Goal: Task Accomplishment & Management: Manage account settings

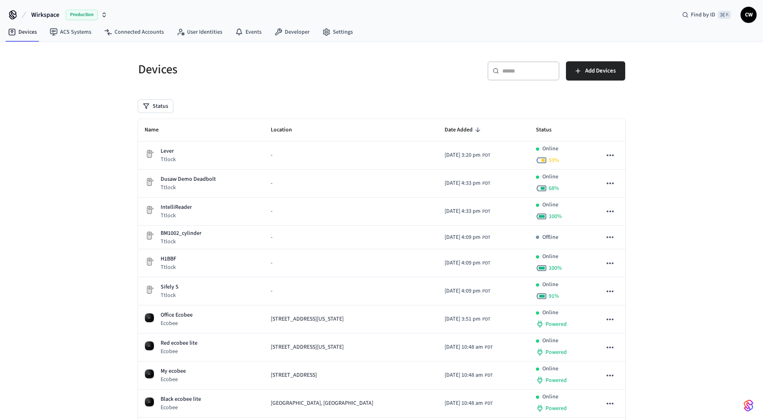
drag, startPoint x: 69, startPoint y: 155, endPoint x: 65, endPoint y: 117, distance: 37.5
click at [69, 154] on div "Devices ​ ​ Add Devices Status Name Location Date Added Status Lever Ttlock - […" at bounding box center [381, 306] width 763 height 529
click at [41, 8] on button "Wirkspace Production" at bounding box center [69, 14] width 81 height 17
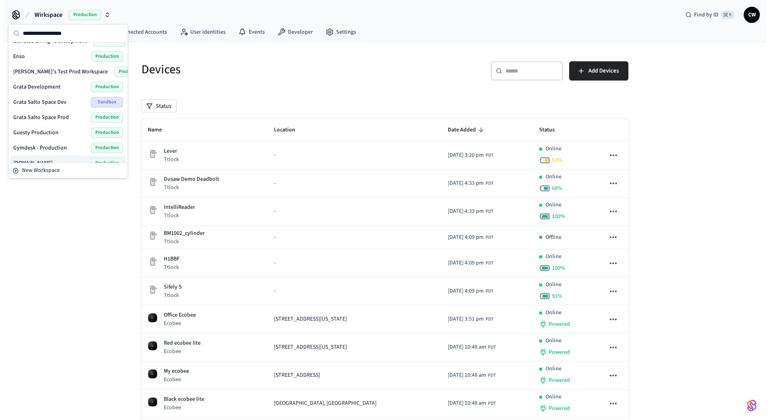
scroll to position [103, 0]
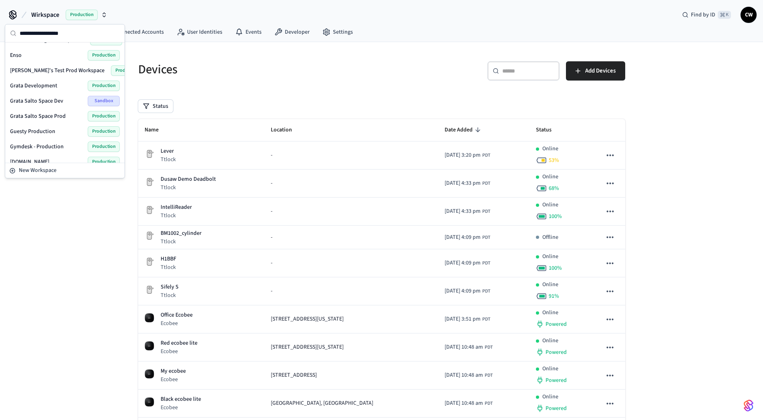
click at [54, 222] on div "Devices ​ ​ Add Devices Status Name Location Date Added Status Lever Ttlock - […" at bounding box center [381, 306] width 763 height 529
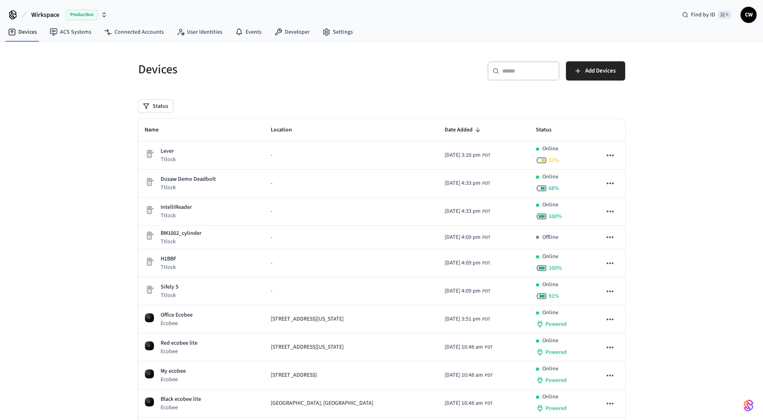
click at [99, 86] on div "Devices ​ ​ Add Devices Status Name Location Date Added Status Lever Ttlock - […" at bounding box center [381, 306] width 763 height 529
click at [65, 40] on nav "Devices ACS Systems Connected Accounts User Identities Events Developer Settings" at bounding box center [181, 32] width 358 height 18
click at [66, 36] on link "ACS Systems" at bounding box center [70, 32] width 54 height 14
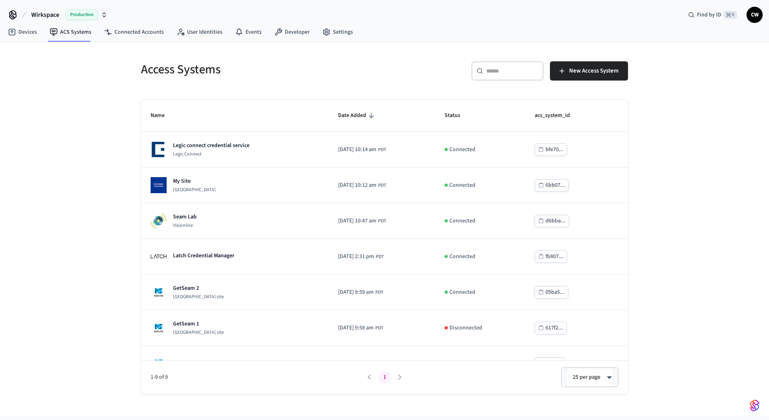
click at [67, 150] on div "Access Systems ​ ​ New Access System Name Date Added Status acs_system_id Legic…" at bounding box center [384, 228] width 769 height 373
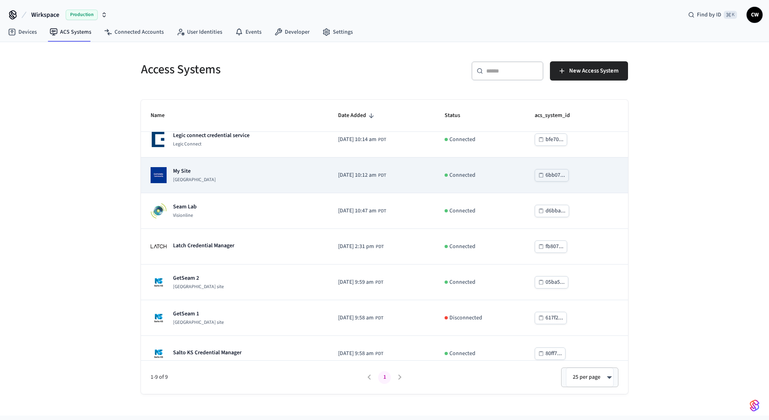
scroll to position [22, 0]
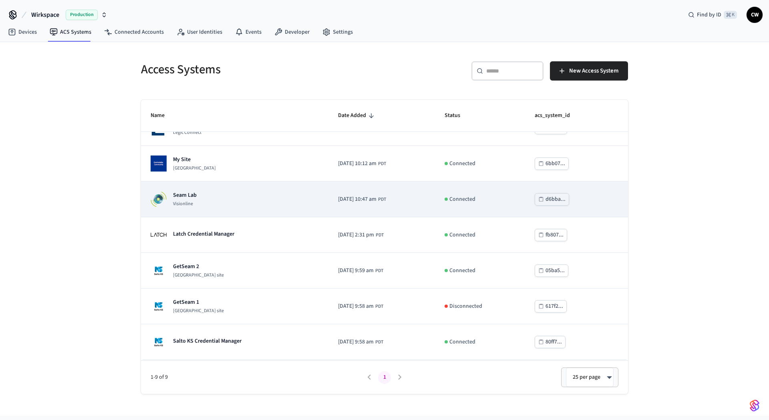
click at [262, 195] on div "Seam Lab Visionline" at bounding box center [235, 199] width 168 height 16
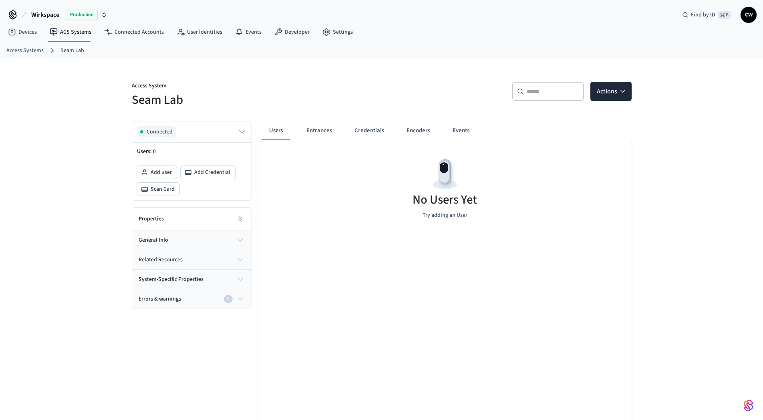
click at [63, 194] on div "Access System Seam Lab ​ ​ Actions Connected Users: 0 Add user Add Credential S…" at bounding box center [381, 257] width 763 height 396
click at [304, 123] on button "Entrances" at bounding box center [319, 130] width 38 height 19
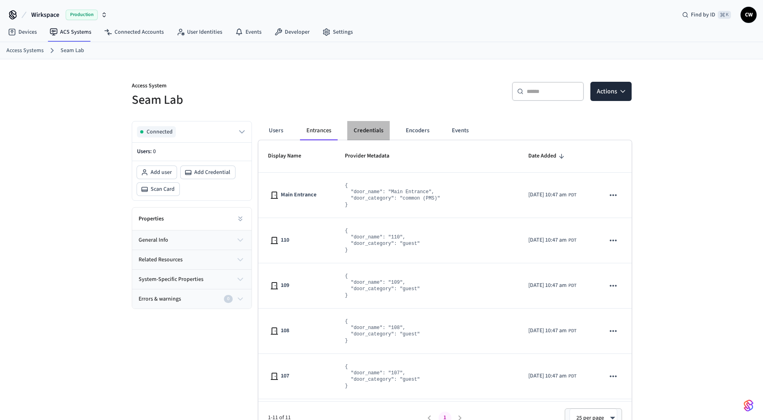
click at [367, 125] on button "Credentials" at bounding box center [368, 130] width 42 height 19
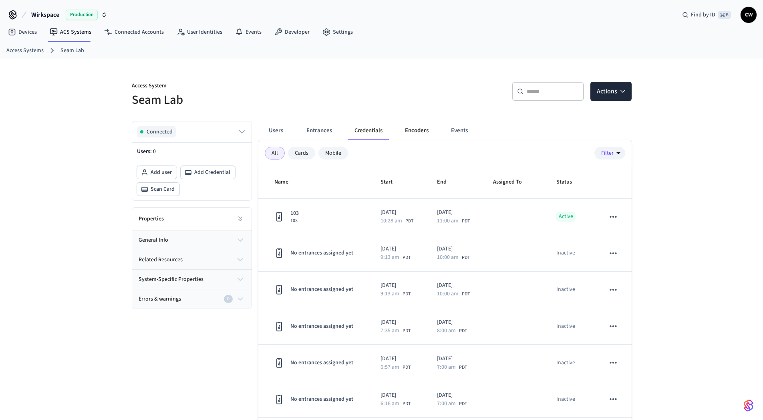
click at [415, 135] on button "Encoders" at bounding box center [417, 130] width 36 height 19
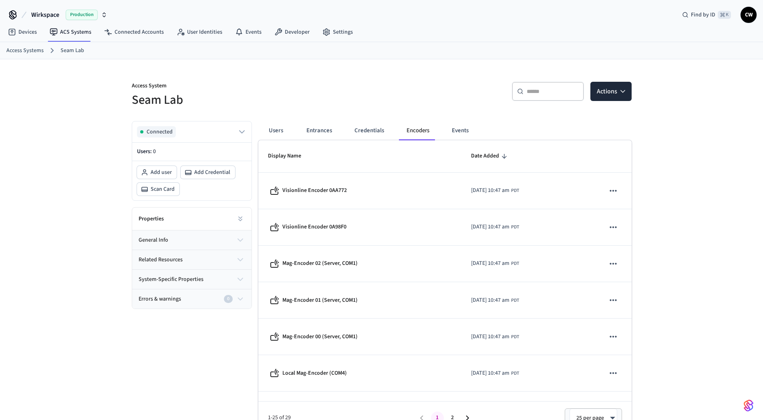
click at [197, 95] on h5 "Seam Lab" at bounding box center [254, 100] width 245 height 16
click at [189, 36] on link "User Identities" at bounding box center [199, 32] width 58 height 14
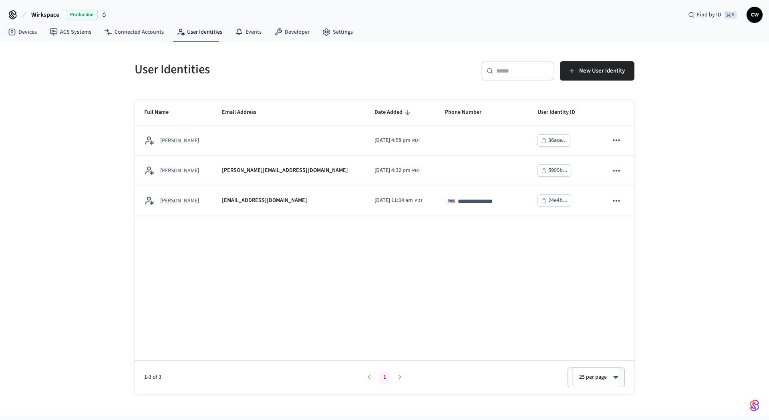
click at [71, 122] on div "**********" at bounding box center [384, 228] width 769 height 373
click at [283, 32] on link "Developer" at bounding box center [292, 32] width 48 height 14
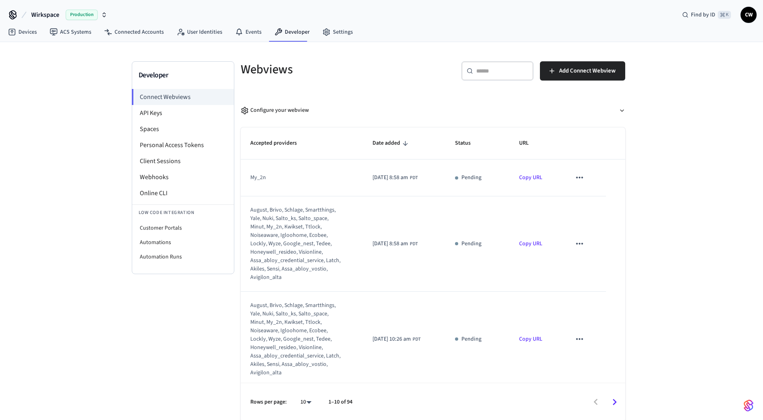
click at [73, 110] on div "Developer Connect Webviews API Keys Spaces Personal Access Tokens Client Sessio…" at bounding box center [381, 231] width 763 height 379
click at [93, 29] on link "ACS Systems" at bounding box center [70, 32] width 54 height 14
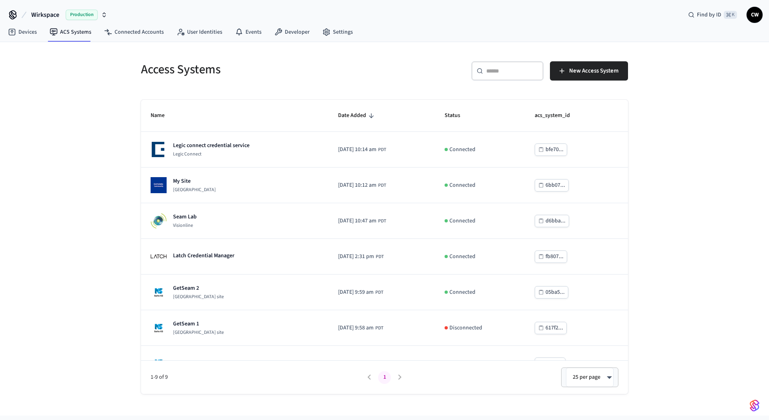
click at [71, 10] on span "Production" at bounding box center [82, 15] width 32 height 10
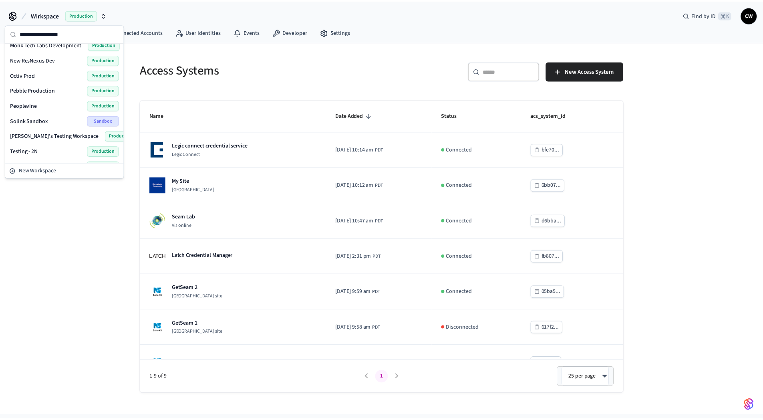
scroll to position [507, 0]
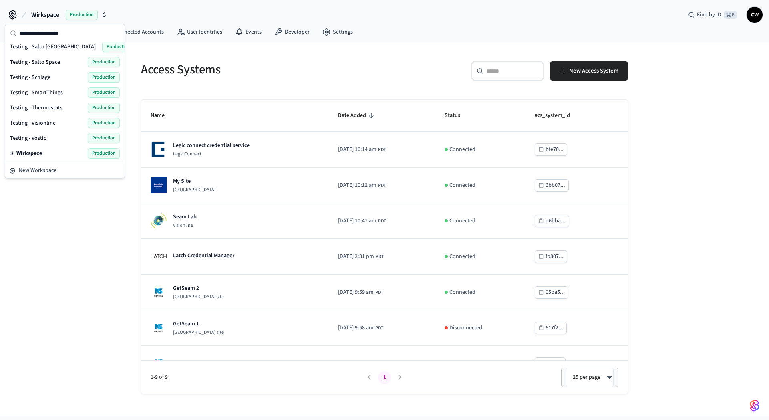
click at [51, 122] on span "Testing - Visionline" at bounding box center [33, 123] width 46 height 8
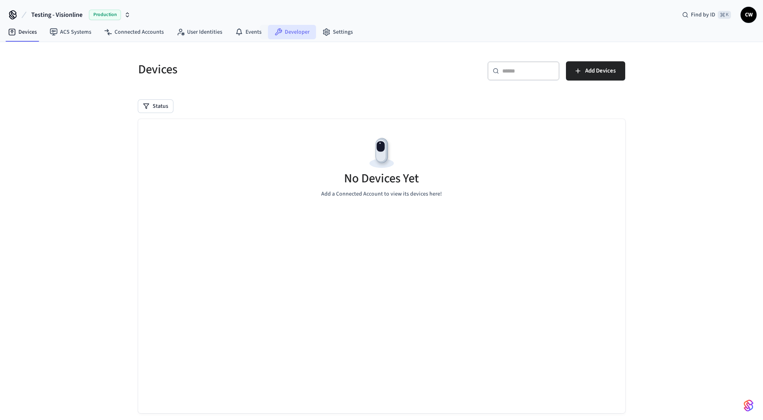
click at [269, 27] on link "Developer" at bounding box center [292, 32] width 48 height 14
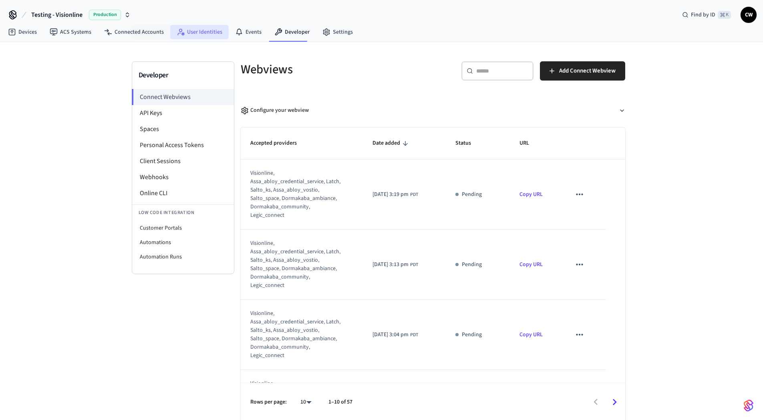
click at [208, 32] on link "User Identities" at bounding box center [199, 32] width 58 height 14
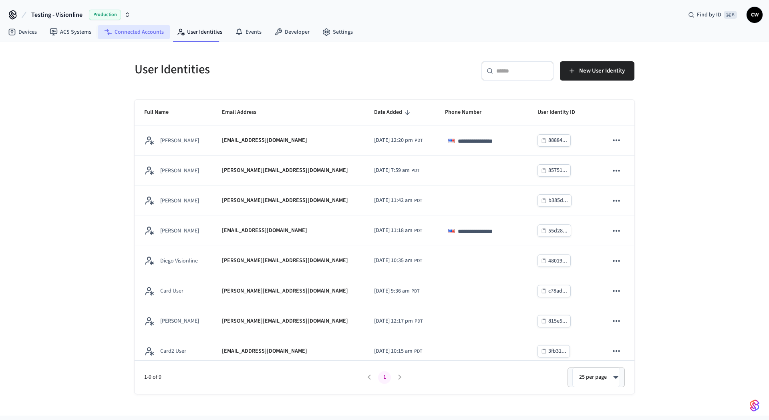
click at [127, 35] on link "Connected Accounts" at bounding box center [134, 32] width 73 height 14
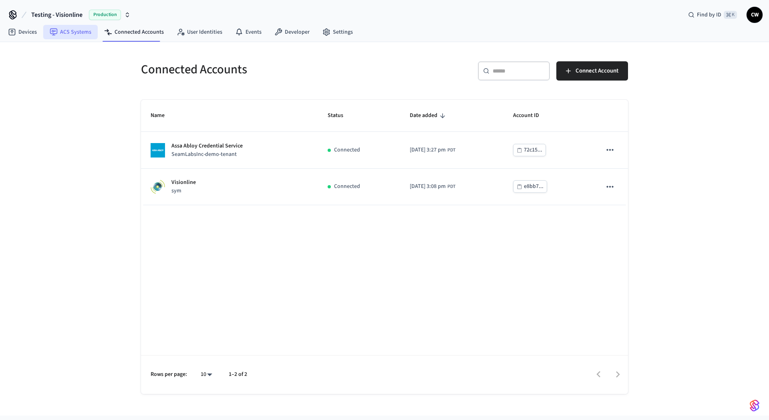
click at [73, 34] on link "ACS Systems" at bounding box center [70, 32] width 54 height 14
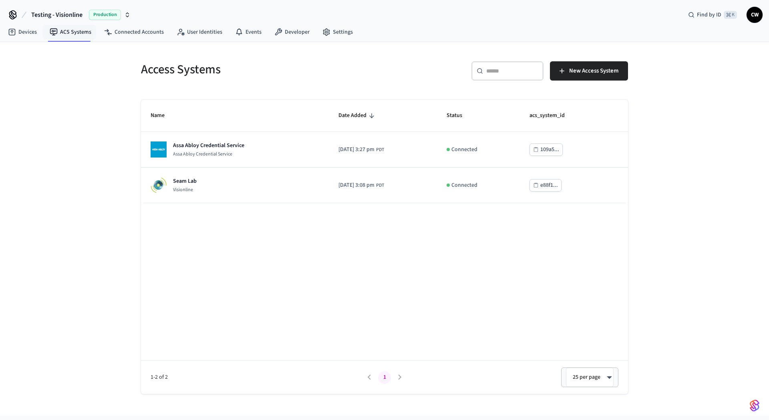
click at [65, 122] on div "Access Systems ​ ​ New Access System Name Date Added Status acs_system_id Assa …" at bounding box center [384, 228] width 769 height 373
click at [59, 11] on span "Testing - Visionline" at bounding box center [56, 15] width 51 height 10
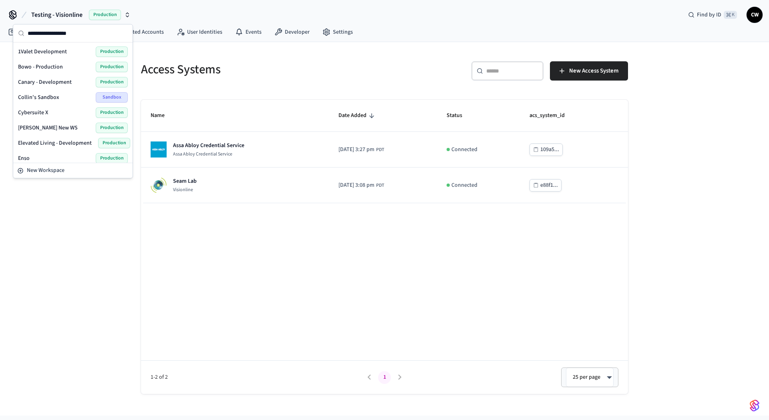
click at [64, 12] on span "Testing - Visionline" at bounding box center [56, 15] width 51 height 10
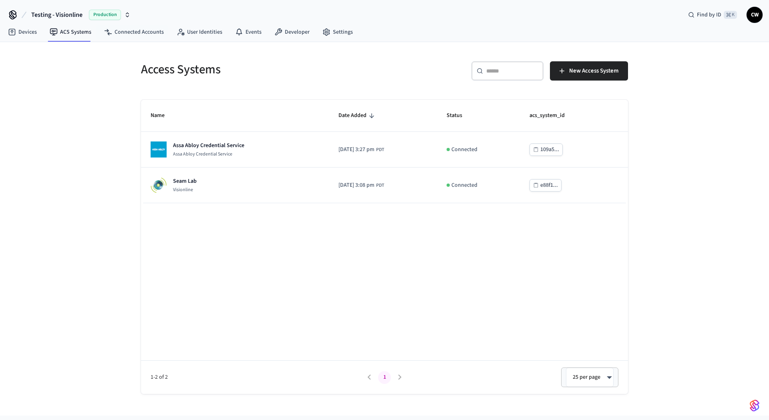
click at [86, 129] on div "Access Systems ​ ​ New Access System Name Date Added Status acs_system_id Assa …" at bounding box center [384, 228] width 769 height 373
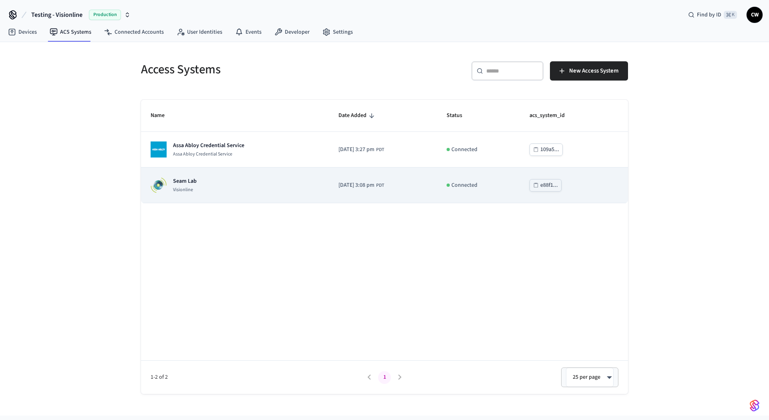
click at [265, 185] on div "Seam Lab Visionline" at bounding box center [235, 185] width 169 height 16
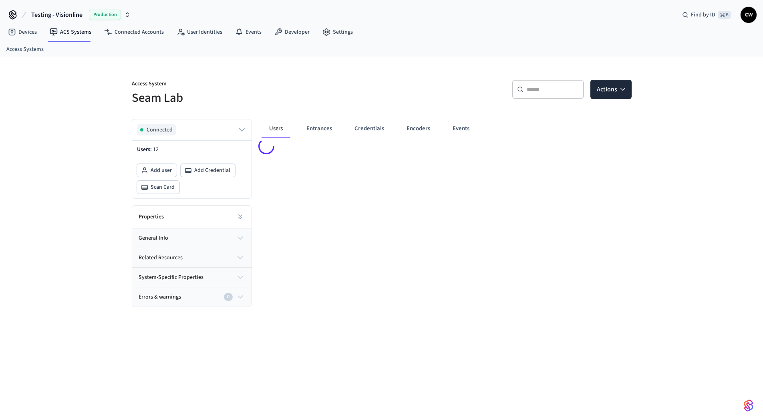
click at [57, 187] on div "Access System Seam Lab ​ ​ Actions Connected Users: 12 Add user Add Credential …" at bounding box center [381, 243] width 763 height 373
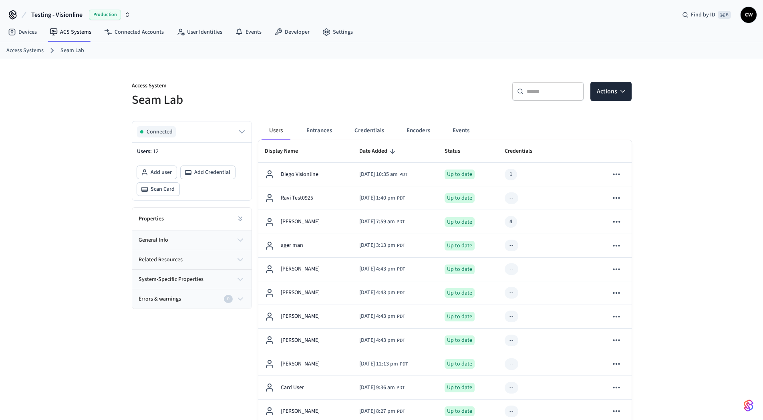
click at [328, 94] on h5 "Seam Lab" at bounding box center [254, 100] width 245 height 16
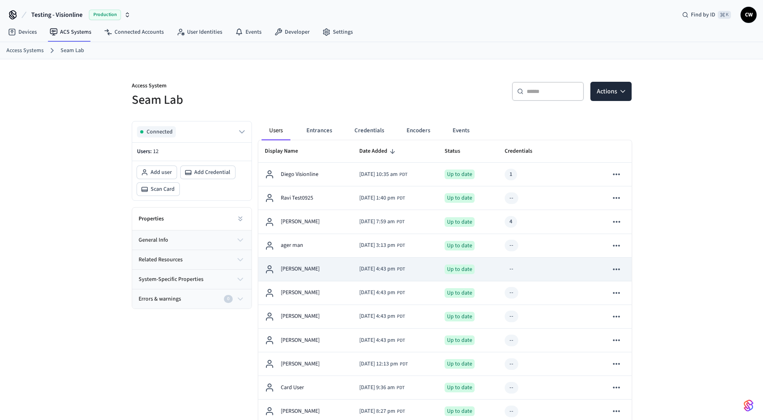
click at [389, 268] on span "[DATE] 4:43 pm" at bounding box center [377, 269] width 36 height 8
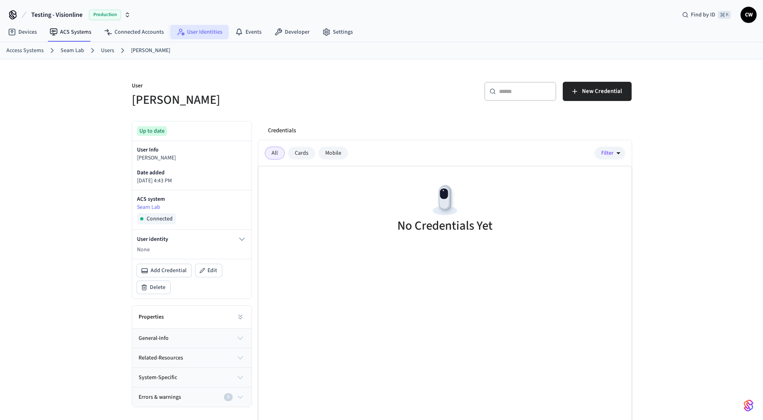
click at [199, 31] on link "User Identities" at bounding box center [199, 32] width 58 height 14
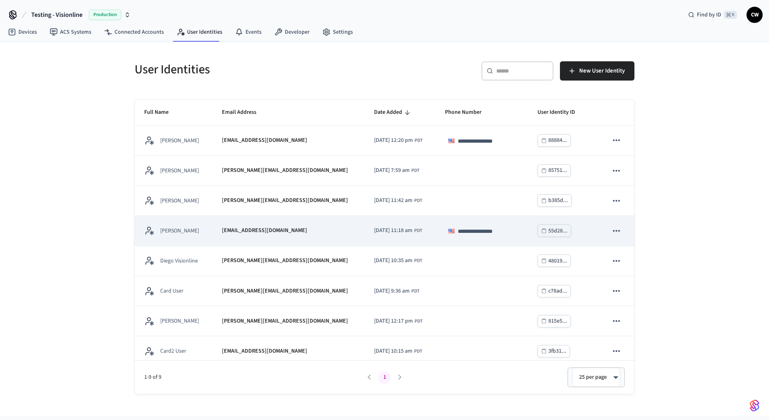
click at [198, 238] on td "[PERSON_NAME]" at bounding box center [174, 231] width 78 height 30
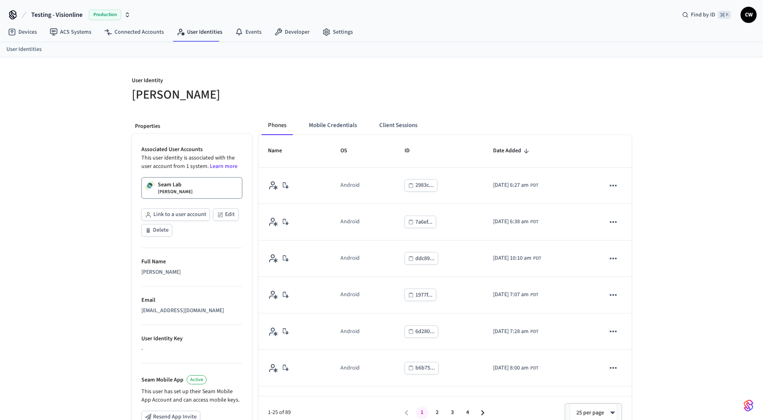
click at [43, 233] on div "User Identity Collin Wirkus Properties Associated User Accounts This user ident…" at bounding box center [381, 301] width 763 height 488
click at [164, 189] on p "[PERSON_NAME]" at bounding box center [175, 192] width 35 height 6
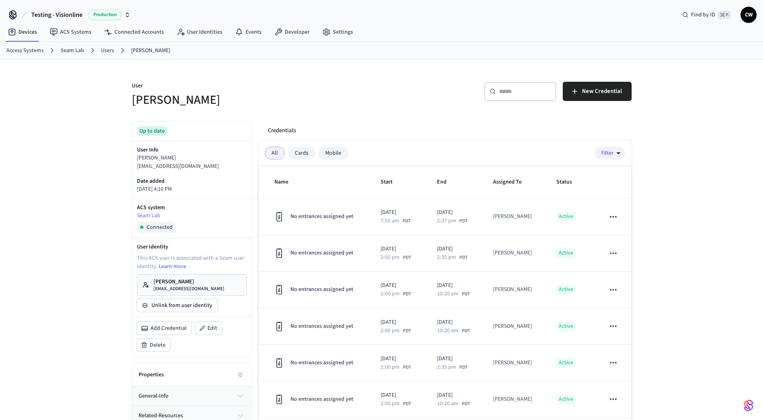
click at [96, 222] on div "User [PERSON_NAME] ​ ​ New Credential Up to date User Info [PERSON_NAME] [PERSO…" at bounding box center [381, 261] width 763 height 405
click at [103, 51] on link "Users" at bounding box center [107, 50] width 13 height 8
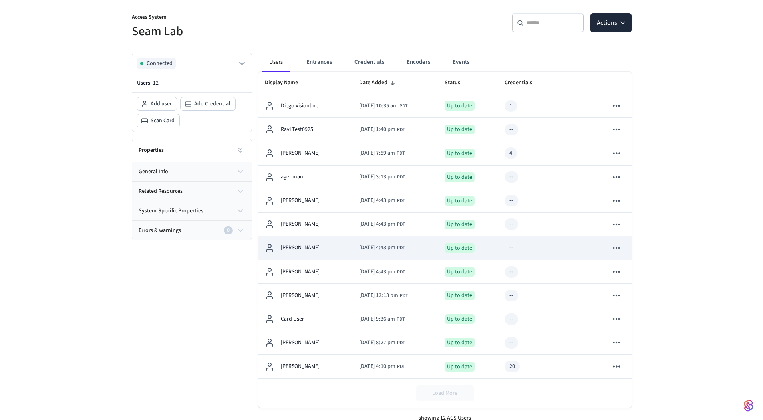
scroll to position [77, 0]
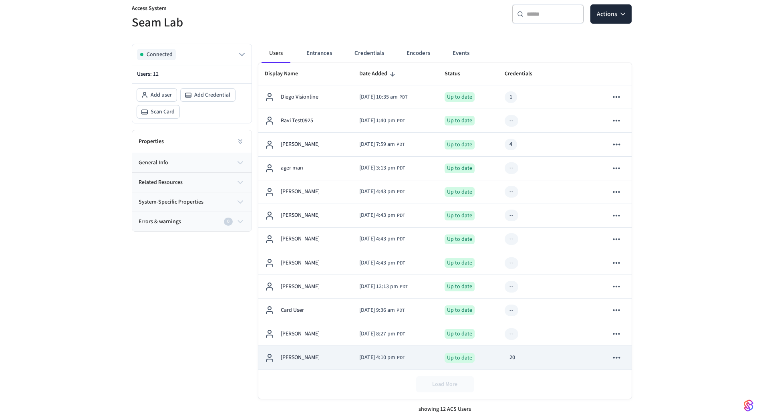
click at [422, 355] on td "[DATE] 4:10 pm PDT" at bounding box center [396, 358] width 86 height 24
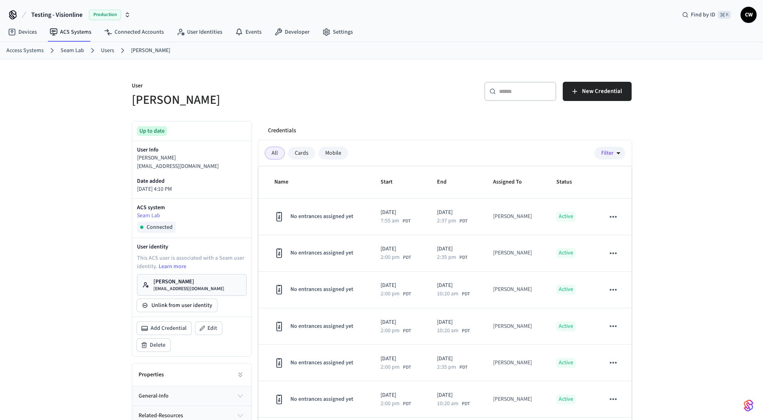
click at [90, 290] on div "User [PERSON_NAME] ​ ​ New Credential Up to date User Info [PERSON_NAME] [PERSO…" at bounding box center [381, 261] width 763 height 405
click at [460, 109] on div "User [PERSON_NAME] ​ ​ New Credential Up to date User Info [PERSON_NAME] [PERSO…" at bounding box center [381, 261] width 513 height 405
click at [617, 95] on span "New Credential" at bounding box center [602, 91] width 40 height 10
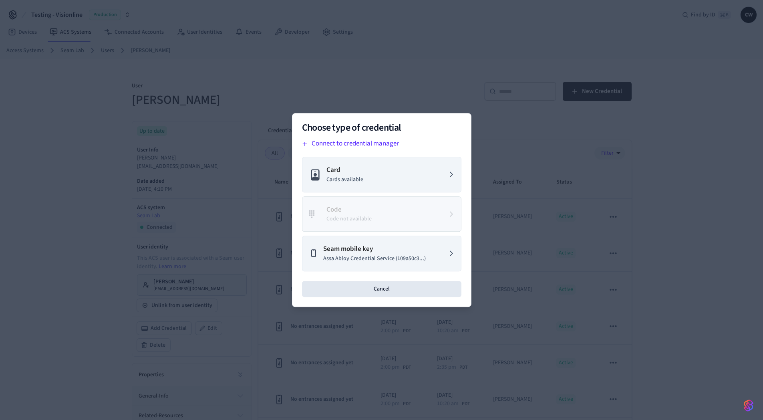
click at [258, 121] on div at bounding box center [381, 210] width 763 height 420
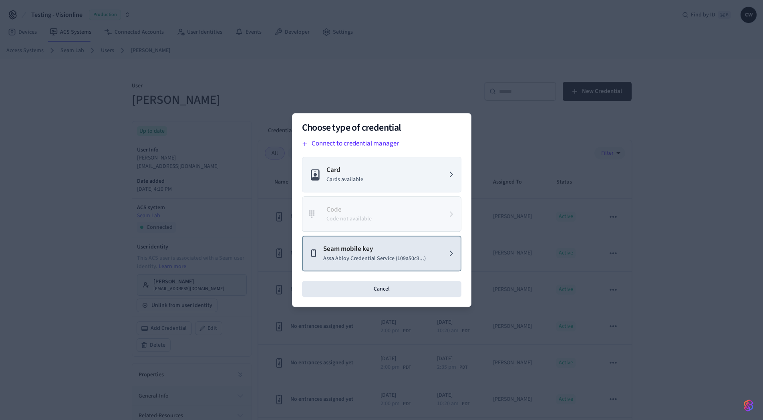
click at [374, 267] on button "Seam mobile key Assa Abloy Credential Service (109a50c3...)" at bounding box center [381, 254] width 159 height 36
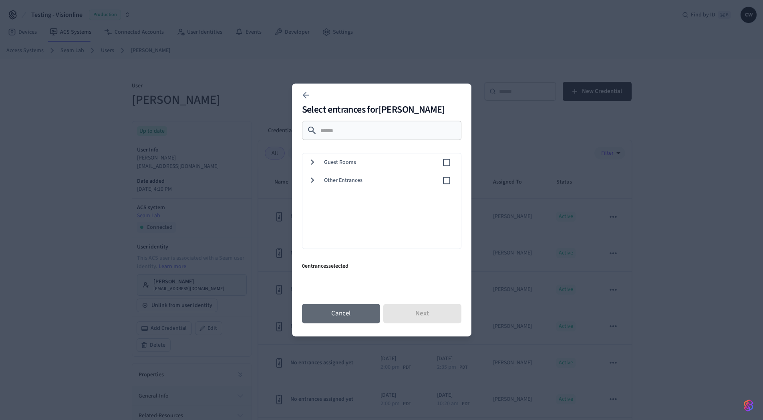
click at [351, 311] on button "Cancel" at bounding box center [341, 313] width 78 height 19
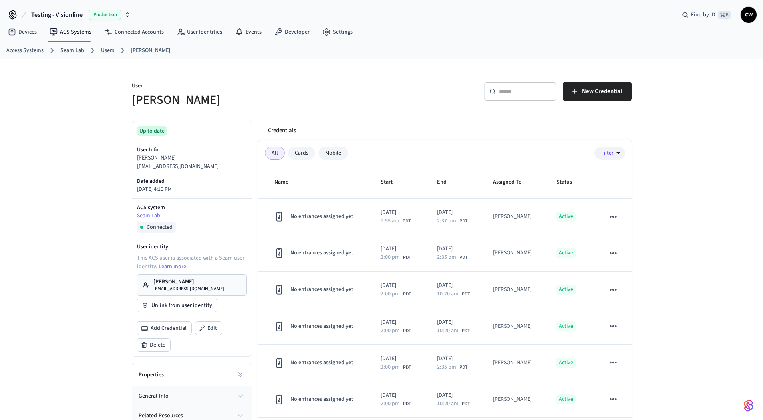
click at [54, 294] on div "User [PERSON_NAME] ​ ​ New Credential Up to date User Info [PERSON_NAME] [PERSO…" at bounding box center [381, 261] width 763 height 405
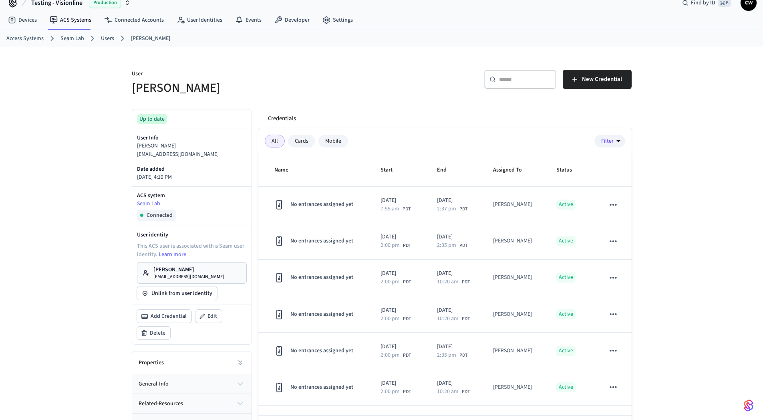
scroll to position [45, 0]
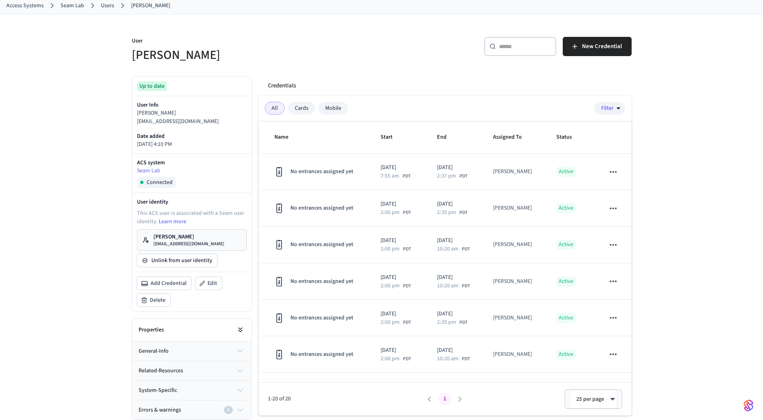
click at [239, 330] on icon at bounding box center [240, 330] width 8 height 8
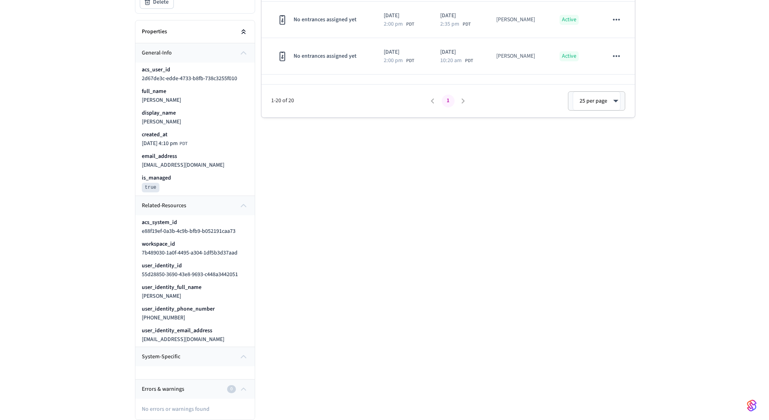
scroll to position [0, 0]
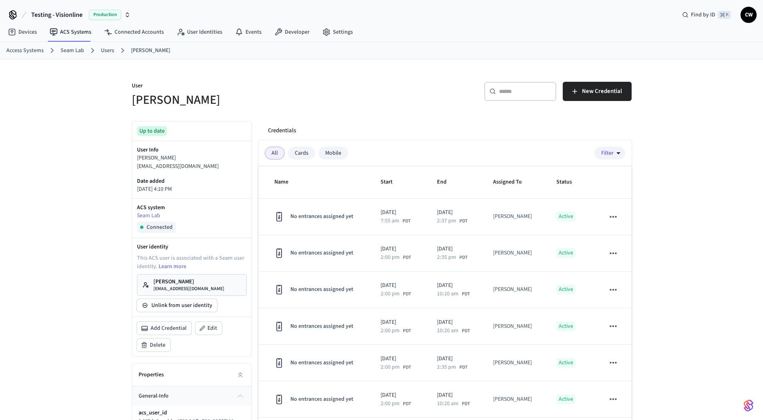
click at [55, 278] on div "User Collin Wirkus ​ ​ New Credential Up to date User Info Collin Wirkus collin…" at bounding box center [381, 410] width 763 height 703
click at [291, 32] on link "Developer" at bounding box center [292, 32] width 48 height 14
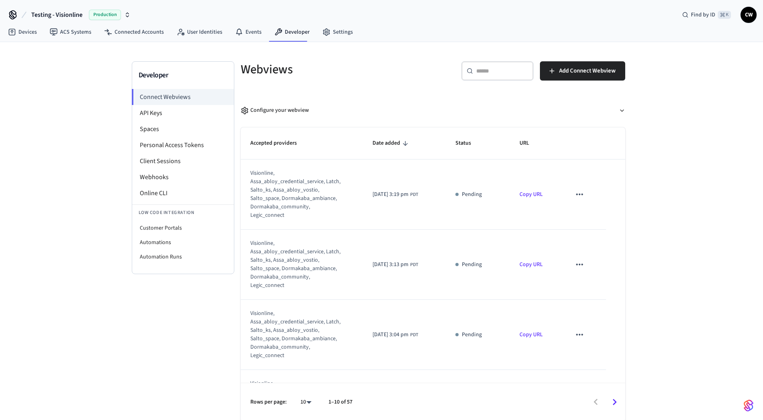
click at [108, 137] on div "Developer Connect Webviews API Keys Spaces Personal Access Tokens Client Sessio…" at bounding box center [381, 231] width 763 height 379
click at [62, 34] on link "ACS Systems" at bounding box center [70, 32] width 54 height 14
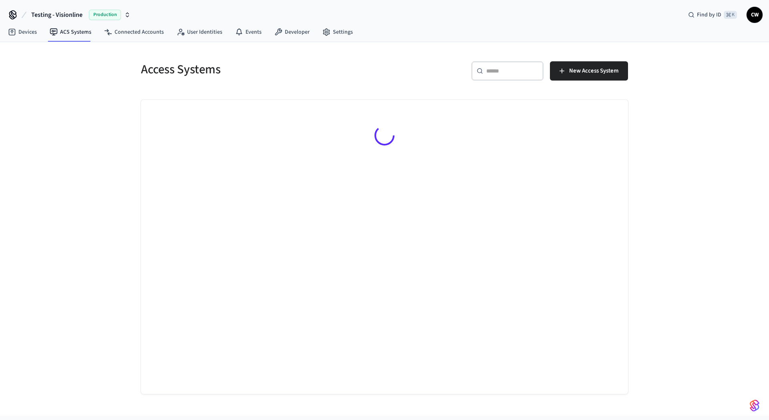
click at [53, 2] on div "Testing - Visionline Production Find by ID ⌘ K CW" at bounding box center [384, 11] width 769 height 23
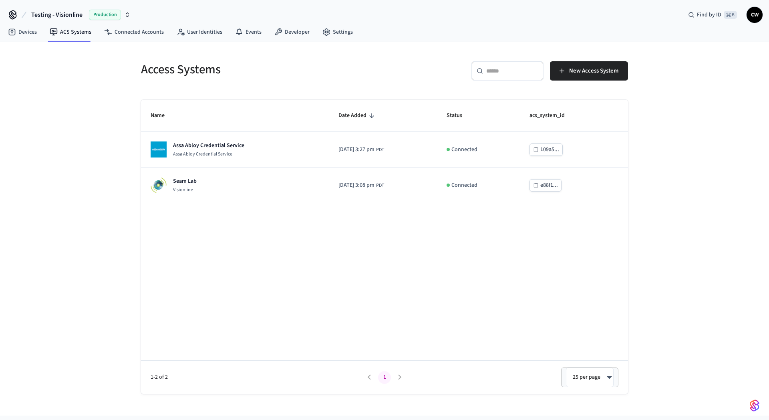
click at [58, 12] on span "Testing - Visionline" at bounding box center [56, 15] width 51 height 10
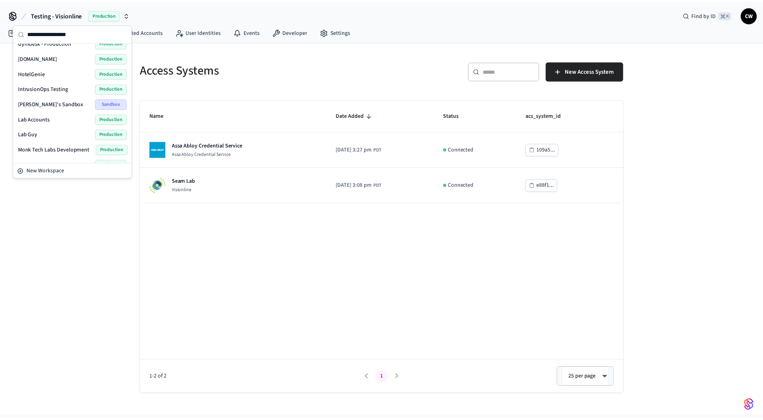
scroll to position [507, 0]
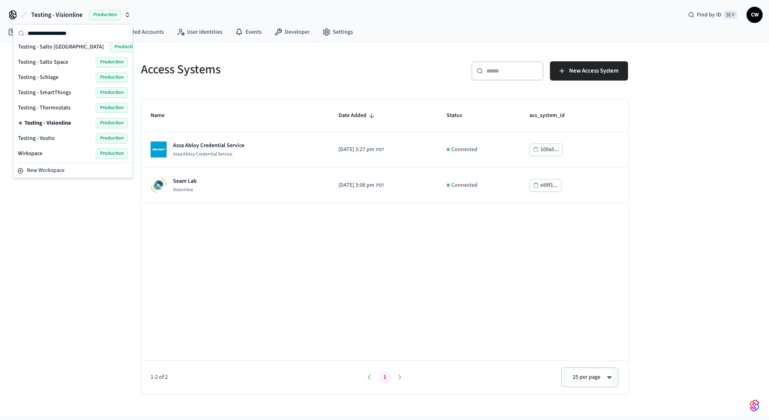
click at [58, 152] on div "Wirkspace Production" at bounding box center [73, 153] width 110 height 10
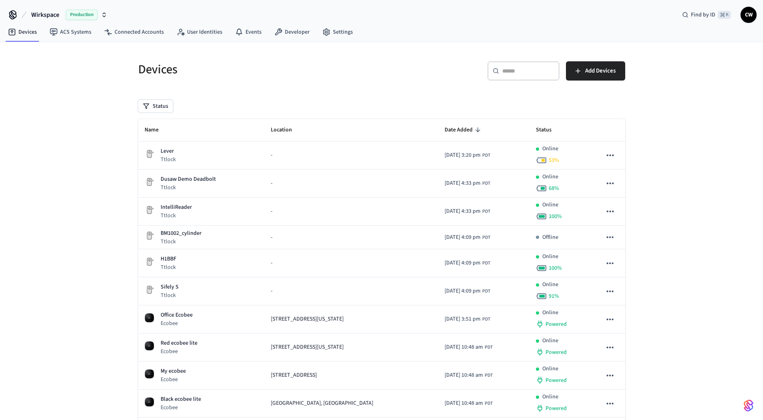
click at [54, 151] on div "Devices ​ ​ Add Devices Status Name Location Date Added Status Lever Ttlock - 2…" at bounding box center [381, 306] width 763 height 529
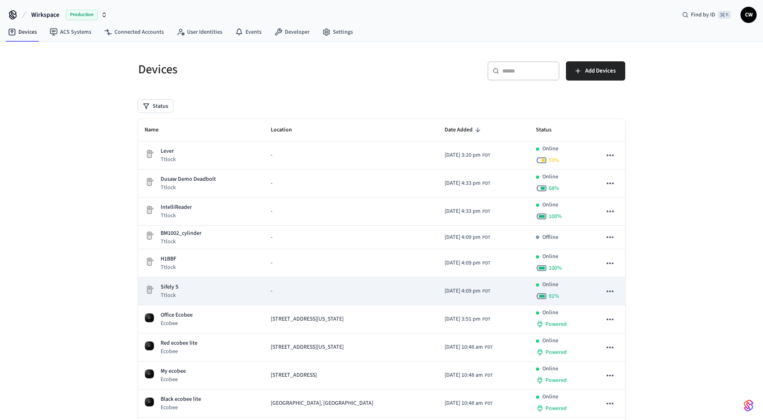
scroll to position [134, 0]
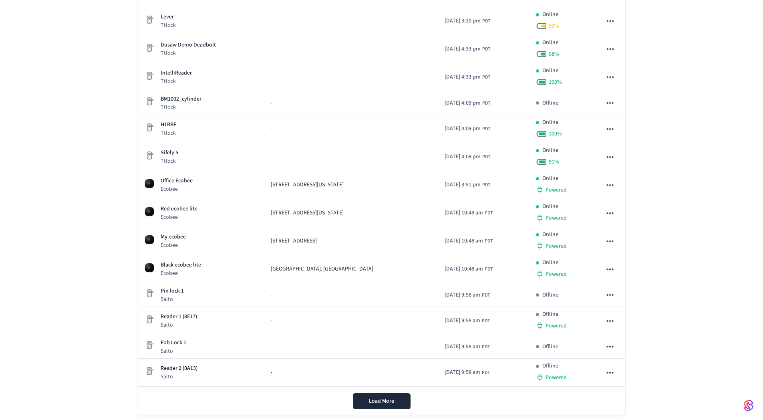
click at [15, 218] on div "Devices ​ ​ Add Devices Status Name Location Date Added Status Lever Ttlock - 2…" at bounding box center [381, 172] width 763 height 529
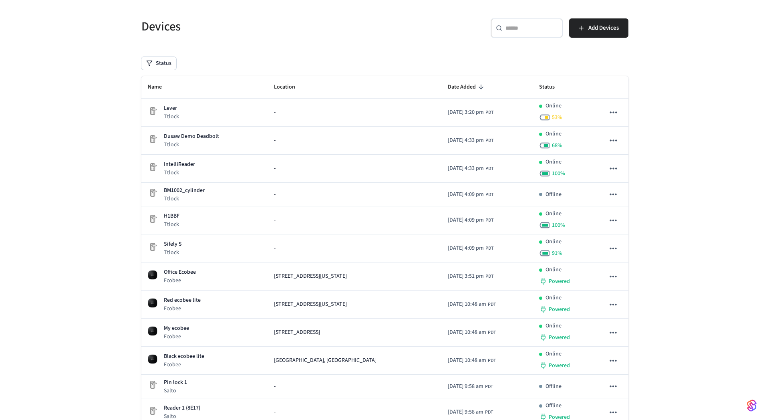
scroll to position [0, 0]
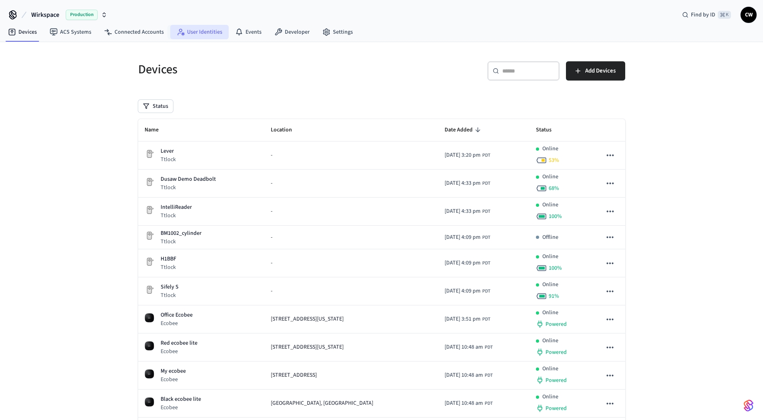
click at [189, 33] on link "User Identities" at bounding box center [199, 32] width 58 height 14
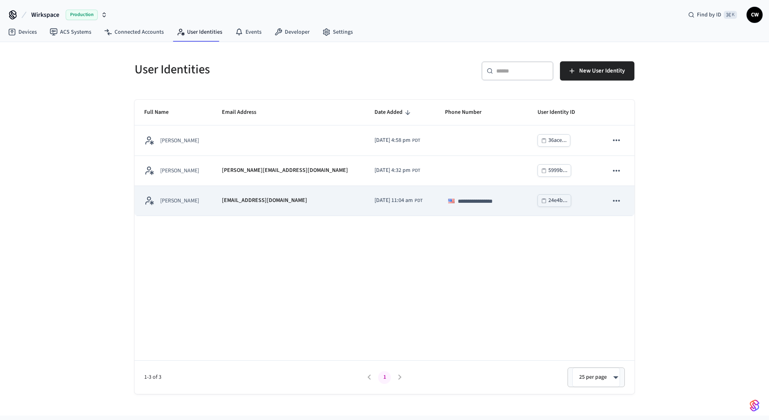
click at [209, 207] on td "[PERSON_NAME]" at bounding box center [174, 201] width 78 height 30
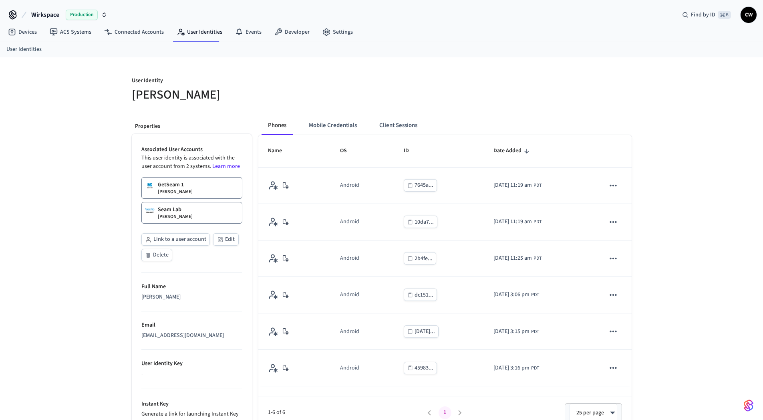
drag, startPoint x: 58, startPoint y: 210, endPoint x: 77, endPoint y: 211, distance: 19.2
click at [60, 210] on div "User Identity Collin Wirkus Properties Associated User Accounts This user ident…" at bounding box center [381, 278] width 763 height 442
click at [185, 239] on button "Link to a user account" at bounding box center [175, 239] width 68 height 12
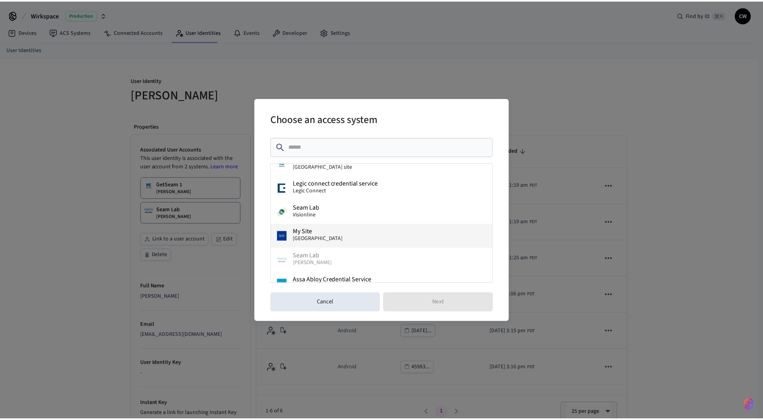
scroll to position [49, 0]
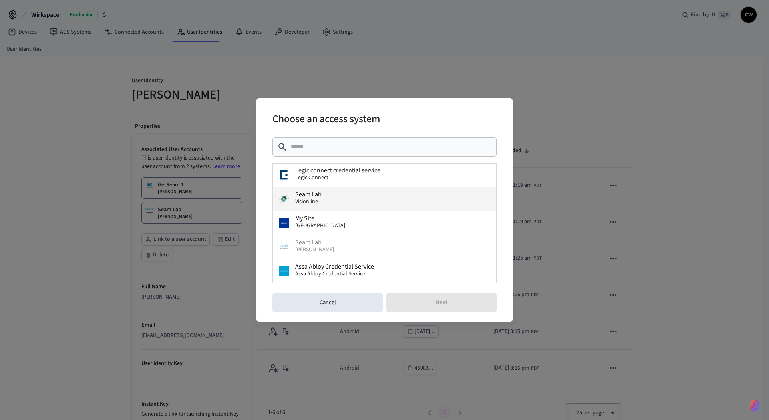
click at [359, 201] on button "Seam Lab Visionline" at bounding box center [385, 199] width 224 height 24
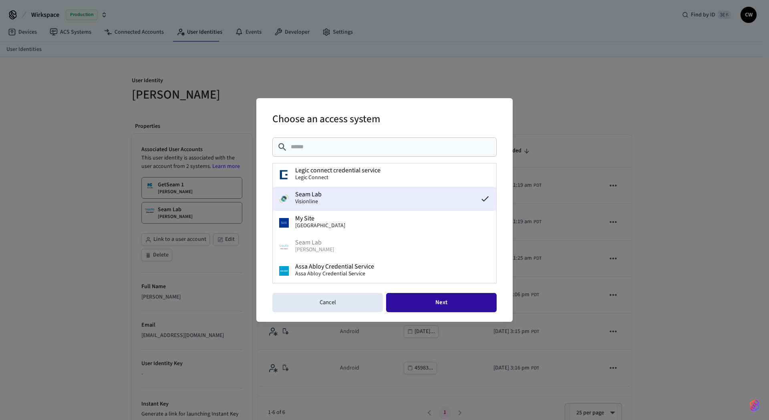
click at [482, 299] on button "Next" at bounding box center [441, 302] width 111 height 19
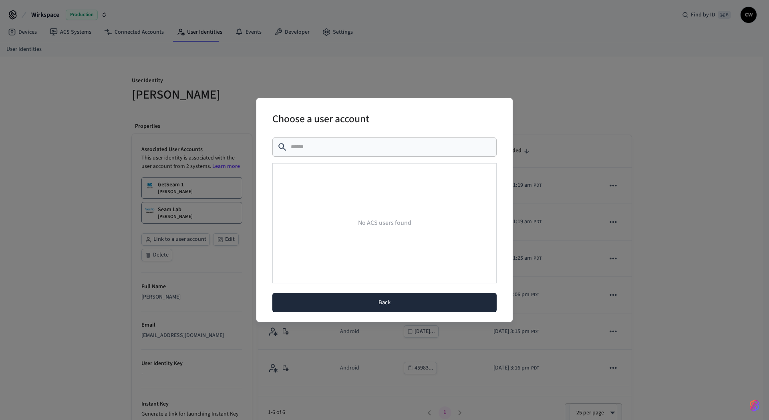
click at [415, 300] on button "Back" at bounding box center [384, 302] width 224 height 19
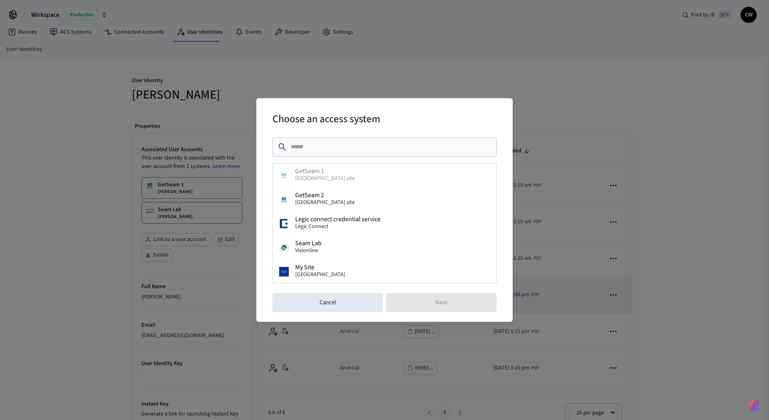
click at [321, 296] on button "Cancel" at bounding box center [327, 302] width 111 height 19
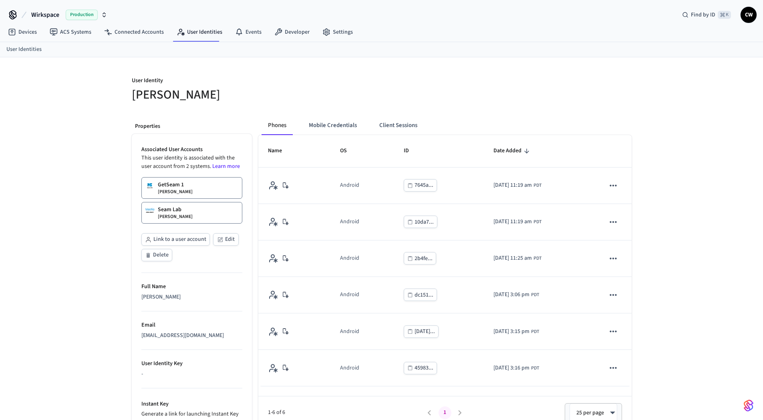
click at [86, 285] on div "User Identity Collin Wirkus Properties Associated User Accounts This user ident…" at bounding box center [381, 278] width 763 height 442
click at [66, 35] on link "ACS Systems" at bounding box center [70, 32] width 54 height 14
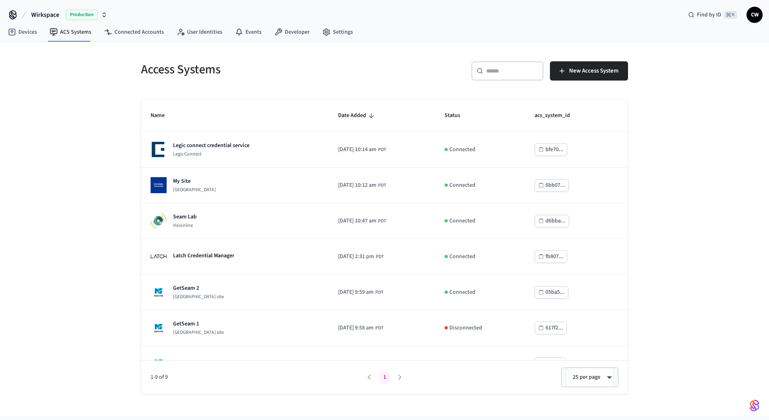
click at [64, 158] on div "Access Systems ​ ​ New Access System Name Date Added Status acs_system_id Legic…" at bounding box center [384, 228] width 769 height 373
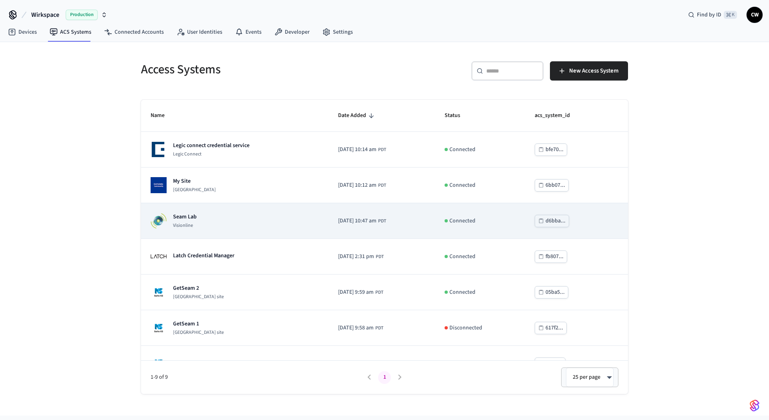
click at [232, 230] on td "Seam Lab Visionline" at bounding box center [234, 221] width 187 height 36
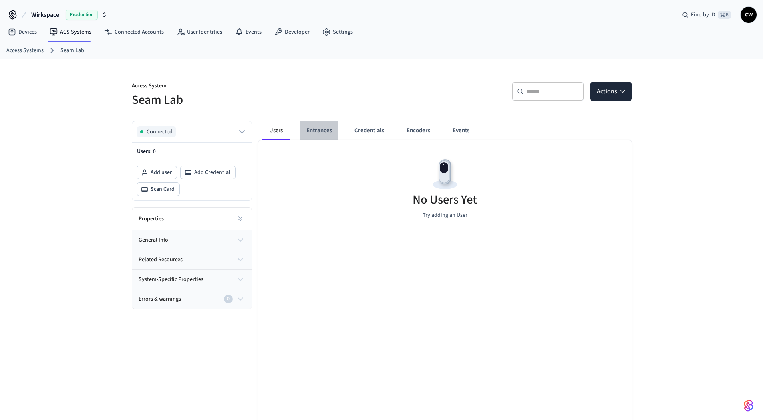
click at [308, 133] on button "Entrances" at bounding box center [319, 130] width 38 height 19
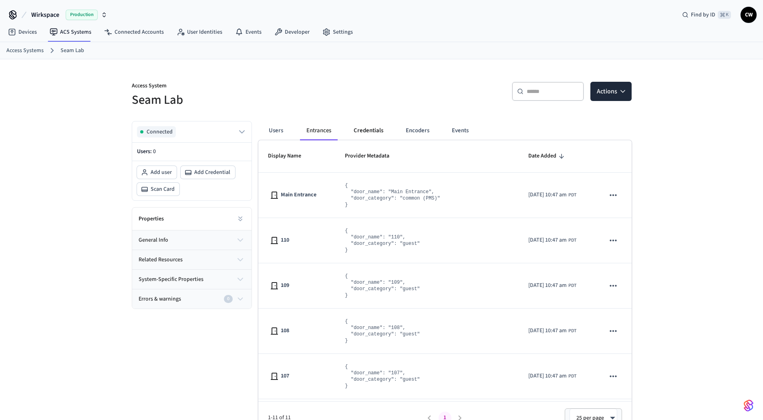
click at [361, 135] on button "Credentials" at bounding box center [368, 130] width 42 height 19
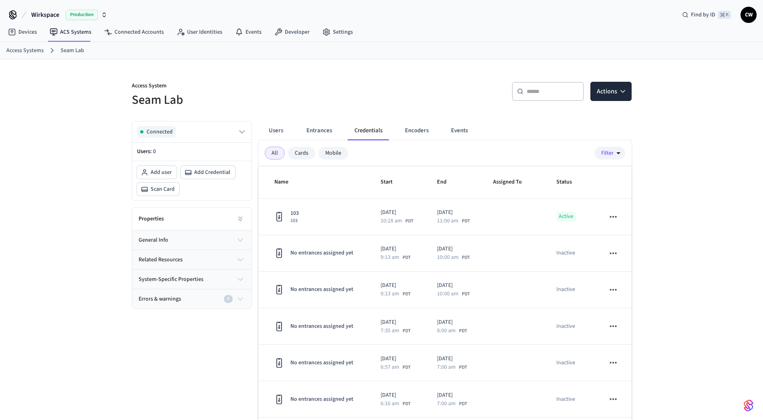
click at [233, 78] on div "Access System Seam Lab" at bounding box center [249, 90] width 255 height 36
click at [56, 19] on span "Wirkspace" at bounding box center [45, 15] width 28 height 10
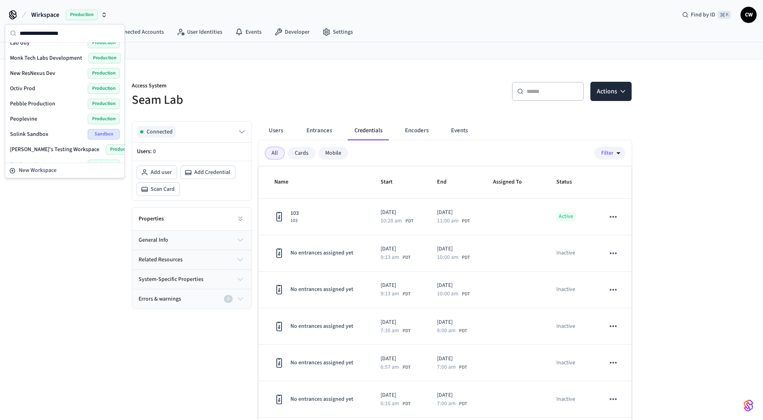
scroll to position [507, 0]
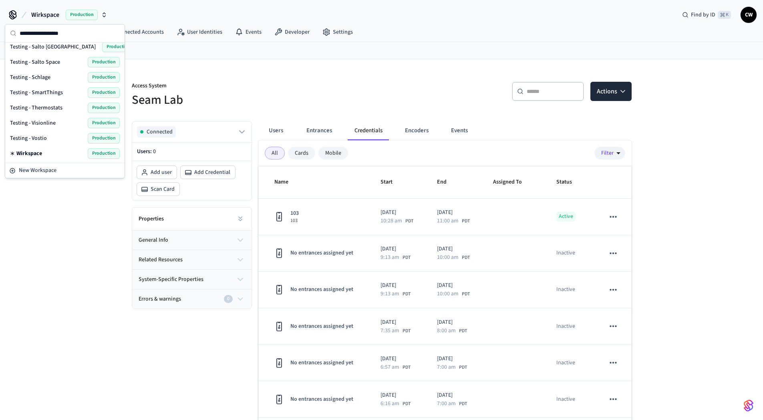
click at [51, 126] on span "Testing - Visionline" at bounding box center [33, 123] width 46 height 8
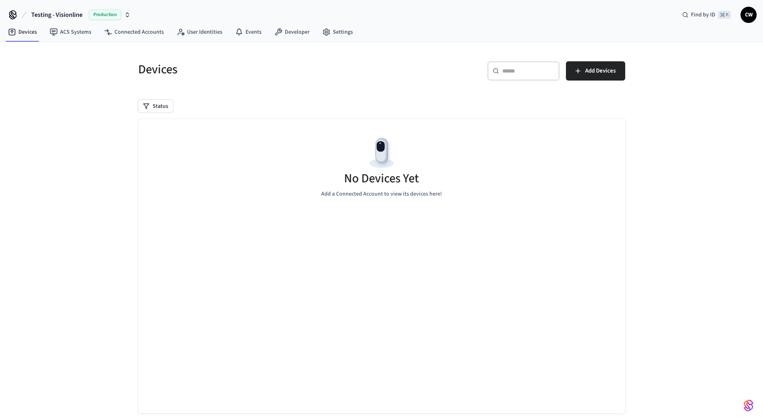
click at [69, 157] on div "Devices ​ ​ Add Devices Status No Devices Yet Add a Connected Account to view i…" at bounding box center [381, 238] width 763 height 392
click at [65, 29] on link "ACS Systems" at bounding box center [70, 32] width 54 height 14
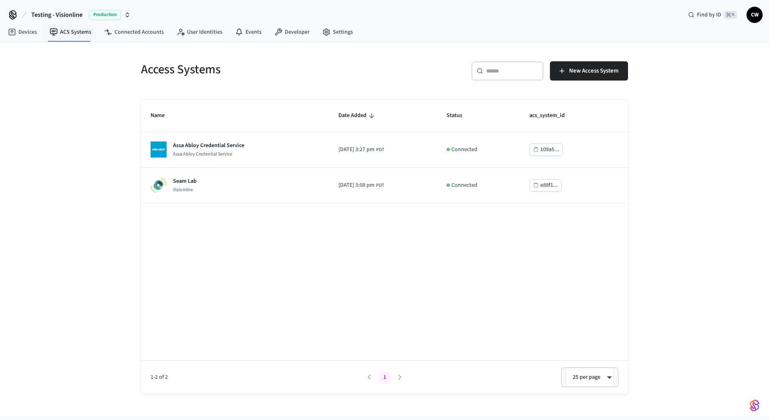
click at [68, 122] on div "Access Systems ​ ​ New Access System Name Date Added Status acs_system_id Assa …" at bounding box center [384, 228] width 769 height 373
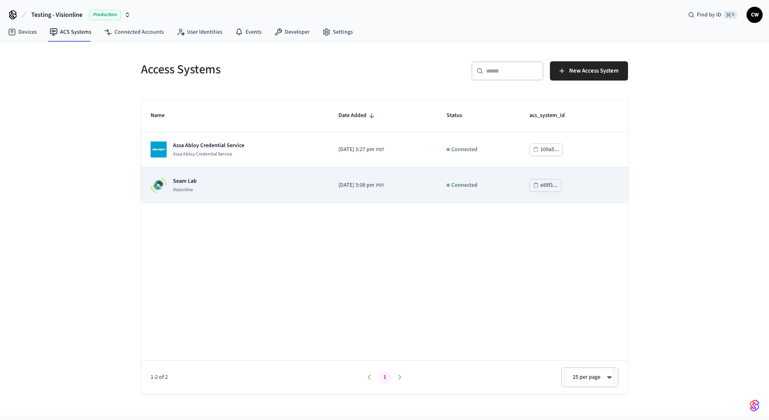
click at [303, 191] on div "Seam Lab Visionline" at bounding box center [235, 185] width 169 height 16
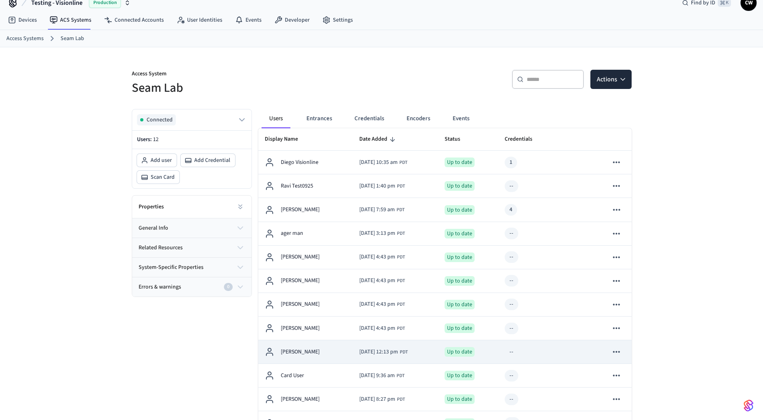
scroll to position [77, 0]
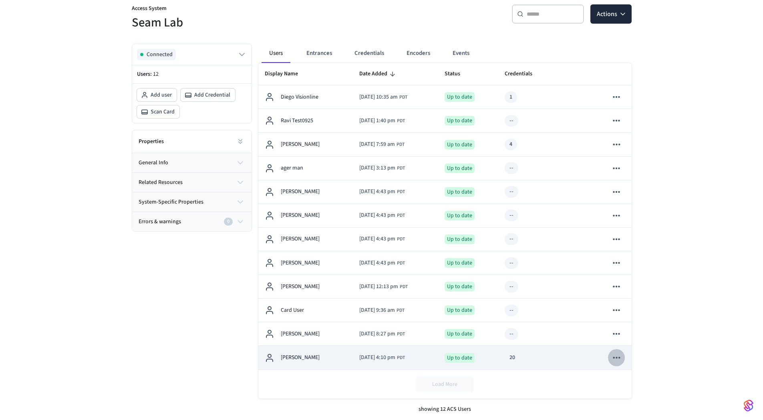
click at [618, 357] on icon "sticky table" at bounding box center [616, 357] width 10 height 10
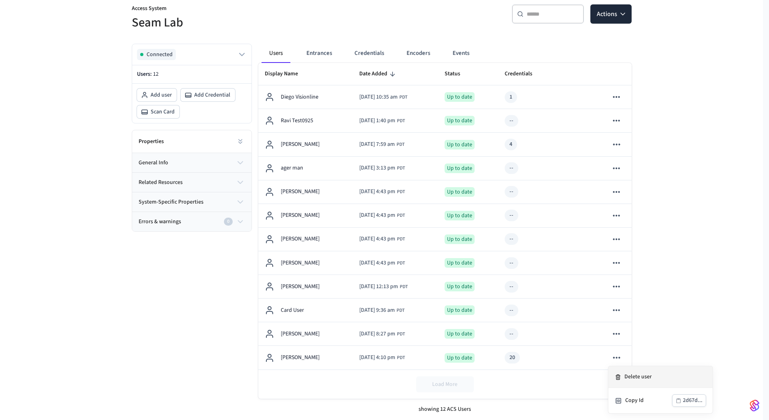
click at [639, 374] on li "Delete user" at bounding box center [660, 377] width 104 height 22
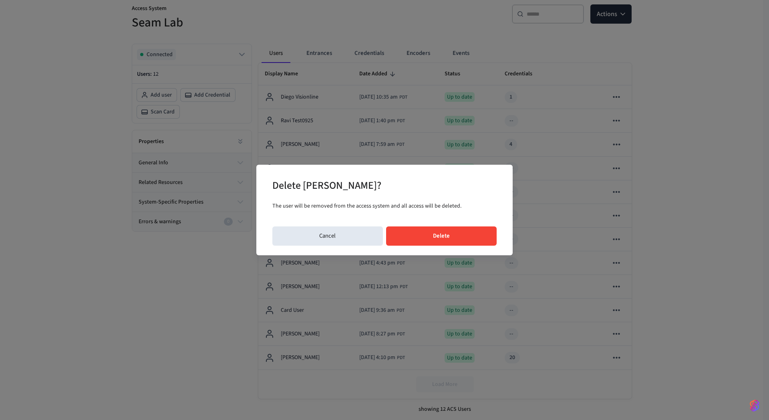
click at [439, 236] on button "Delete" at bounding box center [441, 235] width 111 height 19
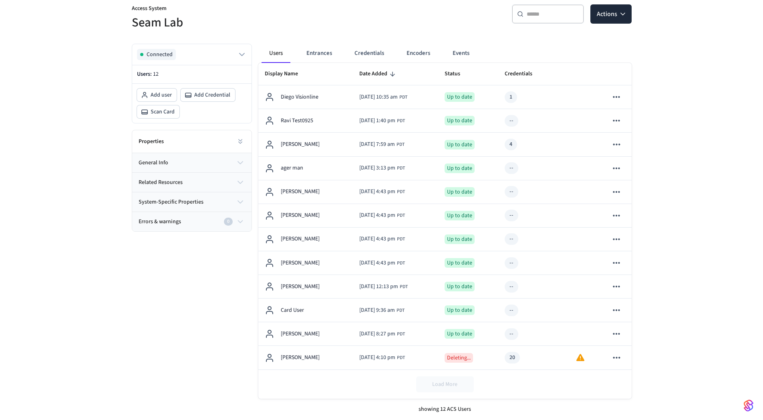
click at [120, 290] on div "Access System Seam Lab ​ ​ Actions Connected Users: 12 Add user Add Credential …" at bounding box center [381, 200] width 763 height 437
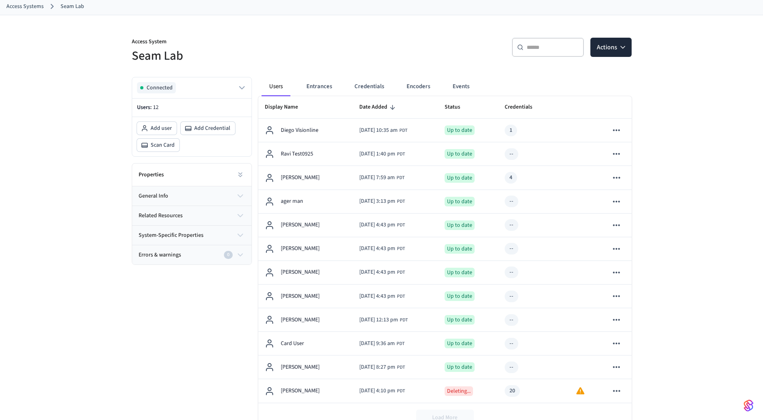
scroll to position [0, 0]
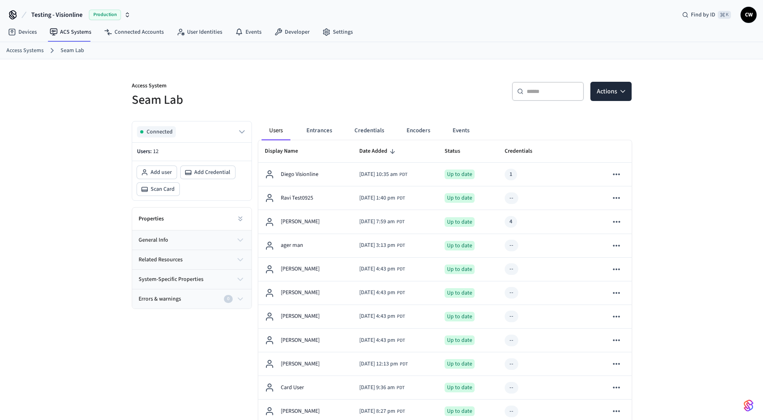
click at [100, 199] on div "Access System Seam Lab ​ ​ Actions Connected Users: 12 Add user Add Credential …" at bounding box center [381, 277] width 763 height 437
drag, startPoint x: 219, startPoint y: 223, endPoint x: 228, endPoint y: 219, distance: 9.3
click at [220, 222] on div "Properties" at bounding box center [191, 218] width 119 height 23
click at [235, 219] on button at bounding box center [240, 219] width 16 height 16
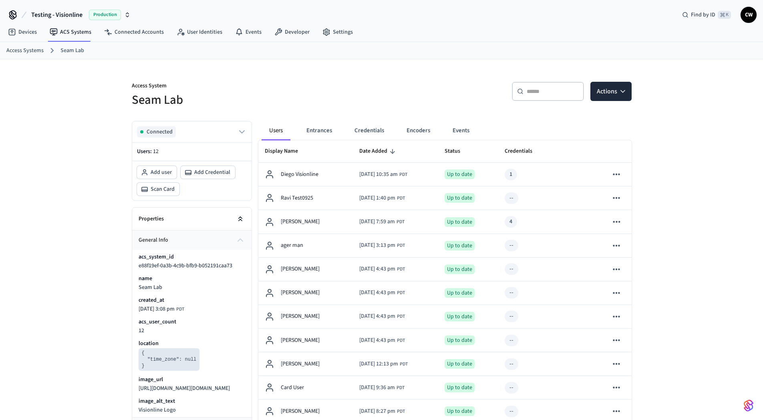
click at [236, 217] on button at bounding box center [240, 219] width 16 height 16
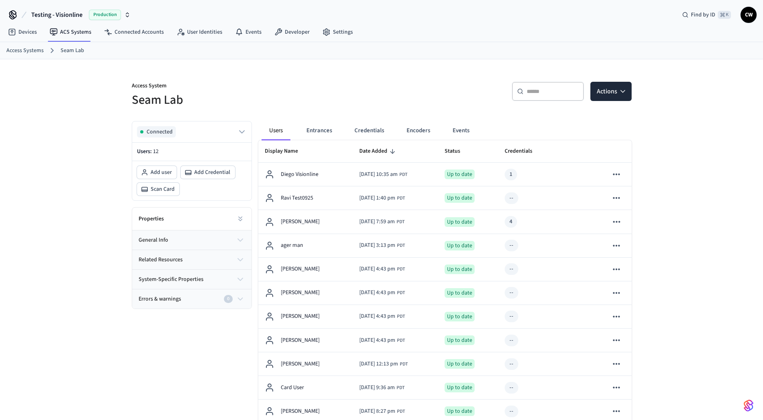
click at [73, 253] on div "Access System Seam Lab ​ ​ Actions Connected Users: 12 Add user Add Credential …" at bounding box center [381, 277] width 763 height 437
click at [283, 31] on link "Developer" at bounding box center [292, 32] width 48 height 14
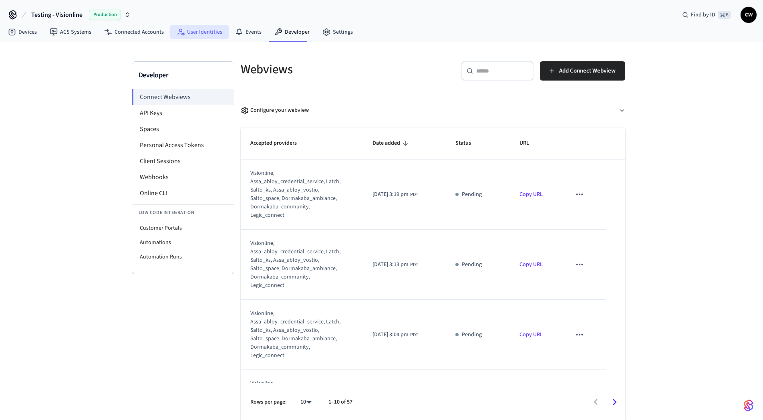
click at [181, 35] on icon at bounding box center [181, 32] width 8 height 8
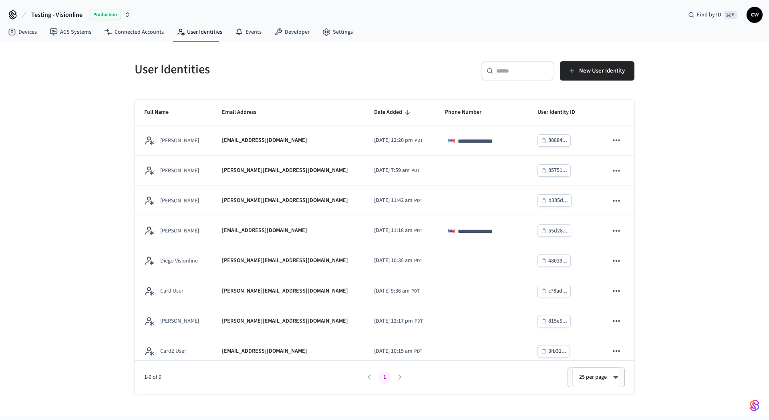
drag, startPoint x: 75, startPoint y: 158, endPoint x: 89, endPoint y: 160, distance: 13.7
click at [77, 158] on div "**********" at bounding box center [384, 228] width 769 height 373
click at [280, 29] on link "Developer" at bounding box center [292, 32] width 48 height 14
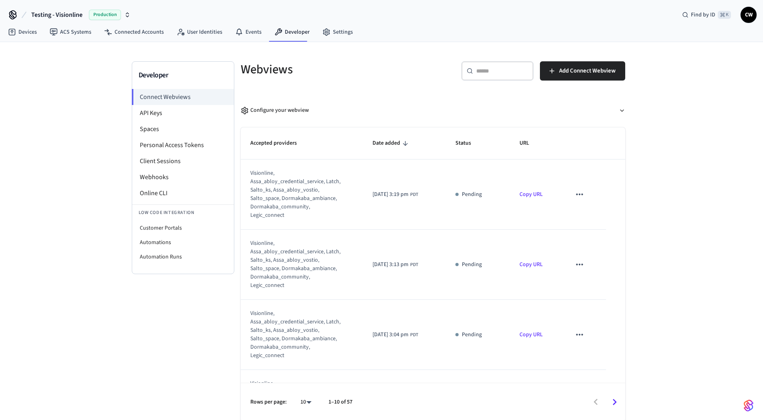
click at [81, 101] on div "Developer Connect Webviews API Keys Spaces Personal Access Tokens Client Sessio…" at bounding box center [381, 231] width 763 height 379
click at [68, 102] on div "Developer Connect Webviews API Keys Spaces Personal Access Tokens Client Sessio…" at bounding box center [381, 231] width 763 height 379
click at [67, 121] on div "Developer Connect Webviews API Keys Spaces Personal Access Tokens Client Sessio…" at bounding box center [381, 231] width 763 height 379
click at [196, 29] on link "User Identities" at bounding box center [199, 32] width 58 height 14
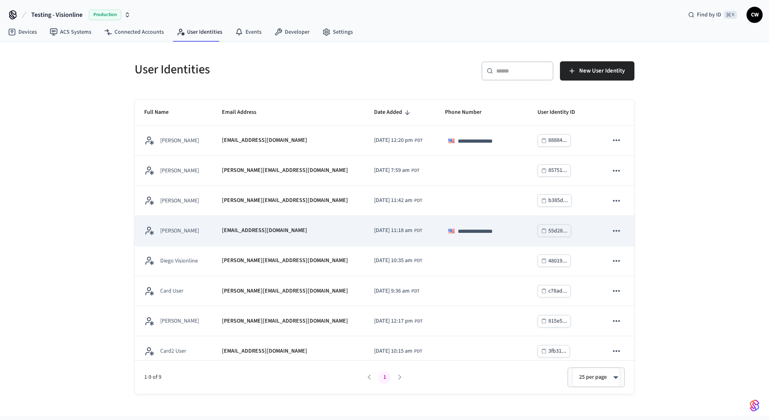
click at [325, 234] on td "[EMAIL_ADDRESS][DOMAIN_NAME]" at bounding box center [288, 231] width 152 height 30
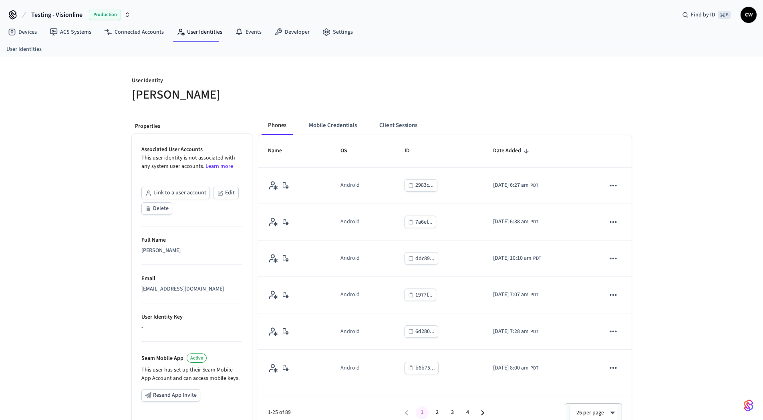
click at [73, 220] on div "User Identity Collin Wirkus Properties Associated User Accounts This user ident…" at bounding box center [381, 290] width 763 height 467
click at [19, 248] on div "User Identity Collin Wirkus Properties Associated User Accounts This user ident…" at bounding box center [381, 290] width 763 height 467
click at [49, 16] on span "Testing - Visionline" at bounding box center [56, 15] width 51 height 10
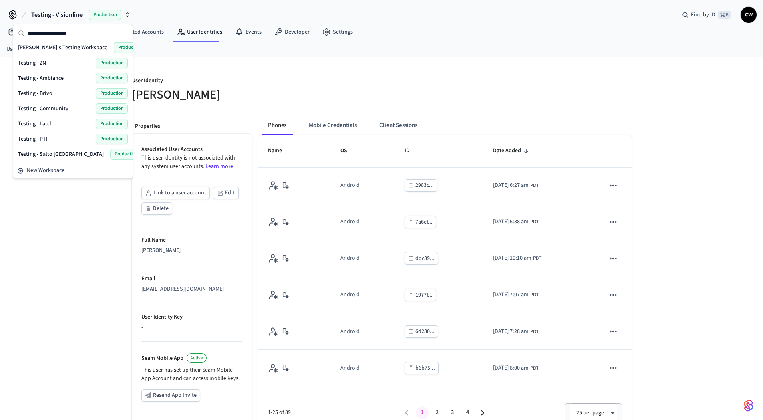
scroll to position [507, 0]
click at [46, 153] on div "Wirkspace Production" at bounding box center [73, 153] width 110 height 10
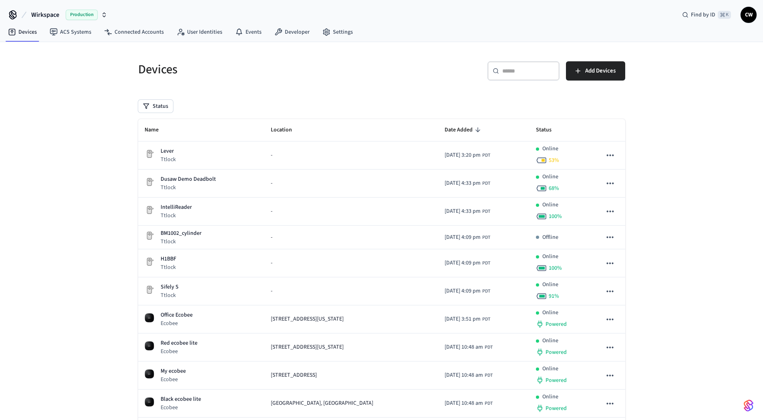
click at [80, 154] on div "Devices ​ ​ Add Devices Status Name Location Date Added Status Lever Ttlock - 2…" at bounding box center [381, 306] width 763 height 529
click at [145, 24] on nav "Devices ACS Systems Connected Accounts User Identities Events Developer Settings" at bounding box center [181, 32] width 358 height 18
click at [98, 33] on link "Connected Accounts" at bounding box center [134, 32] width 73 height 14
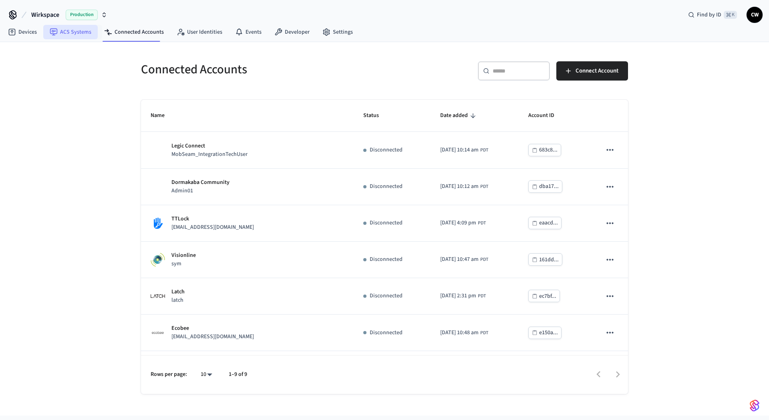
click at [78, 35] on link "ACS Systems" at bounding box center [70, 32] width 54 height 14
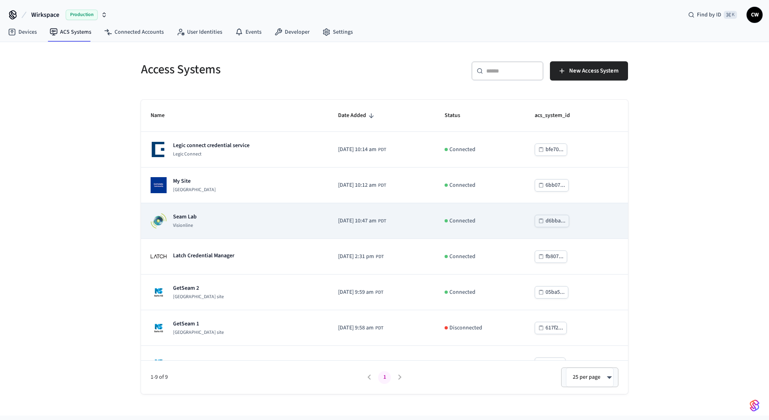
click at [193, 221] on div "Seam Lab Visionline" at bounding box center [185, 221] width 24 height 16
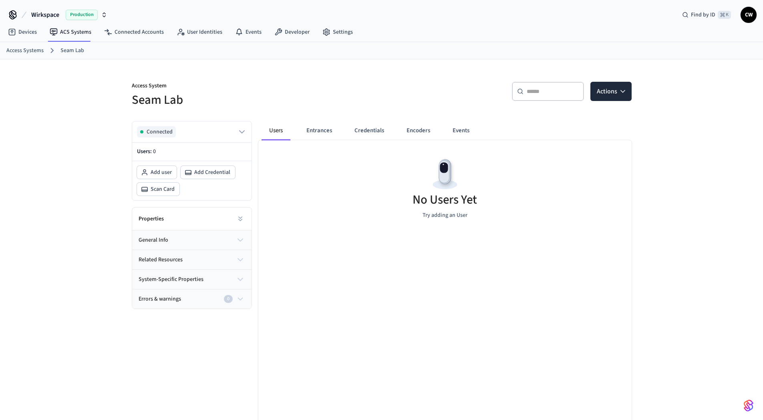
click at [56, 233] on div "Access System Seam Lab ​ ​ Actions Connected Users: 0 Add user Add Credential S…" at bounding box center [381, 257] width 763 height 396
click at [178, 34] on icon at bounding box center [181, 32] width 8 height 8
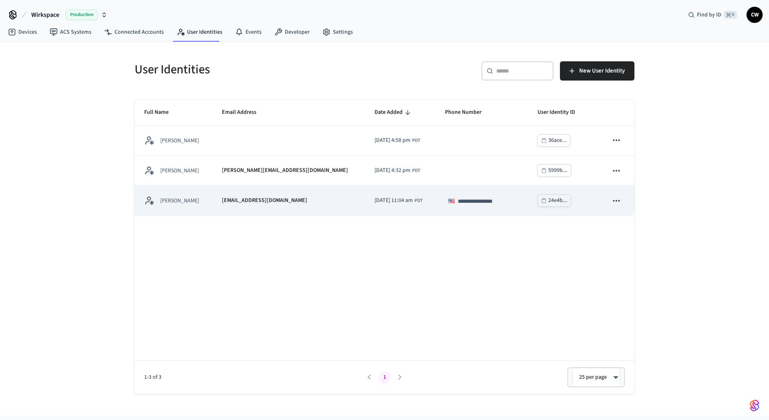
click at [203, 197] on div "[PERSON_NAME]" at bounding box center [173, 200] width 58 height 10
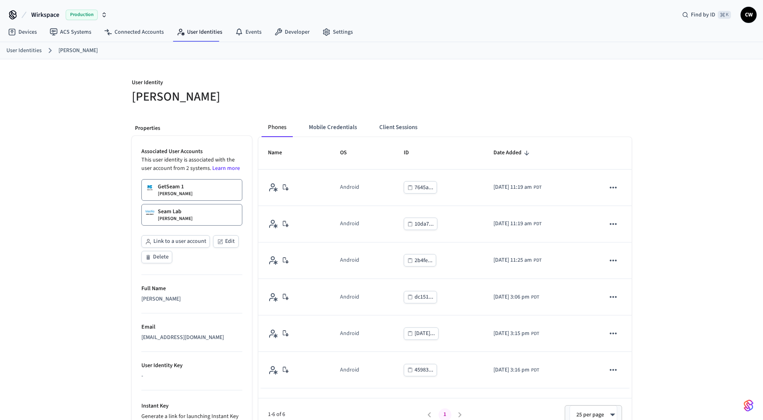
click at [46, 273] on div "User Identity Collin Wirkus Properties Associated User Accounts This user ident…" at bounding box center [381, 280] width 763 height 442
click at [81, 147] on div "User Identity Collin Wirkus Properties Associated User Accounts This user ident…" at bounding box center [381, 280] width 763 height 442
click at [64, 35] on link "ACS Systems" at bounding box center [70, 32] width 54 height 14
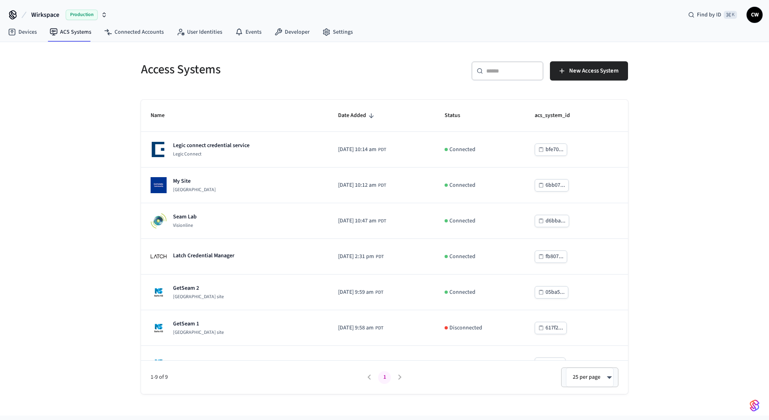
click at [66, 130] on div "Access Systems ​ ​ New Access System Name Date Added Status acs_system_id Legic…" at bounding box center [384, 228] width 769 height 373
click at [280, 34] on link "Developer" at bounding box center [292, 32] width 48 height 14
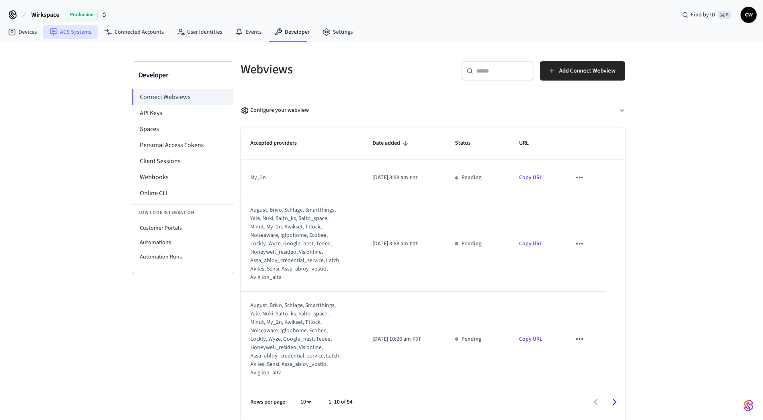
click at [83, 36] on link "ACS Systems" at bounding box center [70, 32] width 54 height 14
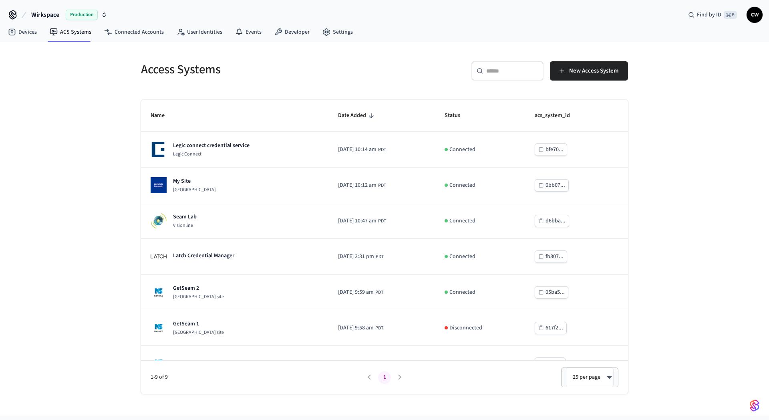
click at [92, 101] on div "Access Systems ​ ​ New Access System Name Date Added Status acs_system_id Legic…" at bounding box center [384, 228] width 769 height 373
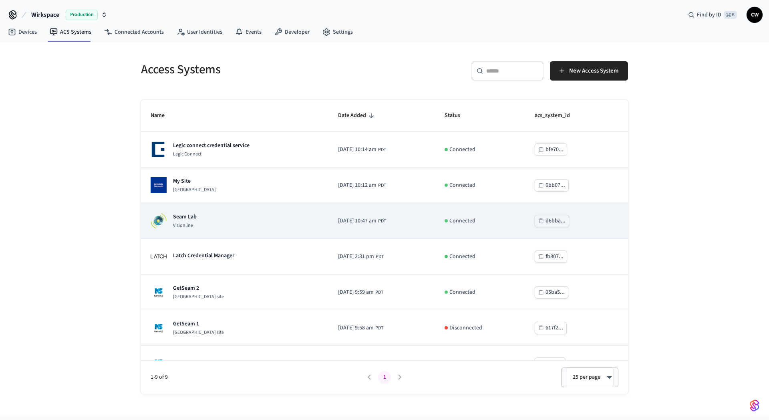
click at [257, 217] on div "Seam Lab Visionline" at bounding box center [235, 221] width 168 height 16
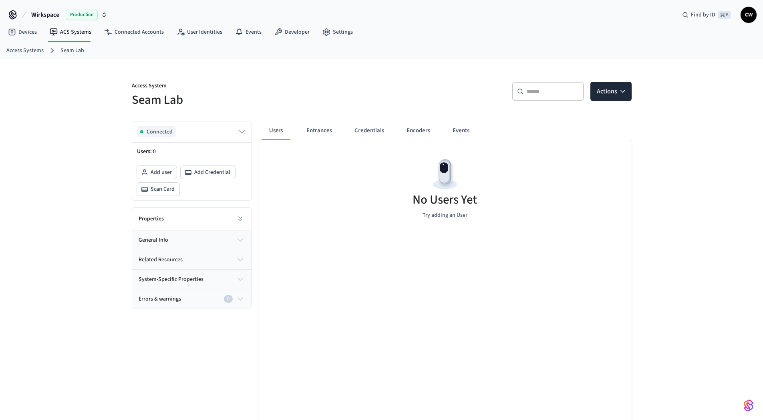
click at [339, 174] on div "No Users Yet Try adding an User" at bounding box center [444, 187] width 373 height 95
click at [268, 130] on button "Users" at bounding box center [276, 130] width 29 height 19
click at [332, 134] on button "Entrances" at bounding box center [319, 130] width 38 height 19
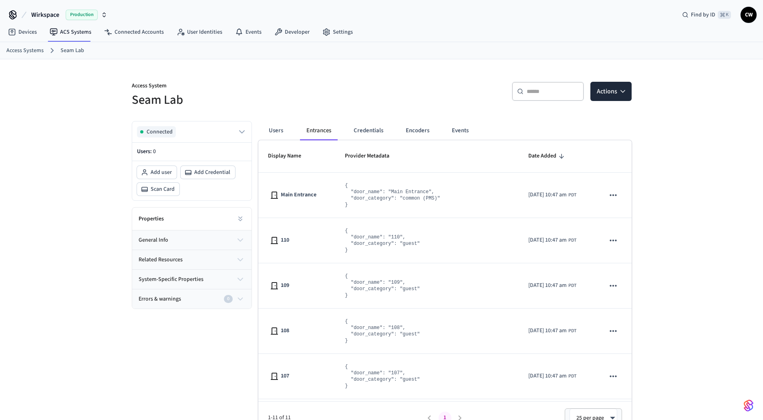
click at [290, 133] on div "Users Entrances Credentials Encoders Events" at bounding box center [373, 130] width 223 height 19
click at [282, 133] on button "Users" at bounding box center [276, 130] width 29 height 19
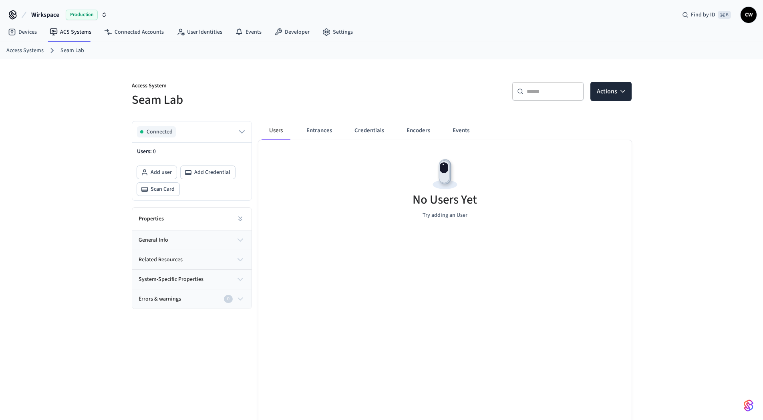
click at [275, 108] on h5 "Seam Lab" at bounding box center [254, 100] width 245 height 16
click at [274, 107] on h5 "Seam Lab" at bounding box center [254, 100] width 245 height 16
click at [47, 73] on div "Access System Seam Lab ​ ​ Actions Connected Users: 0 Add user Add Credential S…" at bounding box center [381, 257] width 763 height 396
click at [26, 57] on div "Access Systems Seam Lab" at bounding box center [381, 50] width 763 height 17
click at [29, 53] on link "Access Systems" at bounding box center [24, 50] width 37 height 8
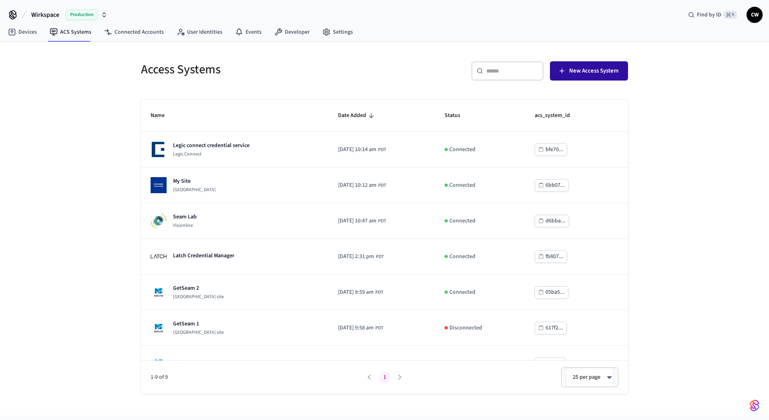
click at [614, 68] on span "New Access System" at bounding box center [593, 71] width 49 height 10
drag, startPoint x: 98, startPoint y: 131, endPoint x: 221, endPoint y: 197, distance: 139.6
click at [99, 130] on div "Access Systems ​ ​ New Access System Name Date Added Status acs_system_id Legic…" at bounding box center [384, 228] width 769 height 373
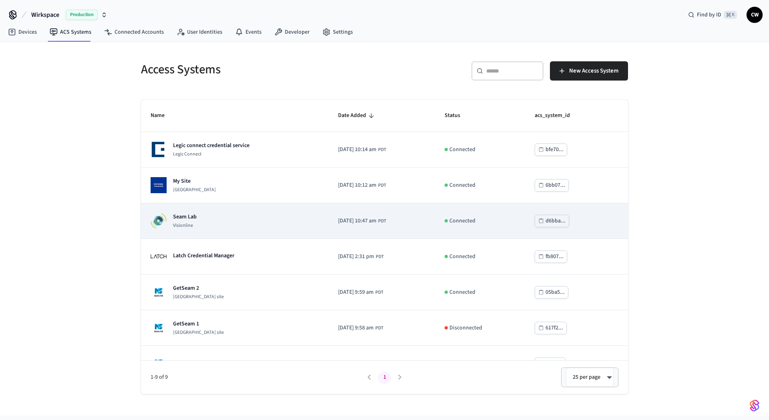
click at [249, 218] on div "Seam Lab Visionline" at bounding box center [235, 221] width 168 height 16
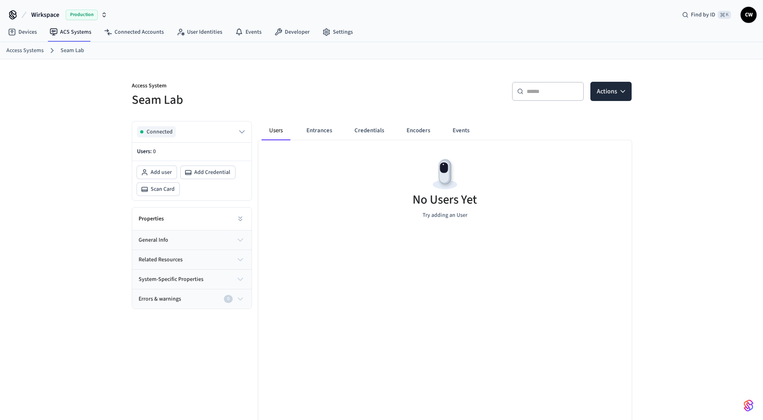
click at [40, 208] on div "Access System Seam Lab ​ ​ Actions Connected Users: 0 Add user Add Credential S…" at bounding box center [381, 257] width 763 height 396
click at [48, 14] on span "Wirkspace" at bounding box center [45, 15] width 28 height 10
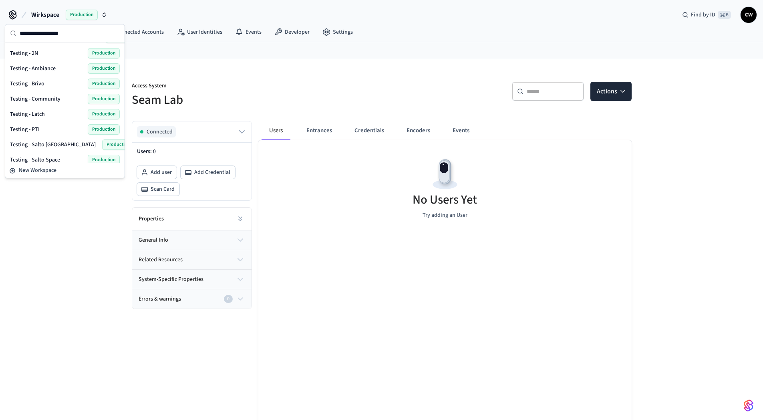
scroll to position [507, 0]
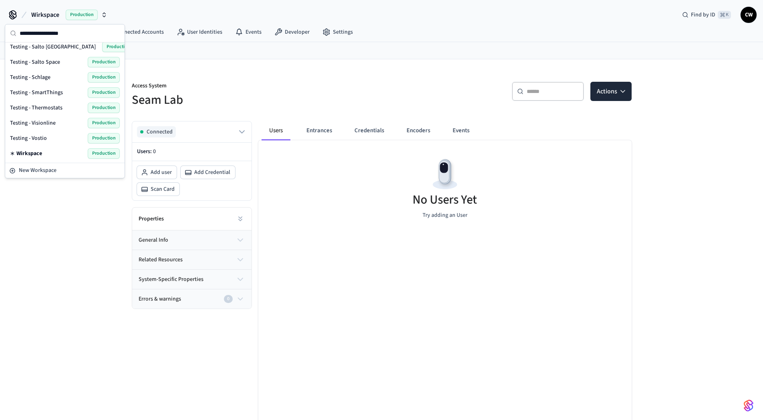
click at [52, 123] on span "Testing - Visionline" at bounding box center [33, 123] width 46 height 8
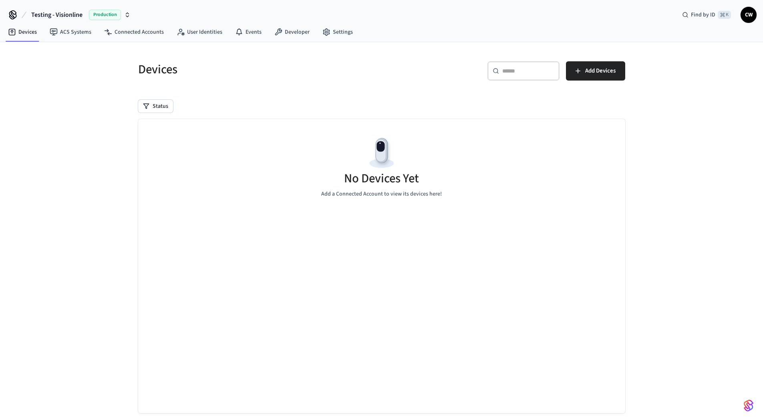
click at [73, 156] on div "Devices ​ ​ Add Devices Status No Devices Yet Add a Connected Account to view i…" at bounding box center [381, 238] width 763 height 392
click at [73, 37] on link "ACS Systems" at bounding box center [70, 32] width 54 height 14
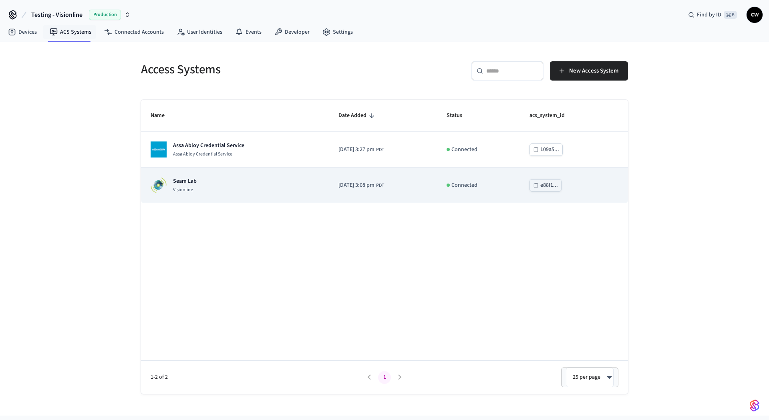
drag, startPoint x: 70, startPoint y: 173, endPoint x: 147, endPoint y: 185, distance: 78.6
click at [71, 174] on div "Access Systems ​ ​ New Access System Name Date Added Status acs_system_id Assa …" at bounding box center [384, 228] width 769 height 373
click at [237, 191] on div "Seam Lab Visionline" at bounding box center [235, 185] width 169 height 16
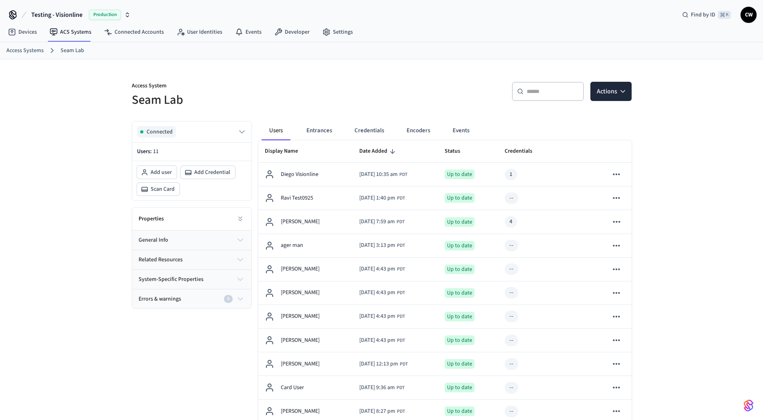
click at [49, 224] on div "Access System Seam Lab ​ ​ Actions Connected Users: 11 Add user Add Credential …" at bounding box center [381, 266] width 763 height 414
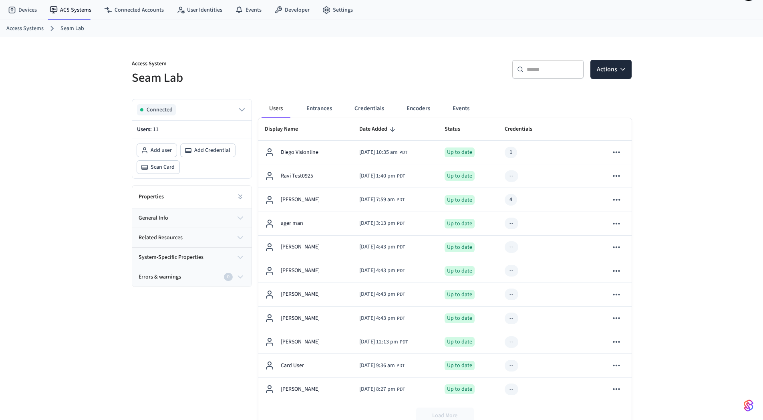
scroll to position [53, 0]
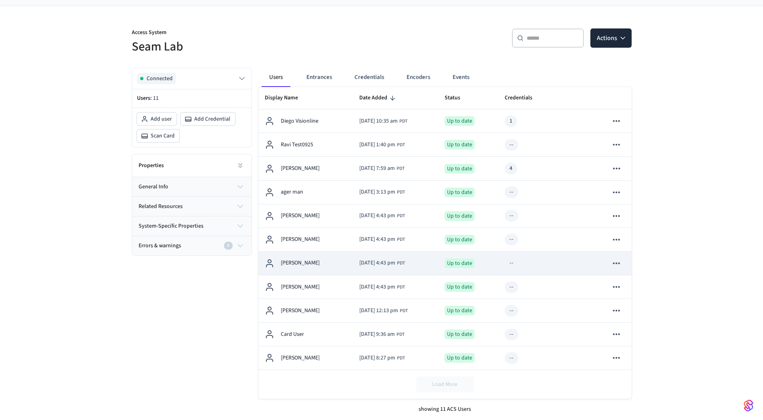
click at [329, 266] on div "[PERSON_NAME]" at bounding box center [306, 263] width 82 height 10
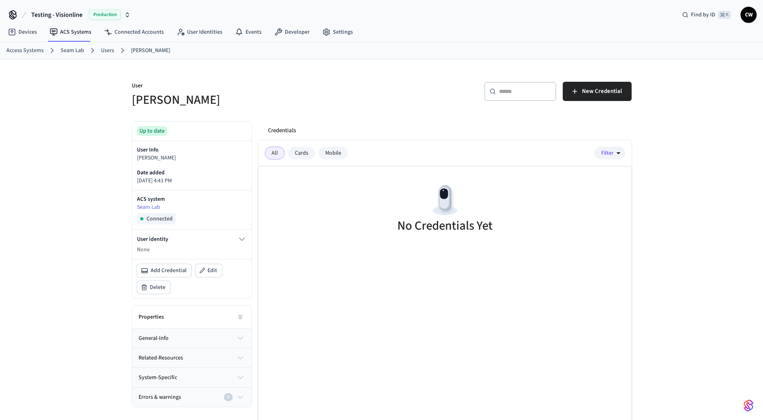
click at [93, 248] on div "User Collin Wirkus ​ ​ New Credential Up to date User Info Collin Wirkus Date a…" at bounding box center [381, 259] width 763 height 401
click at [166, 250] on p "None" at bounding box center [192, 250] width 110 height 8
click at [255, 245] on div "Credentials All Cards Mobile Filter No Credentials Yet" at bounding box center [442, 288] width 380 height 346
click at [239, 239] on icon "button" at bounding box center [242, 239] width 10 height 10
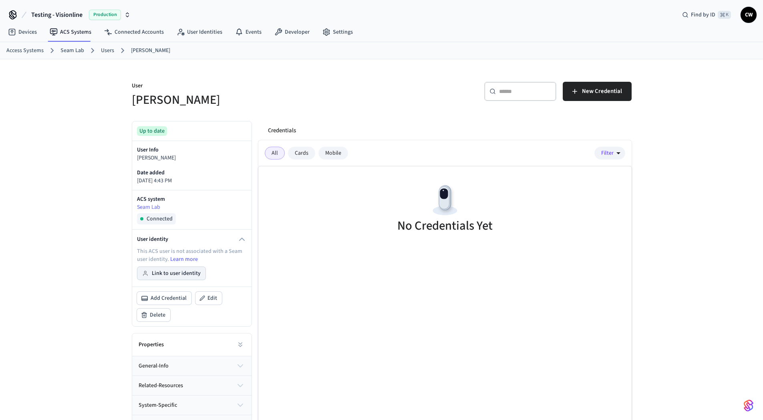
click at [181, 275] on button "Link to user identity" at bounding box center [171, 273] width 68 height 13
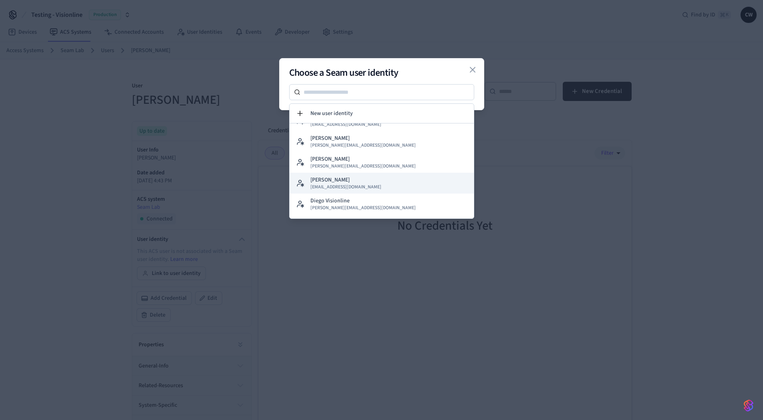
scroll to position [15, 0]
click at [355, 182] on button "Collin Wirkus collin@getseam.com" at bounding box center [382, 181] width 184 height 21
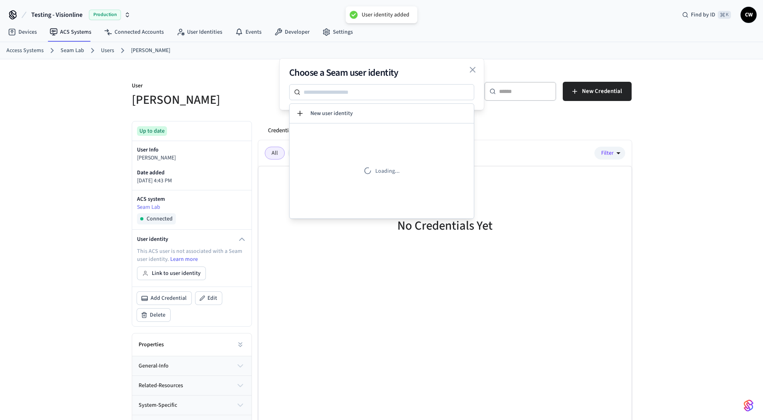
scroll to position [0, 0]
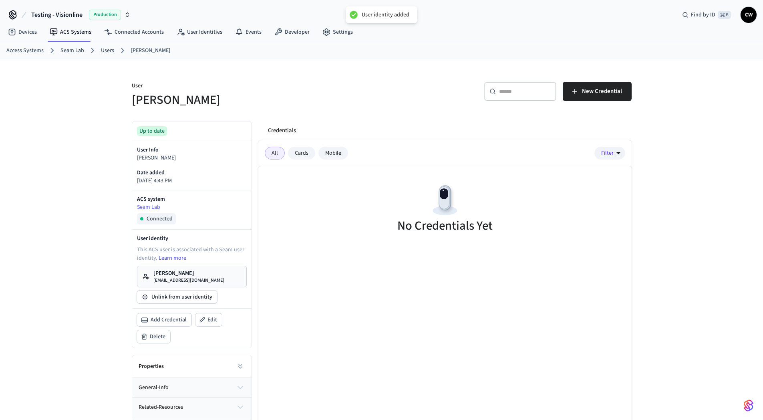
click at [383, 101] on div "​ ​ New Credential" at bounding box center [504, 90] width 255 height 36
click at [97, 237] on div "User Collin Wirkus ​ ​ New Credential Up to date User Info Collin Wirkus Date a…" at bounding box center [381, 259] width 763 height 401
click at [189, 274] on p "[PERSON_NAME]" at bounding box center [188, 273] width 71 height 8
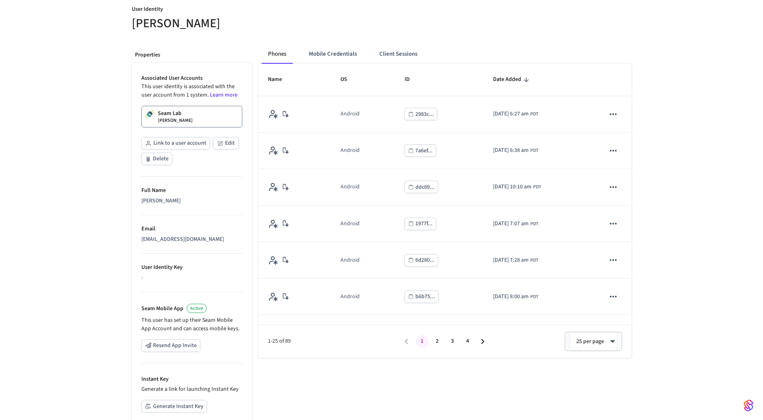
scroll to position [140, 0]
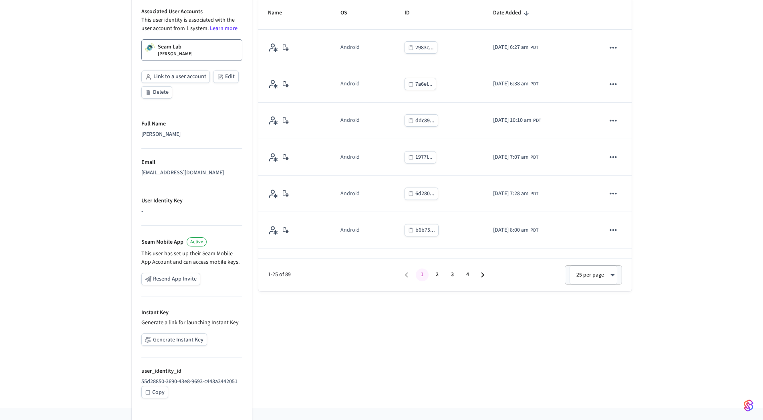
drag, startPoint x: 129, startPoint y: 336, endPoint x: 122, endPoint y: 335, distance: 7.7
click at [129, 336] on div "Properties Associated User Accounts This user identity is associated with the u…" at bounding box center [188, 190] width 127 height 436
click at [181, 341] on button "Generate Instant Key" at bounding box center [174, 339] width 66 height 12
drag, startPoint x: 372, startPoint y: 17, endPoint x: 429, endPoint y: 19, distance: 57.3
click at [429, 19] on div "This user identity must have an associated ACS user with a valid mobile credent…" at bounding box center [386, 22] width 116 height 22
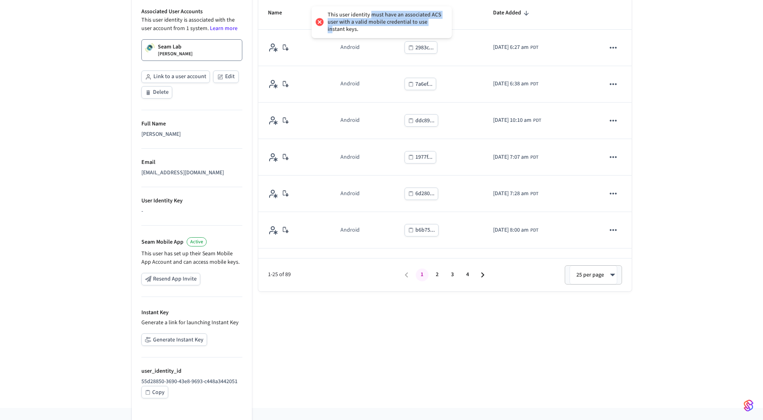
click at [429, 19] on div "This user identity must have an associated ACS user with a valid mobile credent…" at bounding box center [386, 22] width 116 height 22
drag, startPoint x: 359, startPoint y: 23, endPoint x: 336, endPoint y: 18, distance: 23.0
click at [336, 18] on div "This user identity must have an associated ACS user with a valid mobile credent…" at bounding box center [386, 22] width 116 height 22
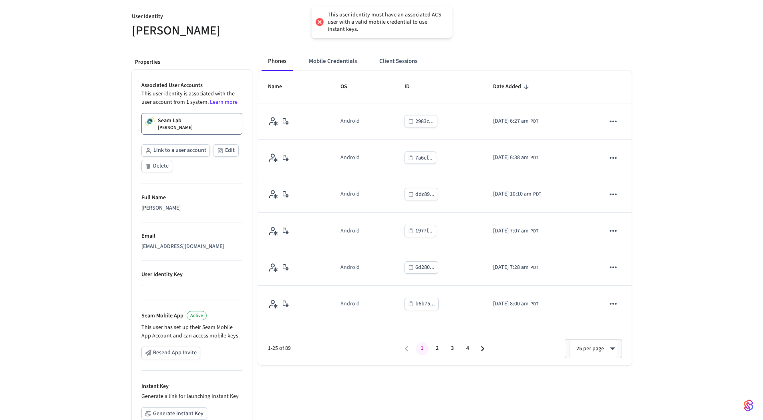
scroll to position [40, 0]
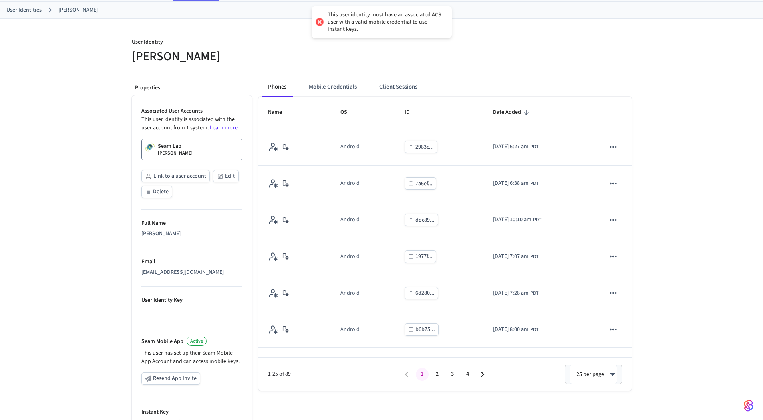
click at [202, 144] on link "Seam Lab Collin Wirkus" at bounding box center [191, 150] width 101 height 22
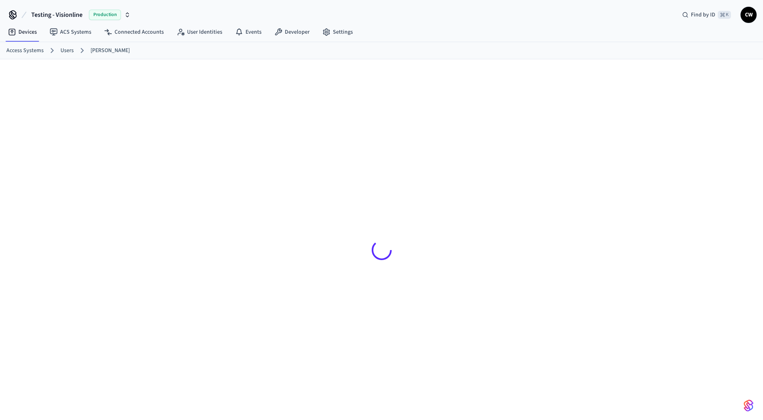
click at [93, 171] on div at bounding box center [381, 245] width 763 height 373
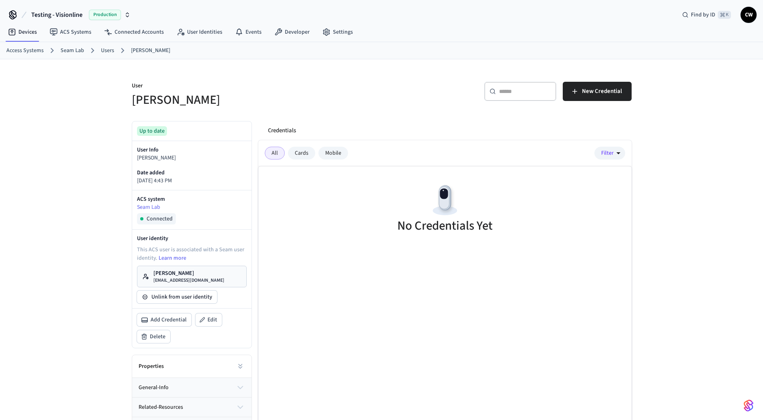
click at [333, 101] on h5 "[PERSON_NAME]" at bounding box center [254, 100] width 245 height 16
click at [590, 92] on span "New Credential" at bounding box center [602, 91] width 40 height 10
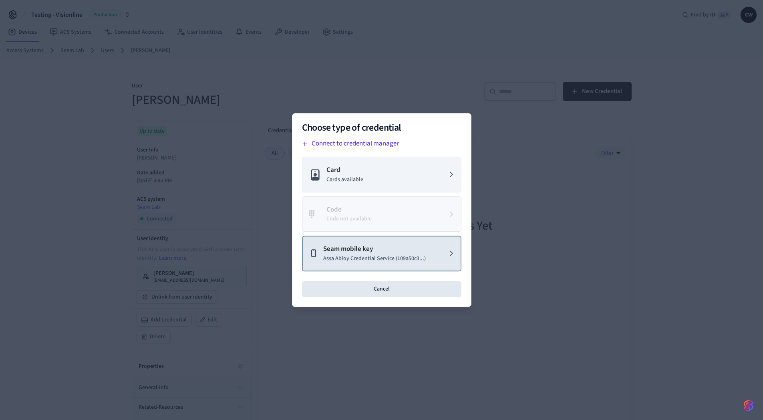
click at [399, 254] on p "Assa Abloy Credential Service (109a50c3...)" at bounding box center [374, 258] width 103 height 8
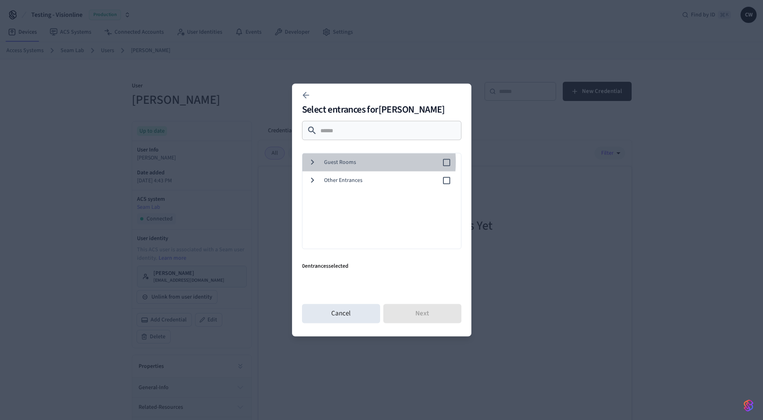
click at [336, 161] on span "Guest Rooms" at bounding box center [383, 162] width 118 height 8
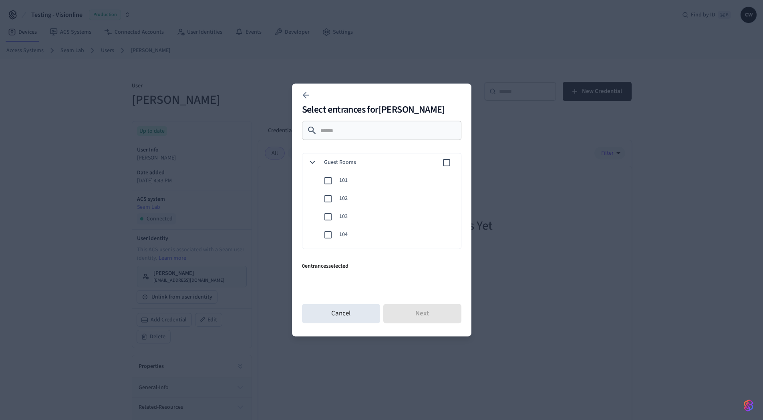
click at [343, 197] on span "102" at bounding box center [396, 198] width 115 height 8
click at [424, 312] on button "Next" at bounding box center [422, 313] width 78 height 19
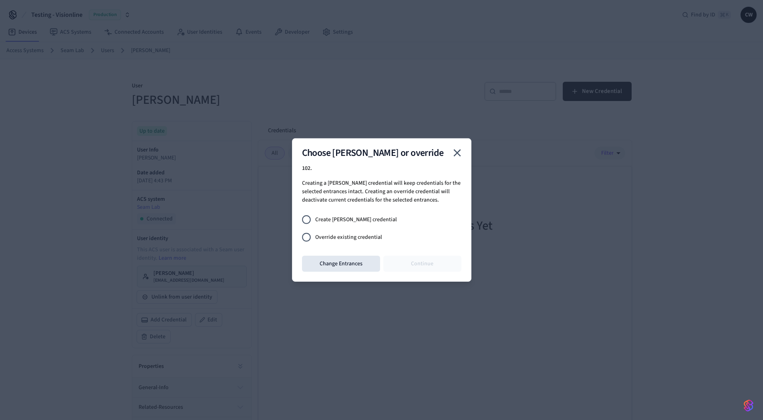
click at [405, 192] on div "Choose joiner or override 102 . Creating a joiner credential will keep credenti…" at bounding box center [381, 209] width 179 height 143
click at [357, 220] on span "Create joiner credential" at bounding box center [356, 219] width 82 height 8
click at [421, 264] on button "Continue" at bounding box center [422, 264] width 78 height 16
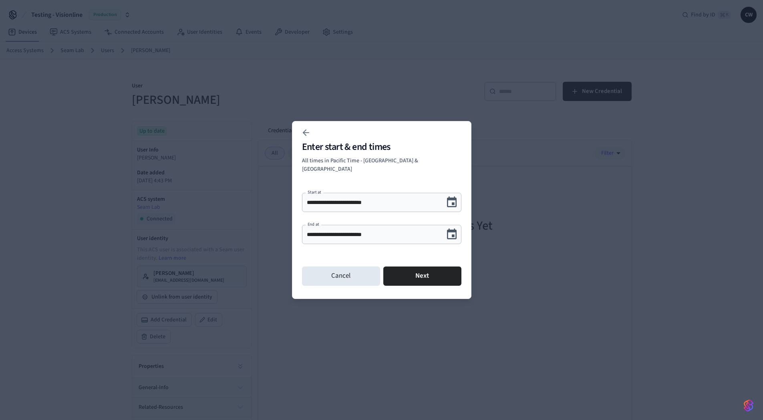
click at [455, 232] on icon "Choose date, selected date is Oct 7, 2025" at bounding box center [451, 234] width 12 height 12
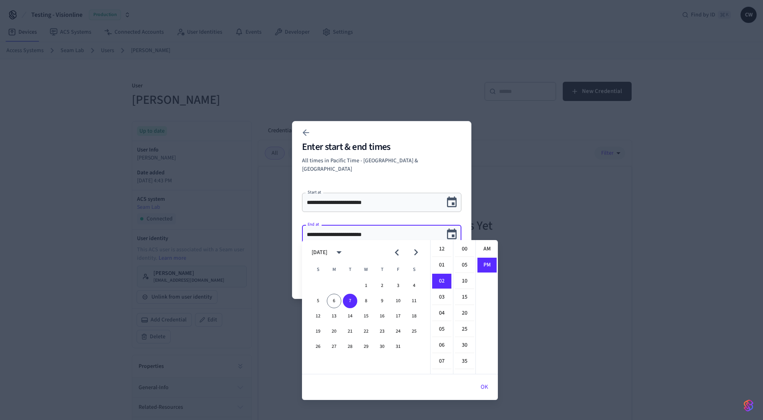
scroll to position [15, 0]
click at [453, 231] on icon "Choose date, selected date is Oct 7, 2025" at bounding box center [452, 234] width 10 height 10
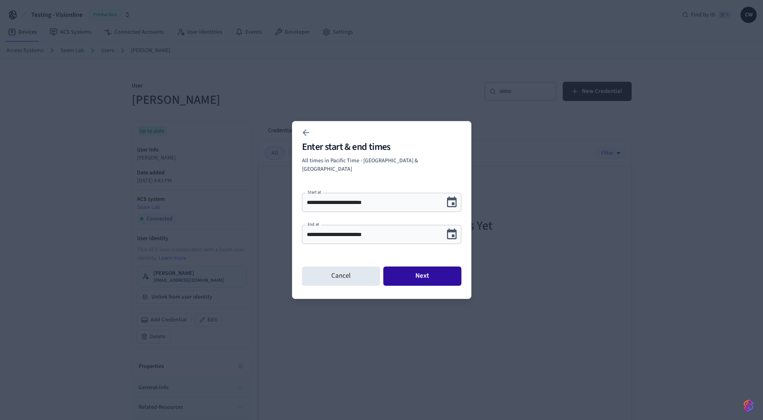
click at [436, 268] on button "Next" at bounding box center [422, 275] width 78 height 19
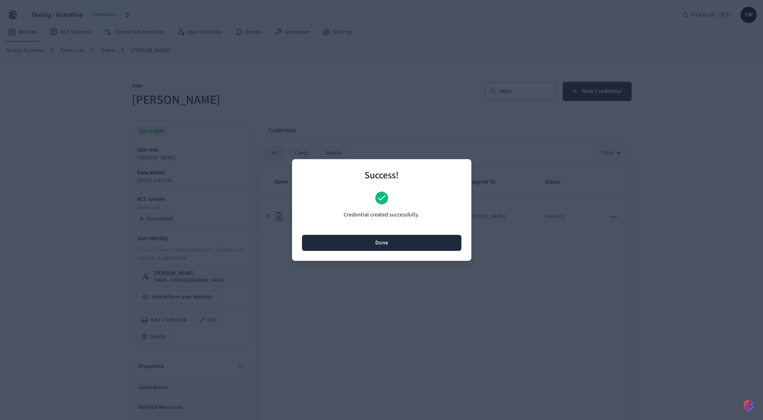
click at [384, 244] on button "Done" at bounding box center [381, 243] width 159 height 16
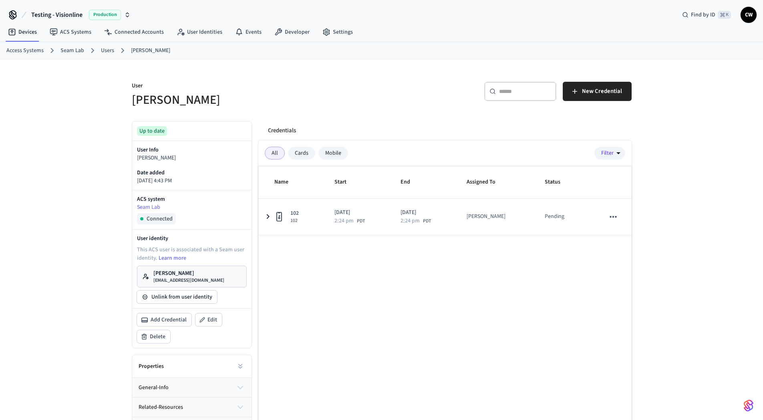
click at [342, 283] on div "Name Start End Assigned To Status 102 102 2025/10/06 2:24 pm PDT 2025/10/07 2:2…" at bounding box center [444, 313] width 373 height 294
click at [69, 285] on div "User Collin Wirkus ​ ​ New Credential Up to date User Info Collin Wirkus Date a…" at bounding box center [381, 259] width 763 height 401
click at [165, 271] on p "[PERSON_NAME]" at bounding box center [188, 273] width 71 height 8
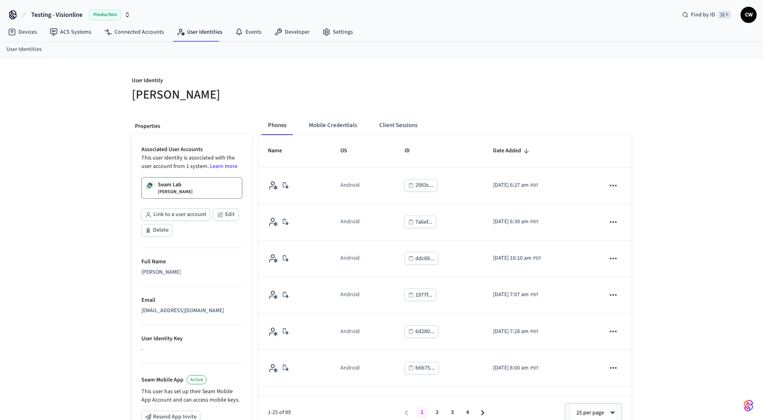
click at [73, 274] on div "User Identity Collin Wirkus Properties Associated User Accounts This user ident…" at bounding box center [381, 301] width 763 height 488
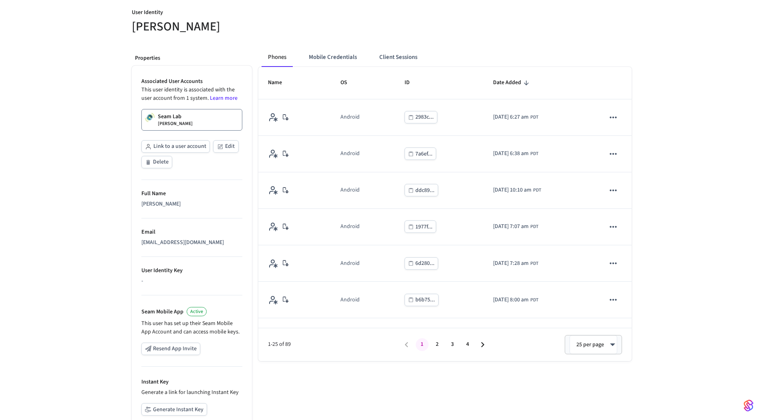
scroll to position [144, 0]
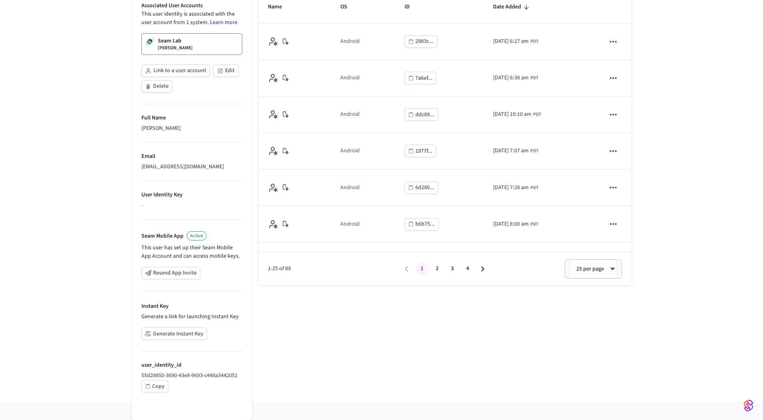
click at [171, 329] on button "Generate Instant Key" at bounding box center [174, 333] width 66 height 12
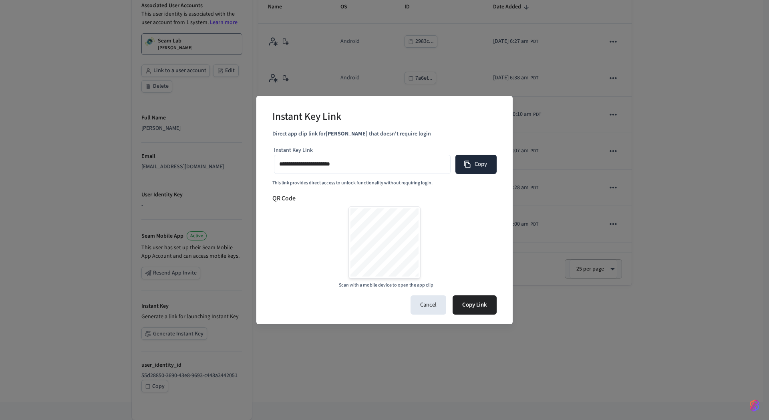
click at [464, 166] on icon "button" at bounding box center [467, 164] width 8 height 8
click at [433, 305] on button "Cancel" at bounding box center [429, 304] width 36 height 19
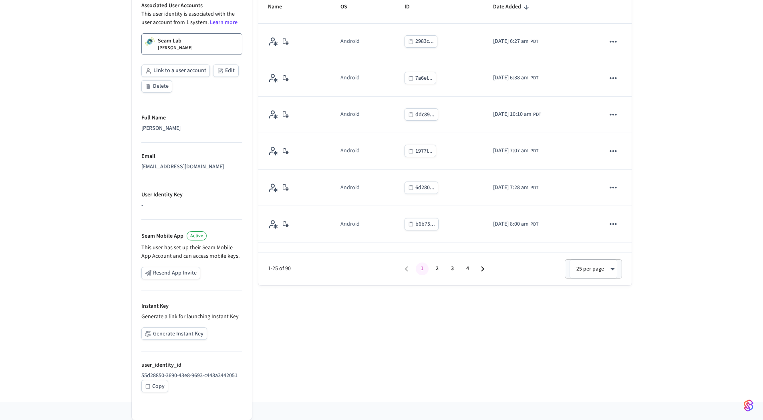
click at [399, 311] on div "Phones Mobile Credentials Client Sessions Name OS ID Date Added Android 2983c..…" at bounding box center [442, 184] width 380 height 436
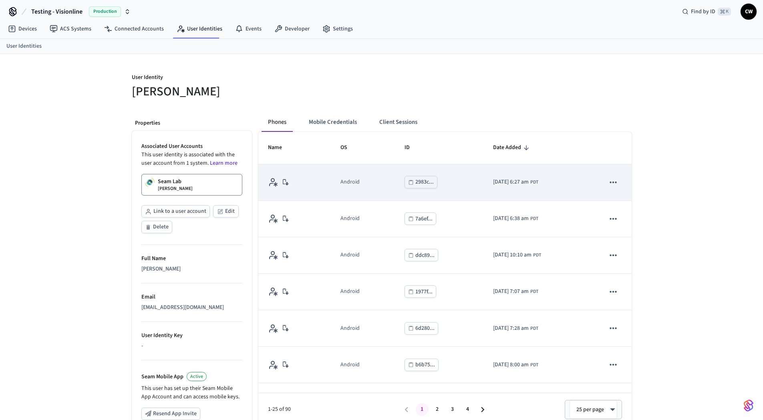
scroll to position [0, 0]
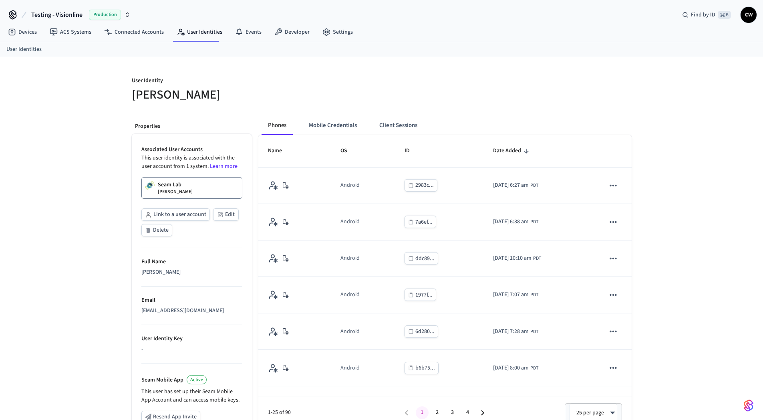
click at [253, 72] on div "User Identity Collin Wirkus" at bounding box center [249, 85] width 255 height 36
click at [326, 114] on div "Phones Mobile Credentials Client Sessions Name OS ID Date Added Android 2983c..…" at bounding box center [442, 327] width 380 height 436
click at [314, 113] on div "Phones Mobile Credentials Client Sessions Name OS ID Date Added Android 2983c..…" at bounding box center [442, 327] width 380 height 436
click at [331, 126] on button "Mobile Credentials" at bounding box center [332, 125] width 61 height 19
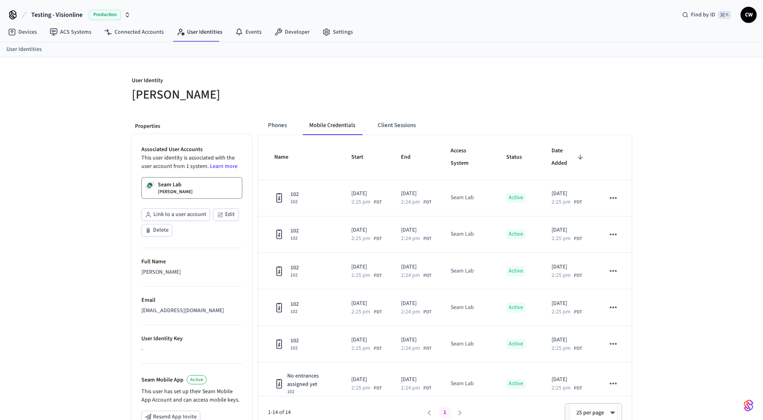
click at [333, 81] on p "User Identity" at bounding box center [254, 82] width 245 height 10
click at [65, 112] on div "User Identity Collin Wirkus Properties Associated User Accounts This user ident…" at bounding box center [381, 301] width 763 height 488
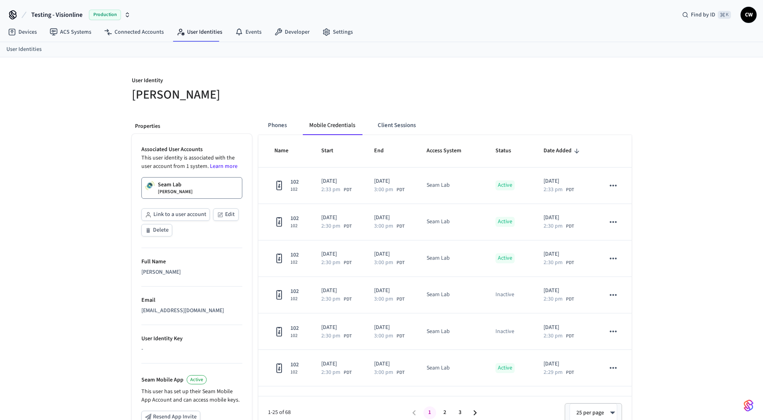
click at [62, 152] on div "User Identity Collin Wirkus Properties Associated User Accounts This user ident…" at bounding box center [381, 301] width 763 height 488
click at [344, 104] on div "User Identity Collin Wirkus Properties Associated User Accounts This user ident…" at bounding box center [381, 301] width 513 height 488
click at [110, 254] on div "User Identity Collin Wirkus Properties Associated User Accounts This user ident…" at bounding box center [381, 301] width 763 height 488
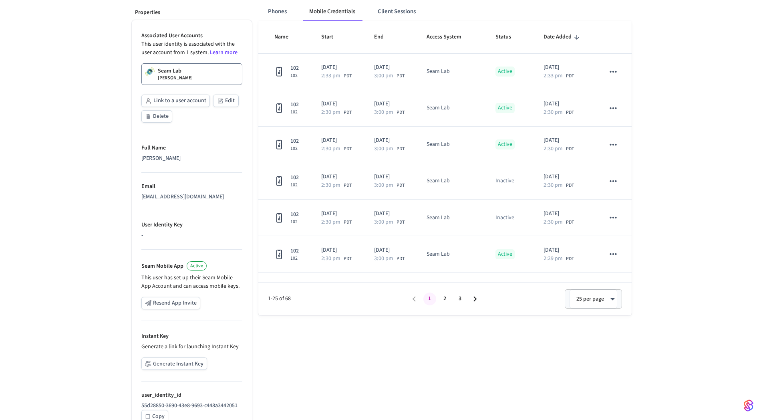
click at [97, 335] on div "User Identity Collin Wirkus Properties Associated User Accounts This user ident…" at bounding box center [381, 188] width 763 height 488
click at [172, 359] on button "Generate Instant Key" at bounding box center [174, 363] width 66 height 12
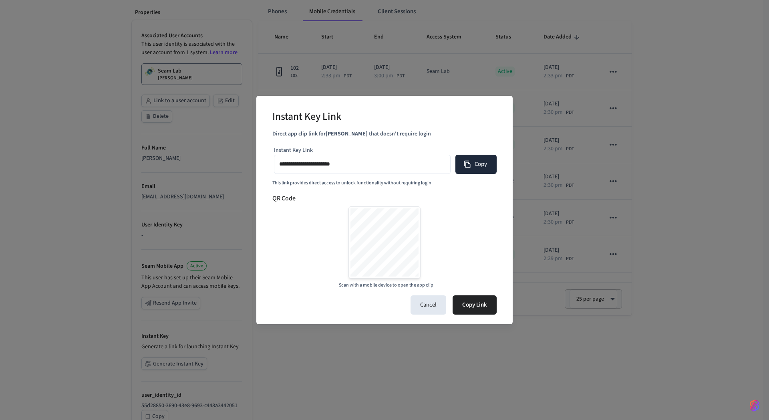
click at [478, 168] on button "Copy" at bounding box center [475, 164] width 41 height 19
click at [124, 178] on div "**********" at bounding box center [384, 210] width 769 height 420
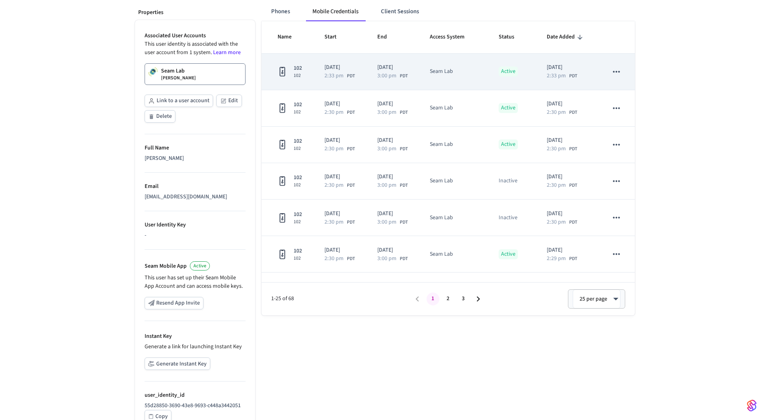
scroll to position [0, 0]
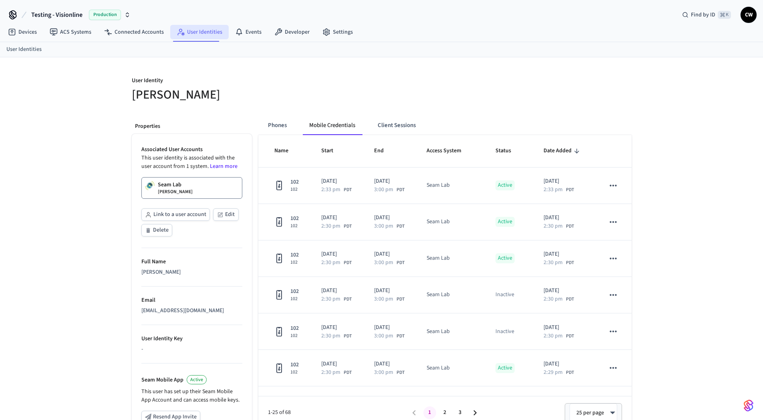
click at [198, 32] on link "User Identities" at bounding box center [199, 32] width 58 height 14
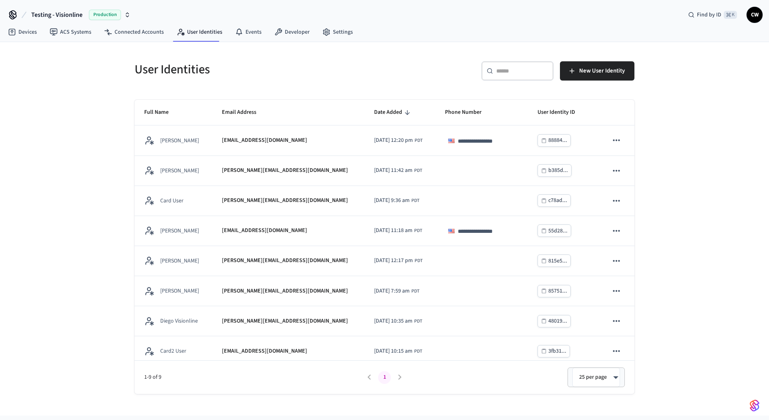
click at [87, 104] on div "**********" at bounding box center [384, 228] width 769 height 373
click at [71, 14] on span "Testing - Visionline" at bounding box center [56, 15] width 51 height 10
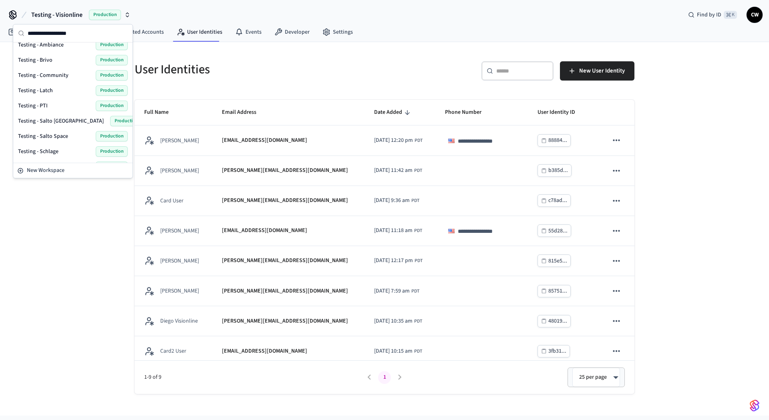
scroll to position [507, 0]
click at [66, 62] on div "Testing - Salto Space Production" at bounding box center [73, 62] width 110 height 10
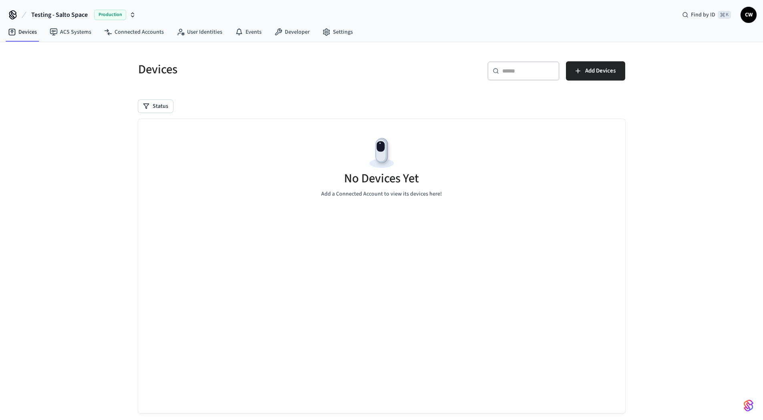
click at [135, 142] on div "Devices ​ ​ Add Devices Status No Devices Yet Add a Connected Account to view i…" at bounding box center [382, 243] width 500 height 383
click at [77, 86] on div "Devices ​ ​ Add Devices Status No Devices Yet Add a Connected Account to view i…" at bounding box center [381, 238] width 763 height 392
click at [200, 31] on link "User Identities" at bounding box center [199, 32] width 58 height 14
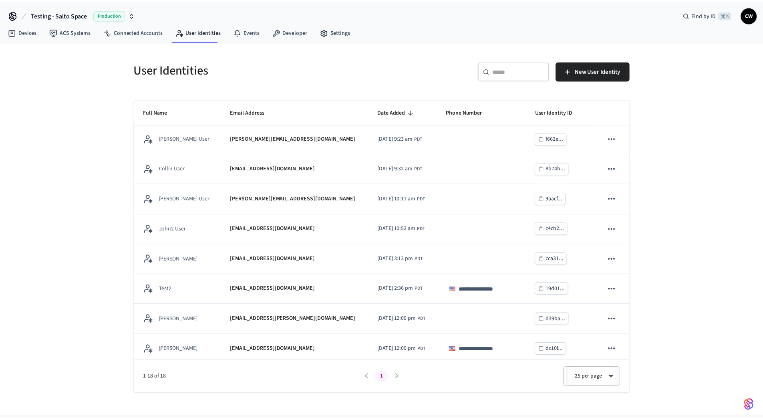
scroll to position [307, 0]
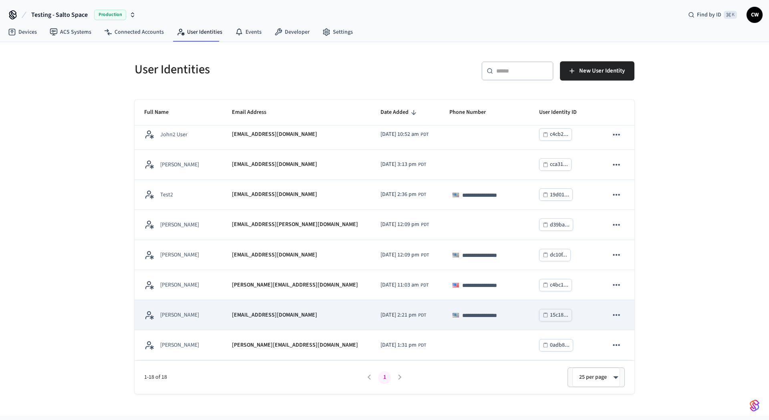
click at [256, 316] on p "[EMAIL_ADDRESS][DOMAIN_NAME]" at bounding box center [274, 315] width 85 height 8
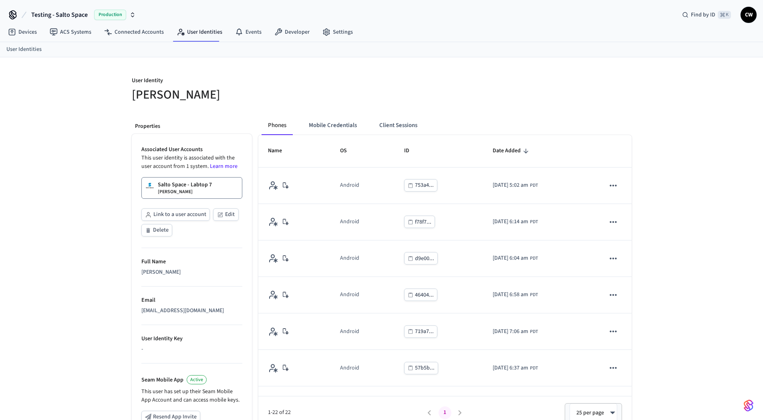
click at [78, 250] on div "User Identity Collin Wirkus Properties Associated User Accounts This user ident…" at bounding box center [381, 301] width 763 height 488
click at [193, 194] on div "Salto Space - Labtop 7 Boromir" at bounding box center [185, 188] width 54 height 14
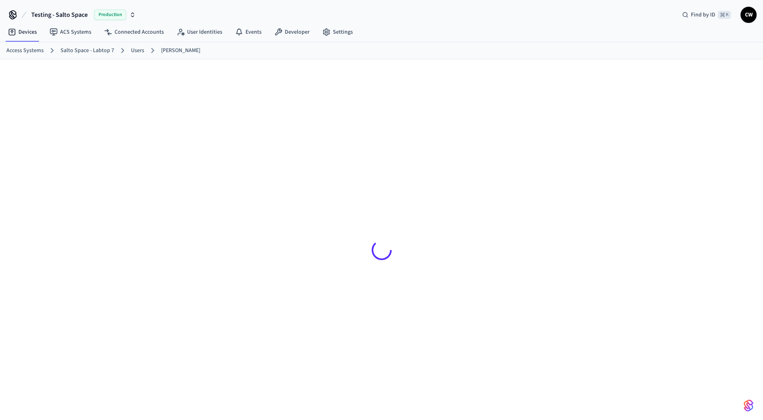
click at [86, 201] on div at bounding box center [381, 245] width 763 height 373
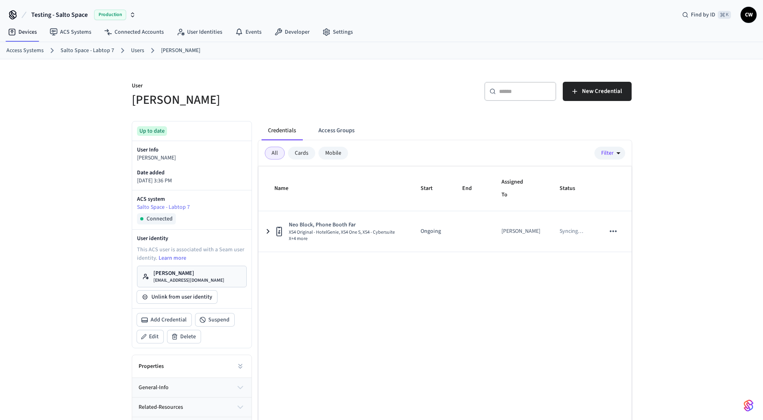
click at [328, 101] on h5 "Boromir" at bounding box center [254, 100] width 245 height 16
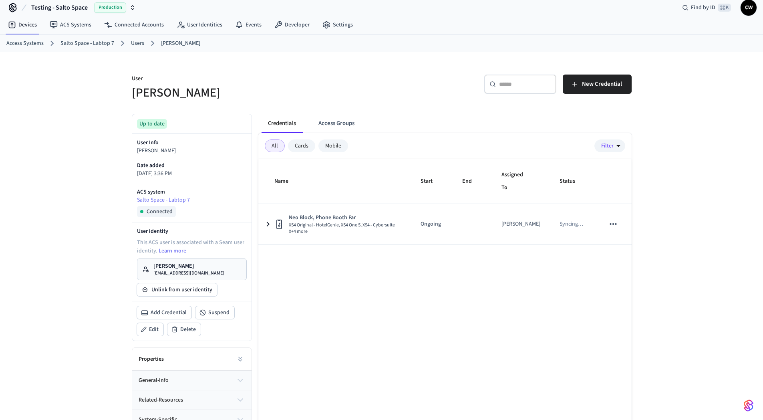
scroll to position [40, 0]
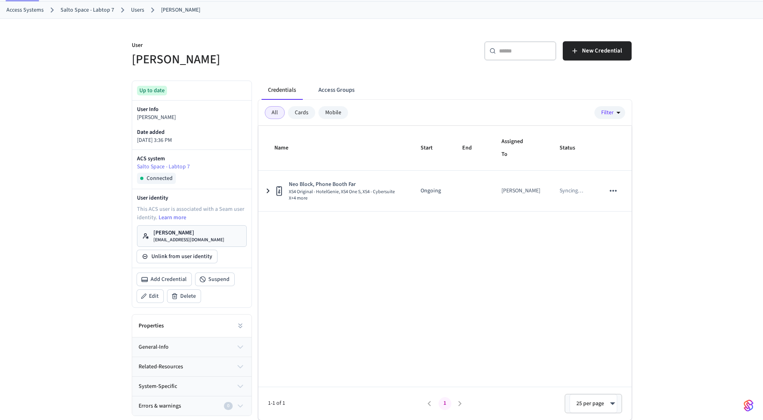
click at [207, 231] on link "[PERSON_NAME] [PERSON_NAME][EMAIL_ADDRESS][DOMAIN_NAME]" at bounding box center [192, 236] width 110 height 22
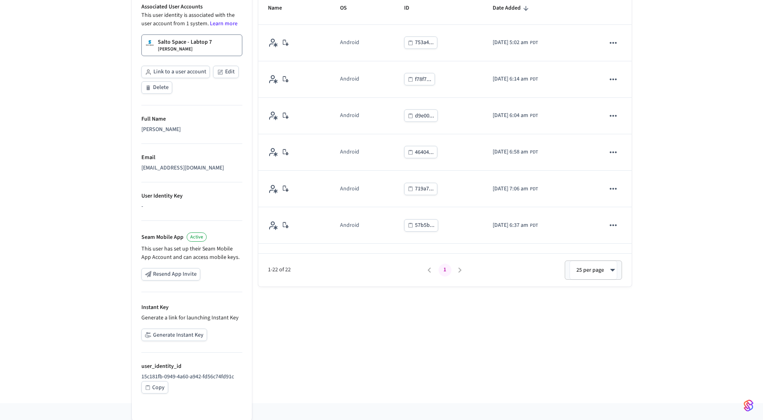
scroll to position [144, 0]
click at [191, 334] on button "Generate Instant Key" at bounding box center [174, 333] width 66 height 12
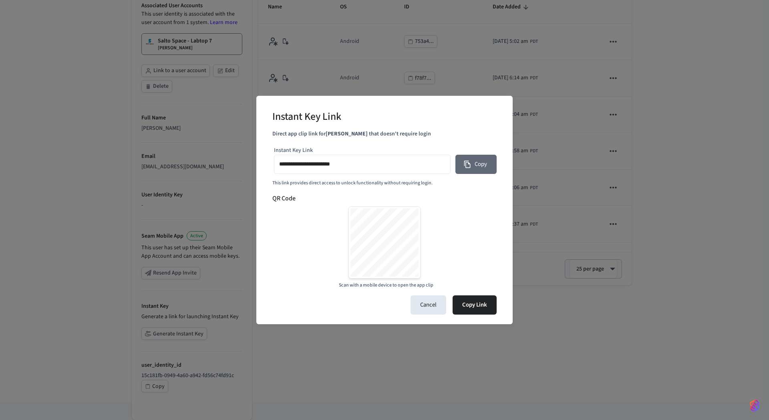
click at [479, 165] on button "Copy" at bounding box center [475, 164] width 41 height 19
click at [484, 168] on button "Copy" at bounding box center [475, 164] width 41 height 19
click at [467, 218] on div "Scan with a mobile device to open the app clip" at bounding box center [384, 247] width 224 height 83
click at [479, 307] on button "Copy Link" at bounding box center [475, 304] width 44 height 19
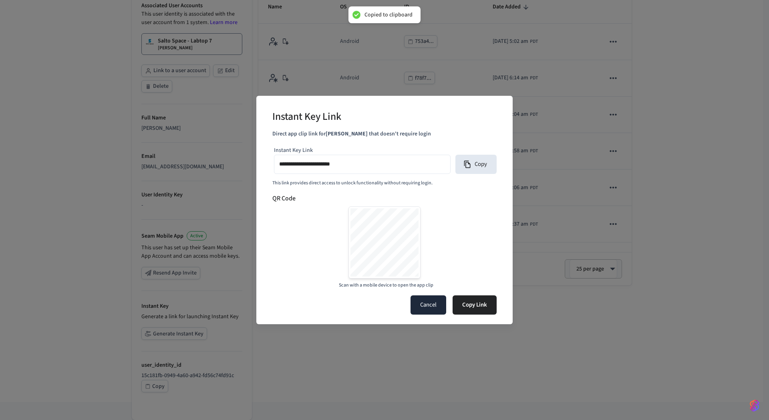
click at [437, 305] on button "Cancel" at bounding box center [429, 304] width 36 height 19
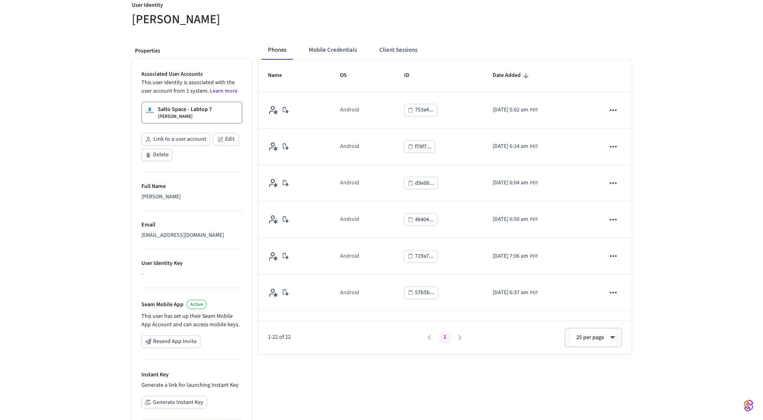
scroll to position [0, 0]
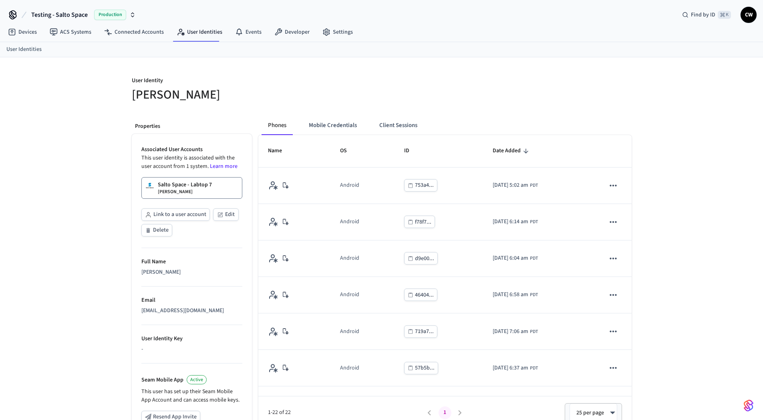
click at [73, 252] on div "User Identity Collin Wirkus Properties Associated User Accounts This user ident…" at bounding box center [381, 301] width 763 height 488
click at [69, 11] on span "Testing - Salto Space" at bounding box center [59, 15] width 56 height 10
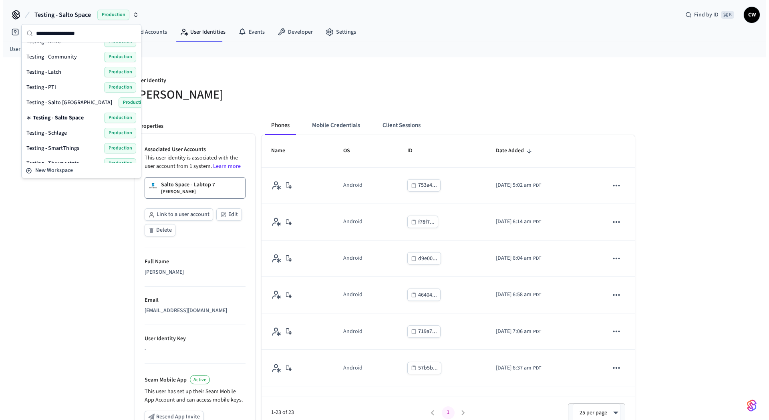
scroll to position [507, 0]
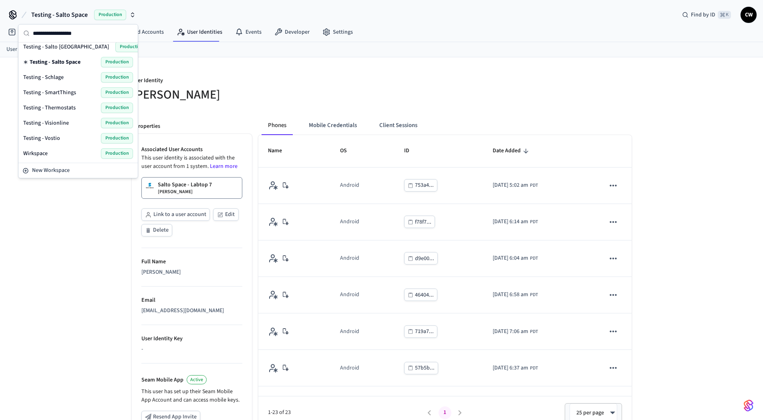
click at [58, 46] on span "Testing - Salto [GEOGRAPHIC_DATA]" at bounding box center [66, 47] width 86 height 8
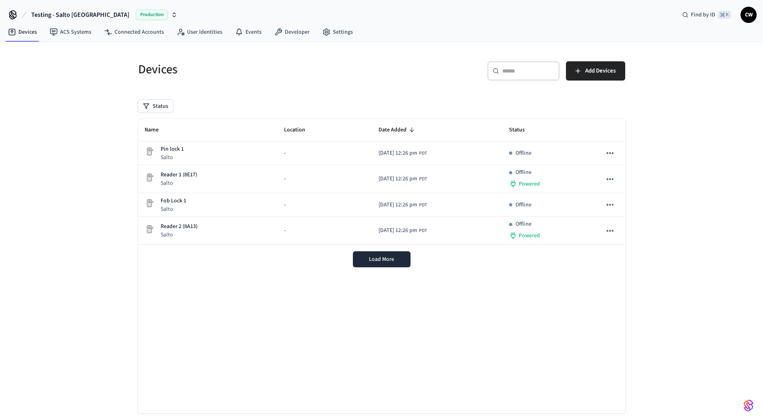
click at [62, 104] on div "Devices ​ ​ Add Devices Status Name Location Date Added Status Pin lock 1 Salto…" at bounding box center [381, 238] width 763 height 392
click at [61, 35] on link "ACS Systems" at bounding box center [70, 32] width 54 height 14
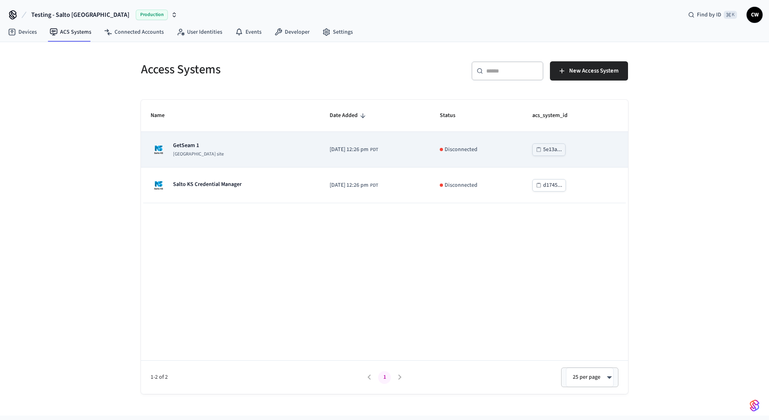
click at [201, 153] on div "GetSeam 1 [GEOGRAPHIC_DATA] site" at bounding box center [231, 149] width 160 height 16
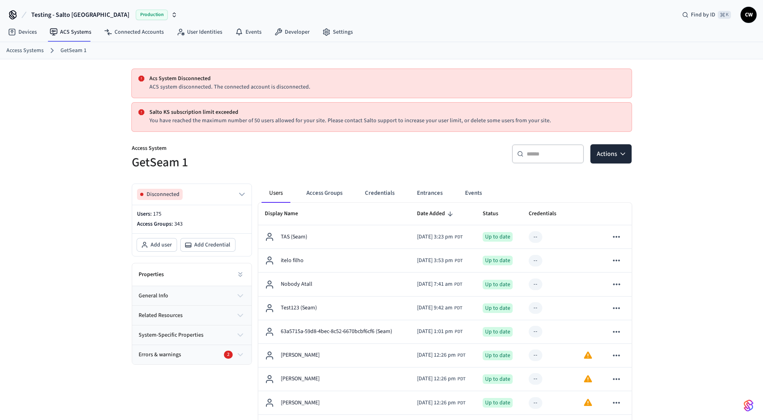
click at [310, 149] on p "Access System" at bounding box center [254, 149] width 245 height 10
click at [69, 34] on link "ACS Systems" at bounding box center [70, 32] width 54 height 14
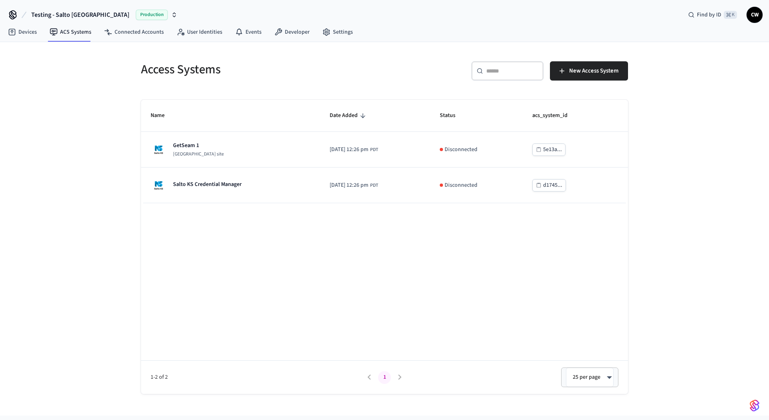
drag, startPoint x: 69, startPoint y: 141, endPoint x: 227, endPoint y: 110, distance: 161.3
click at [69, 141] on div "Access Systems ​ ​ New Access System Name Date Added Status acs_system_id GetSe…" at bounding box center [384, 228] width 769 height 373
click at [608, 68] on span "New Access System" at bounding box center [593, 71] width 49 height 10
click at [258, 273] on div "Name Date Added Status acs_system_id GetSeam 1 Salto KS site 2025/06/05 at 12:2…" at bounding box center [384, 247] width 487 height 294
click at [296, 259] on div "Name Date Added Status acs_system_id GetSeam 1 [GEOGRAPHIC_DATA] site [DATE] 12…" at bounding box center [384, 247] width 487 height 294
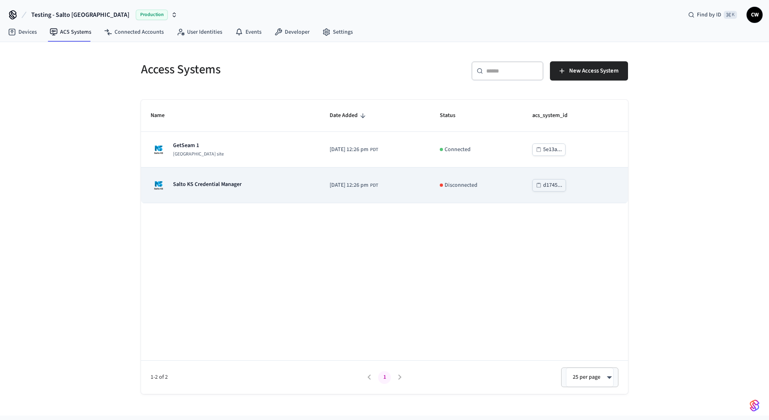
click at [269, 188] on div "Salto KS Credential Manager" at bounding box center [231, 185] width 160 height 16
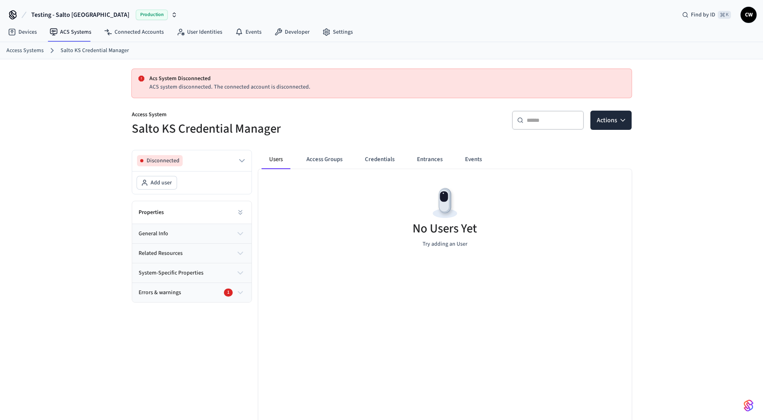
click at [280, 157] on button "Users" at bounding box center [276, 159] width 29 height 19
click at [317, 157] on button "Access Groups" at bounding box center [324, 159] width 49 height 19
click at [280, 160] on button "Users" at bounding box center [276, 159] width 29 height 19
click at [320, 133] on h5 "Salto KS Credential Manager" at bounding box center [254, 129] width 245 height 16
click at [35, 52] on link "Access Systems" at bounding box center [24, 50] width 37 height 8
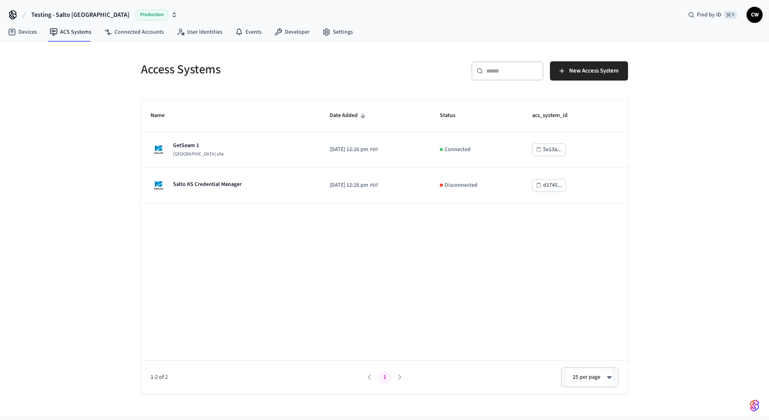
click at [438, 66] on div "​ ​ New Access System" at bounding box center [508, 74] width 239 height 26
click at [354, 76] on h5 "Access Systems" at bounding box center [260, 69] width 239 height 16
click at [344, 77] on h5 "Access Systems" at bounding box center [260, 69] width 239 height 16
click at [126, 101] on div "Access Systems ​ ​ New Access System Name Date Added Status acs_system_id GetSe…" at bounding box center [384, 228] width 769 height 373
click at [34, 32] on link "Devices" at bounding box center [23, 32] width 42 height 14
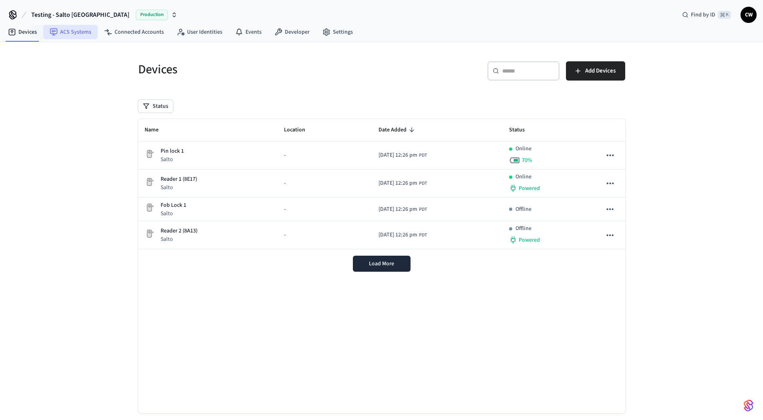
click at [81, 32] on link "ACS Systems" at bounding box center [70, 32] width 54 height 14
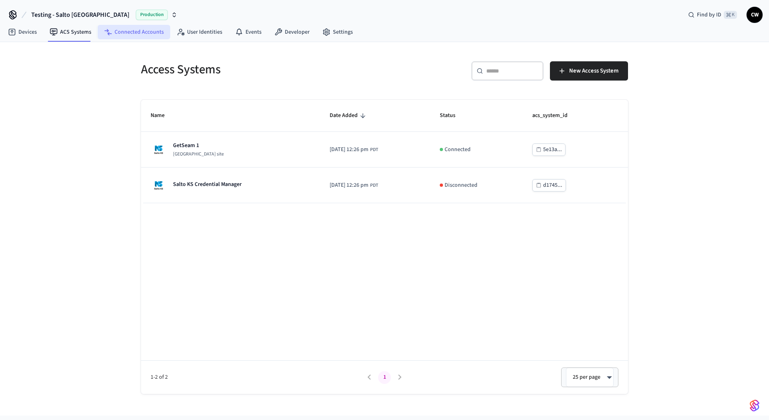
click at [135, 32] on link "Connected Accounts" at bounding box center [134, 32] width 73 height 14
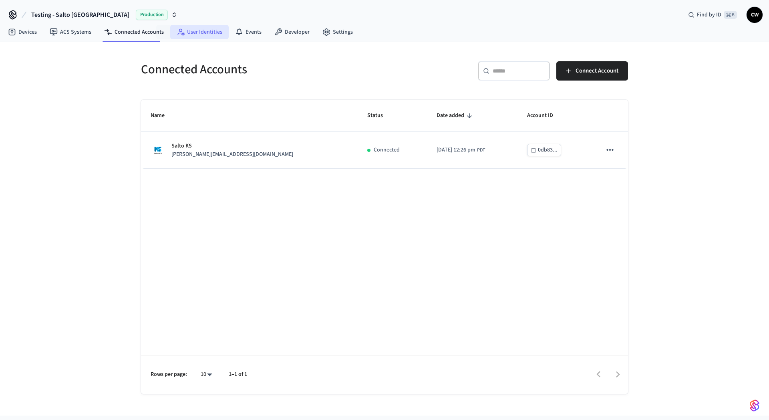
click at [193, 32] on link "User Identities" at bounding box center [199, 32] width 58 height 14
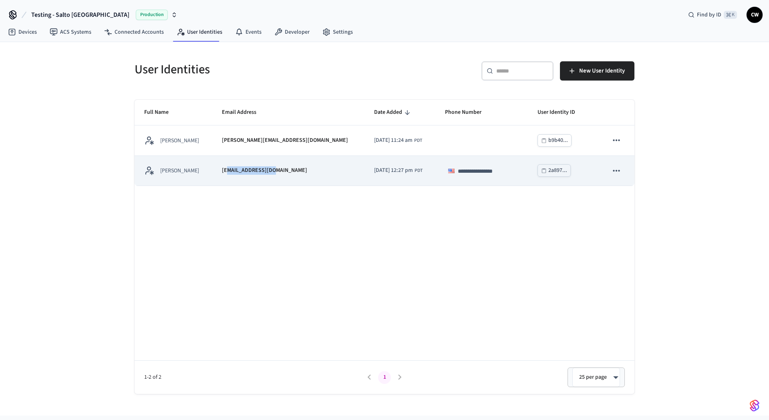
click at [232, 175] on td "[EMAIL_ADDRESS][DOMAIN_NAME]" at bounding box center [288, 171] width 152 height 30
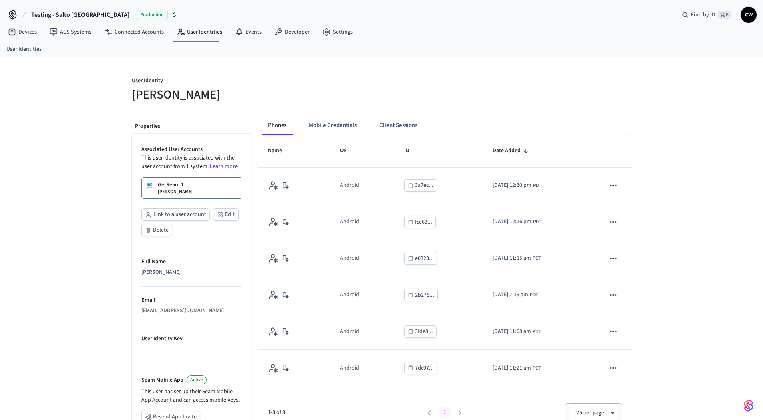
click at [197, 184] on link "GetSeam 1 Collin Wirkus" at bounding box center [191, 188] width 101 height 22
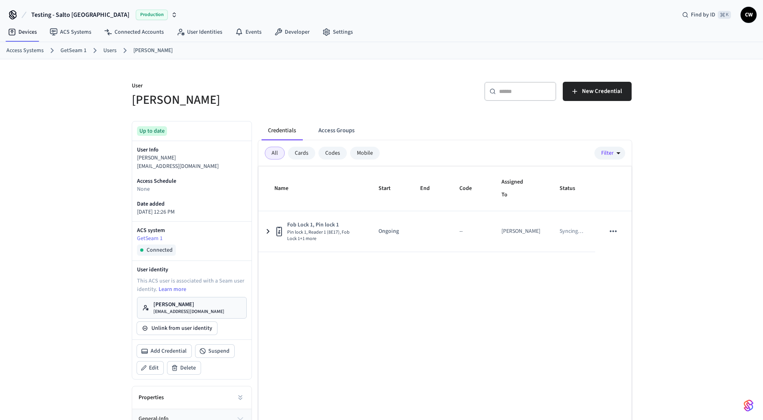
click at [86, 193] on div "User [PERSON_NAME] ​ ​ New Credential Up to date User Info [PERSON_NAME] [PERSO…" at bounding box center [381, 273] width 763 height 428
click at [358, 286] on div "Name Start End Code Assigned To Status Fob Lock 1, Pin lock 1 Pin lock 1, Reade…" at bounding box center [444, 313] width 373 height 294
click at [430, 107] on div "​ ​ New Credential" at bounding box center [509, 95] width 245 height 26
click at [595, 90] on span "New Credential" at bounding box center [602, 91] width 40 height 10
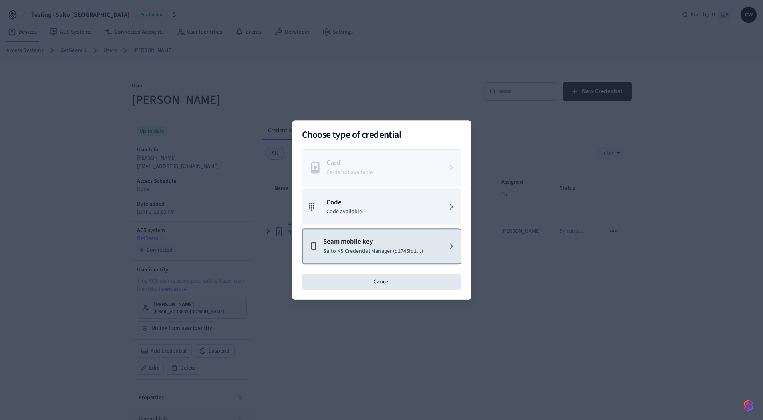
click at [391, 241] on p "Seam mobile key" at bounding box center [373, 242] width 100 height 10
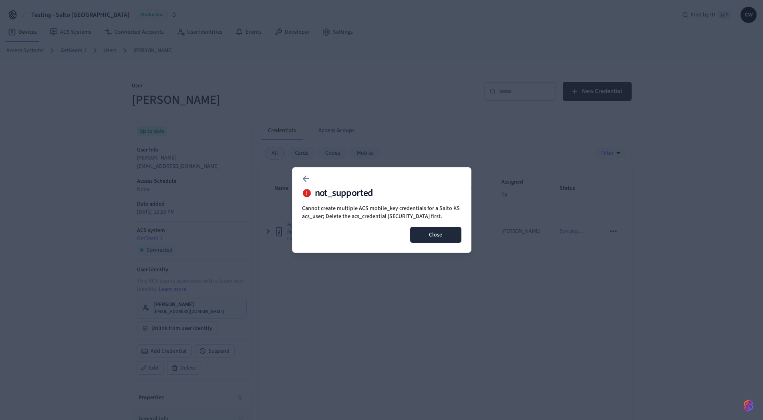
click at [436, 239] on button "Close" at bounding box center [435, 235] width 51 height 16
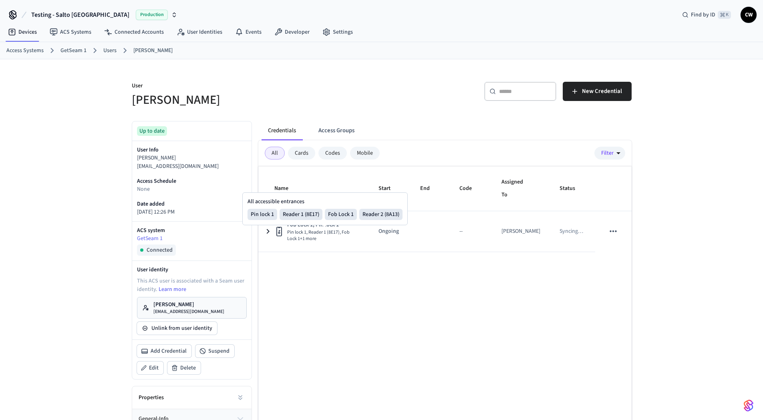
click at [357, 312] on div "Name Start End Code Assigned To Status Fob Lock 1, Pin lock 1 Pin lock 1, Reade…" at bounding box center [444, 313] width 373 height 294
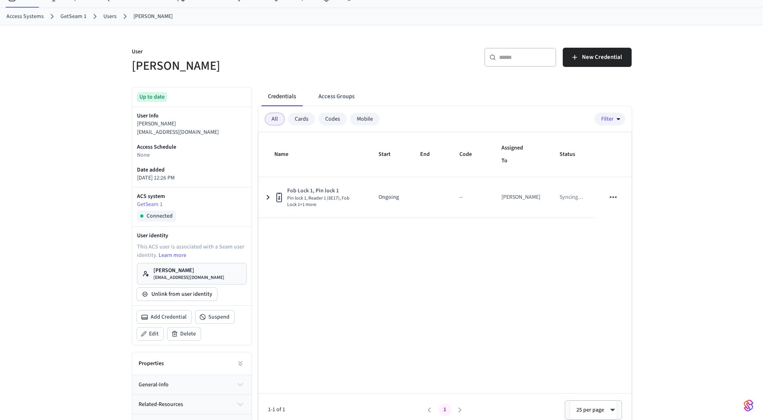
scroll to position [68, 0]
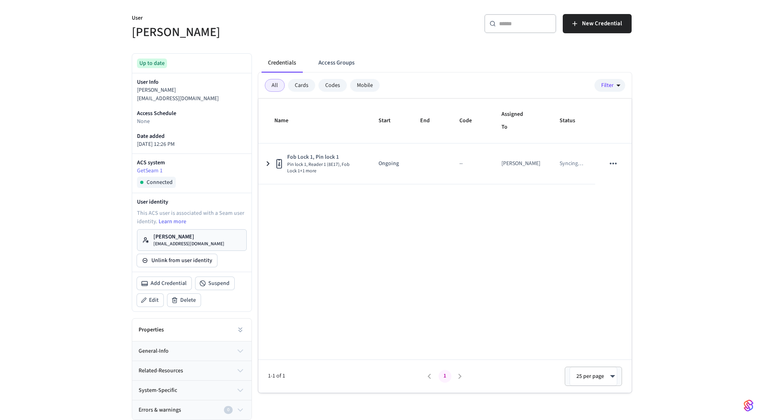
click at [169, 238] on p "[PERSON_NAME]" at bounding box center [188, 237] width 71 height 8
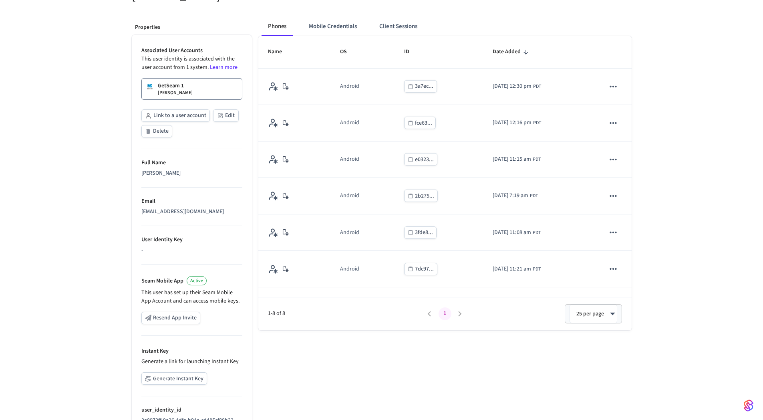
scroll to position [144, 0]
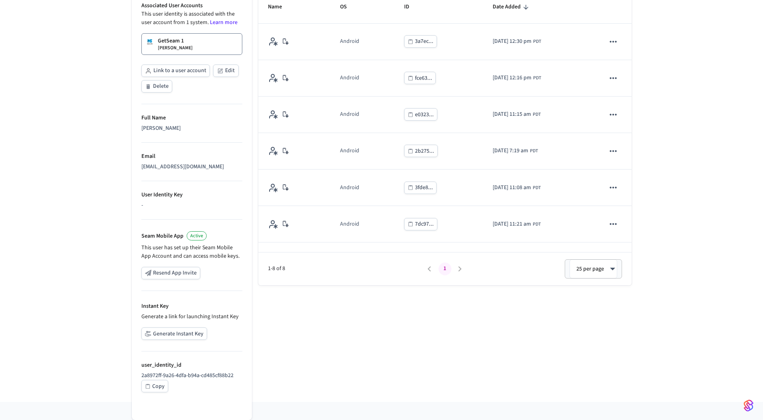
click at [178, 336] on button "Generate Instant Key" at bounding box center [174, 333] width 66 height 12
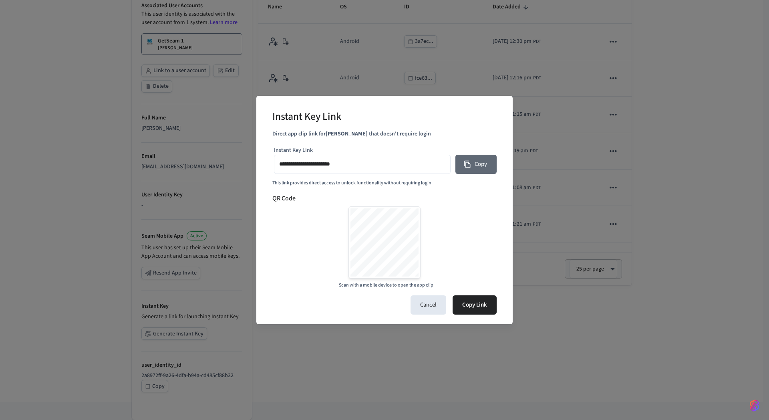
click at [487, 162] on button "Copy" at bounding box center [475, 164] width 41 height 19
click at [426, 307] on button "Cancel" at bounding box center [429, 304] width 36 height 19
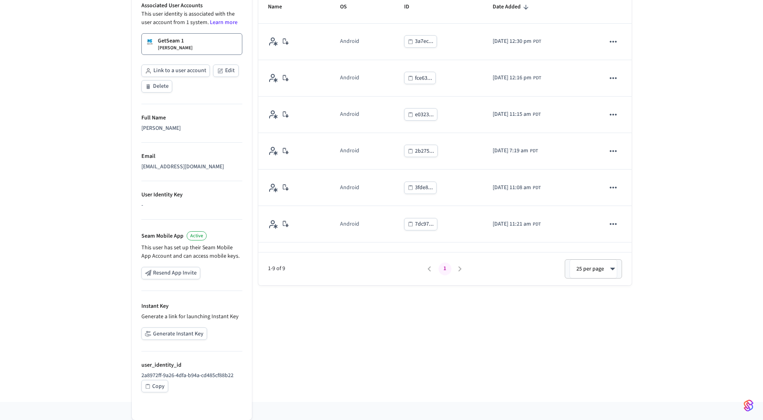
click at [396, 356] on div "Phones Mobile Credentials Client Sessions Name OS ID Date Added Android 3a7ec..…" at bounding box center [442, 184] width 380 height 436
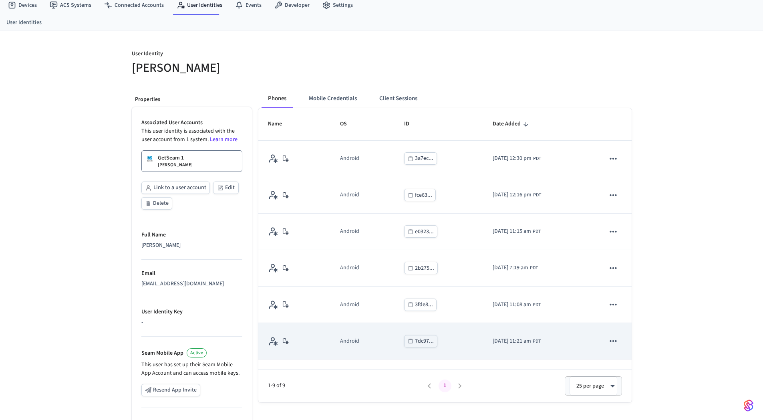
scroll to position [0, 0]
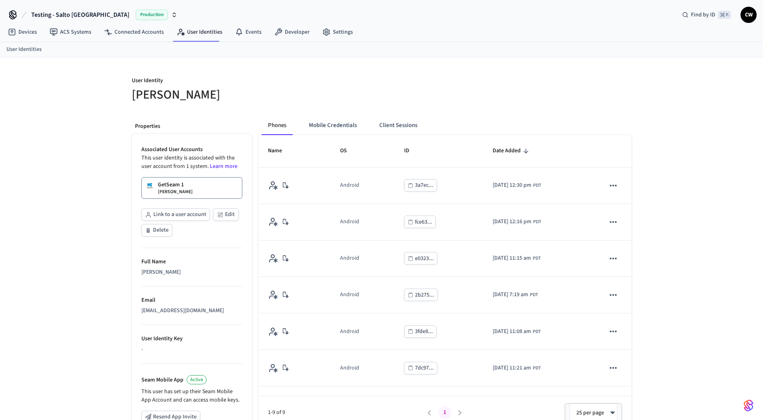
click at [351, 98] on h5 "[PERSON_NAME]" at bounding box center [254, 95] width 245 height 16
click at [344, 93] on h5 "[PERSON_NAME]" at bounding box center [254, 95] width 245 height 16
click at [344, 94] on h5 "[PERSON_NAME]" at bounding box center [254, 95] width 245 height 16
click at [346, 121] on button "Mobile Credentials" at bounding box center [332, 125] width 61 height 19
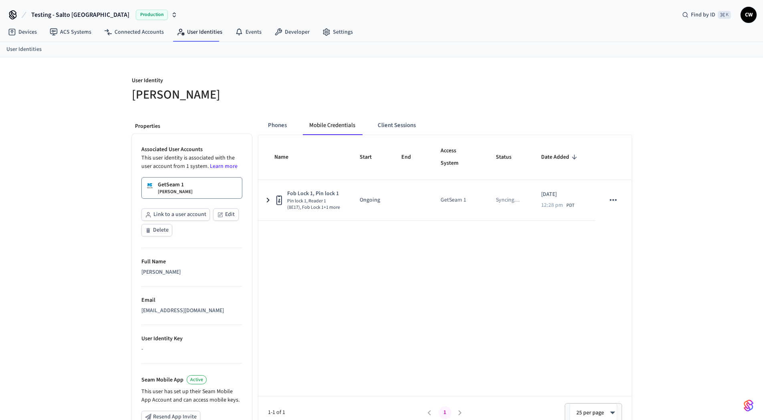
click at [341, 99] on h5 "[PERSON_NAME]" at bounding box center [254, 95] width 245 height 16
click at [342, 95] on h5 "[PERSON_NAME]" at bounding box center [254, 95] width 245 height 16
click at [185, 32] on link "User Identities" at bounding box center [199, 32] width 58 height 14
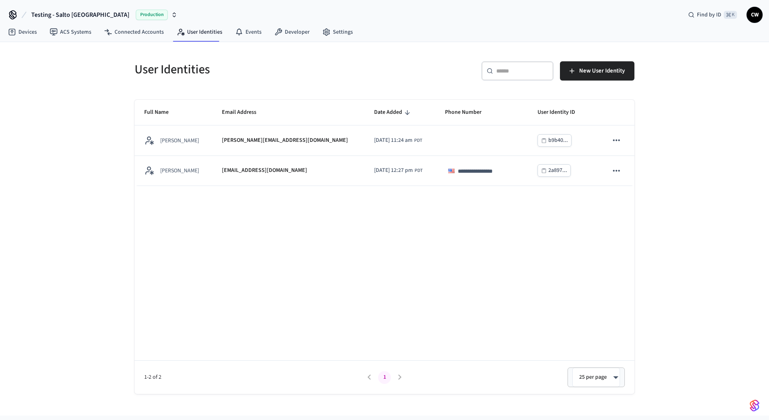
click at [67, 162] on div "**********" at bounding box center [384, 228] width 769 height 373
click at [77, 32] on link "ACS Systems" at bounding box center [70, 32] width 54 height 14
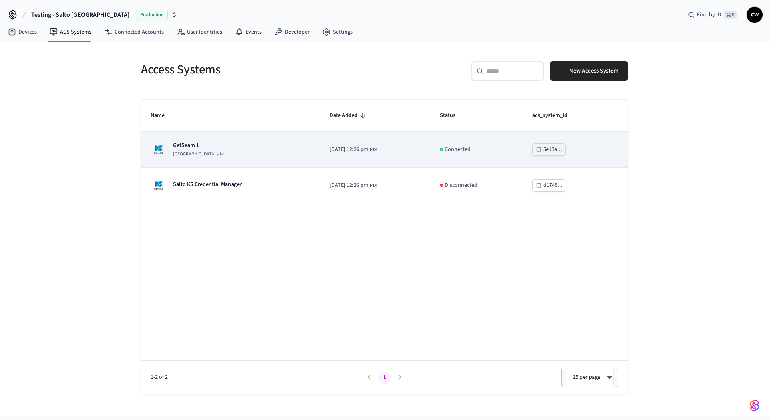
click at [266, 156] on div "GetSeam 1 Salto KS site" at bounding box center [231, 149] width 160 height 16
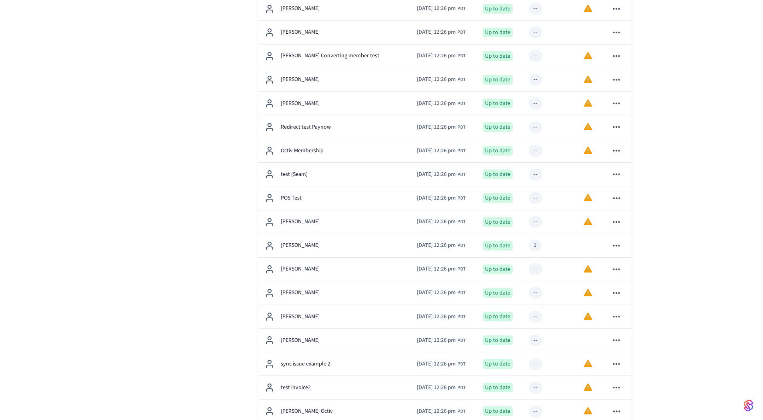
scroll to position [775, 0]
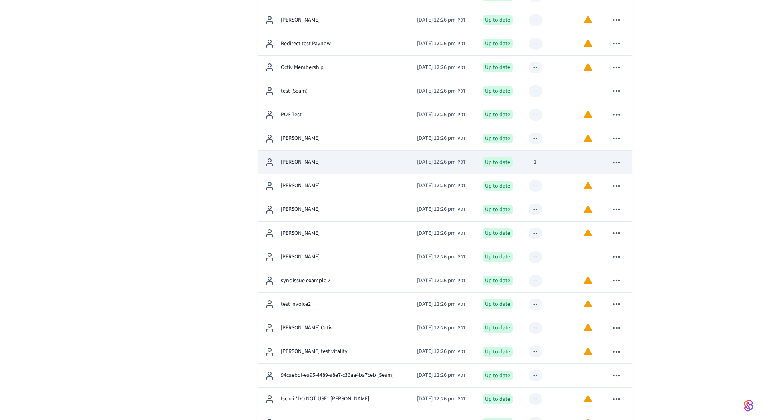
click at [381, 166] on div "[PERSON_NAME]" at bounding box center [334, 162] width 139 height 10
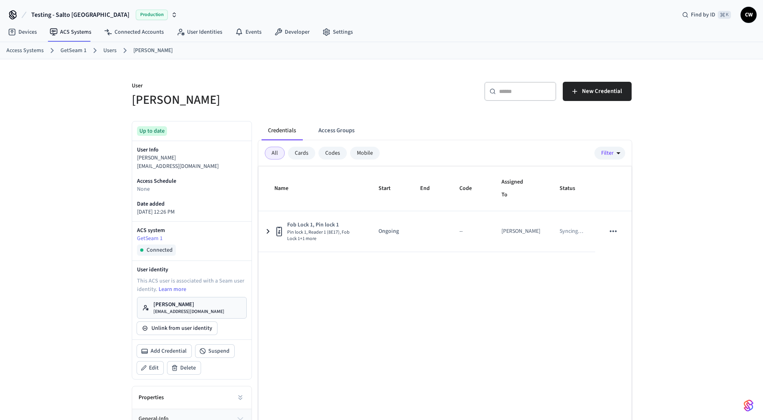
click at [64, 182] on div "User Collin Wirkus ​ ​ New Credential Up to date User Info Collin Wirkus collin…" at bounding box center [381, 273] width 763 height 428
click at [334, 107] on h5 "[PERSON_NAME]" at bounding box center [254, 100] width 245 height 16
click at [335, 128] on button "Access Groups" at bounding box center [336, 130] width 49 height 19
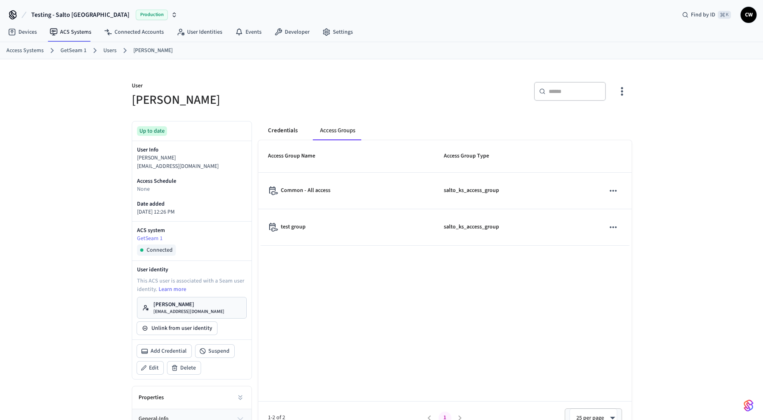
click at [277, 132] on button "Credentials" at bounding box center [283, 130] width 42 height 19
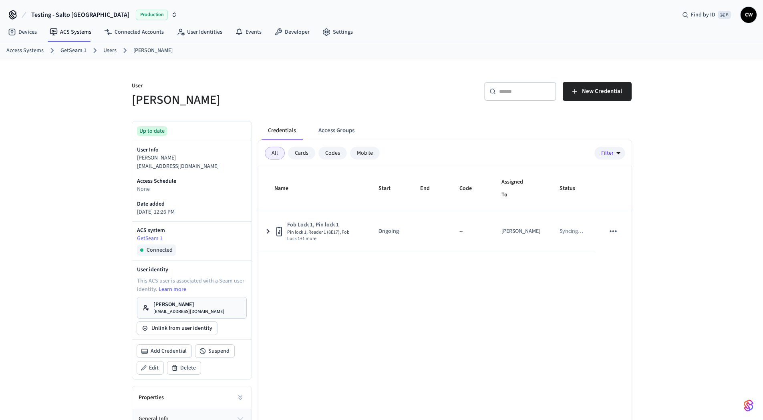
click at [277, 108] on div "User Collin Wirkus ​ ​ New Credential Up to date User Info Collin Wirkus collin…" at bounding box center [381, 273] width 513 height 428
drag, startPoint x: 73, startPoint y: 50, endPoint x: 117, endPoint y: 52, distance: 44.9
click at [72, 50] on link "GetSeam 1" at bounding box center [73, 50] width 26 height 8
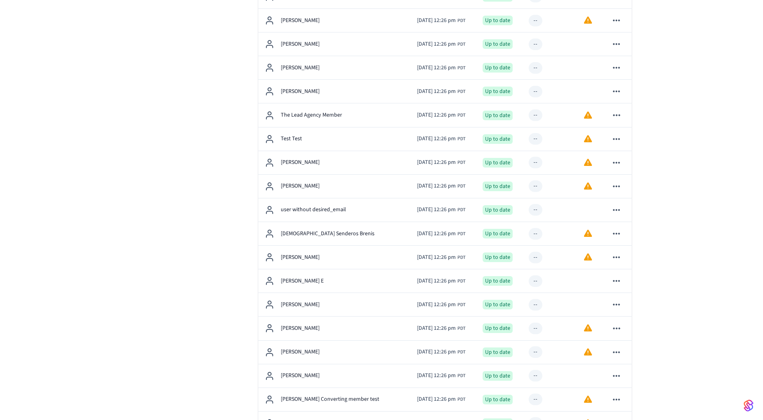
scroll to position [1006, 0]
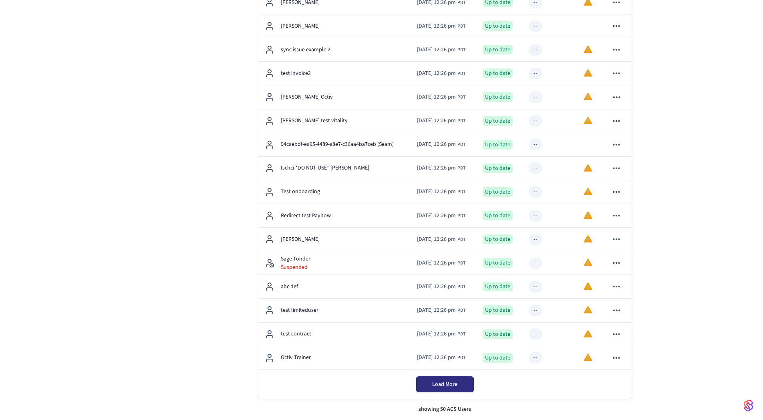
click at [473, 386] on button "Load More" at bounding box center [445, 384] width 58 height 16
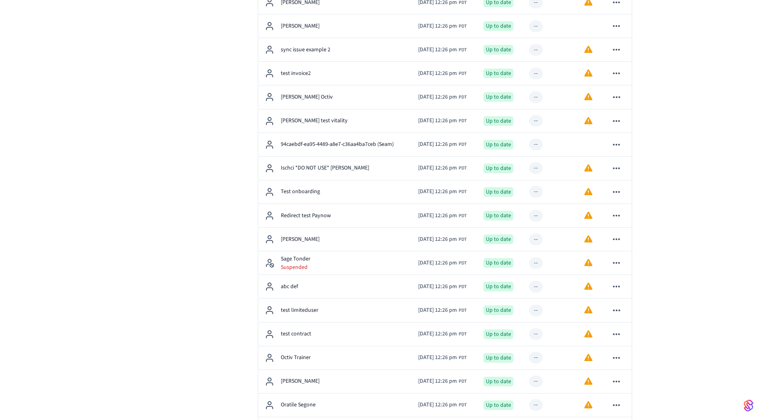
click at [184, 247] on div "Connected Users: 175 Access Groups: 344 Add user Add Credential Properties gene…" at bounding box center [188, 371] width 127 height 2466
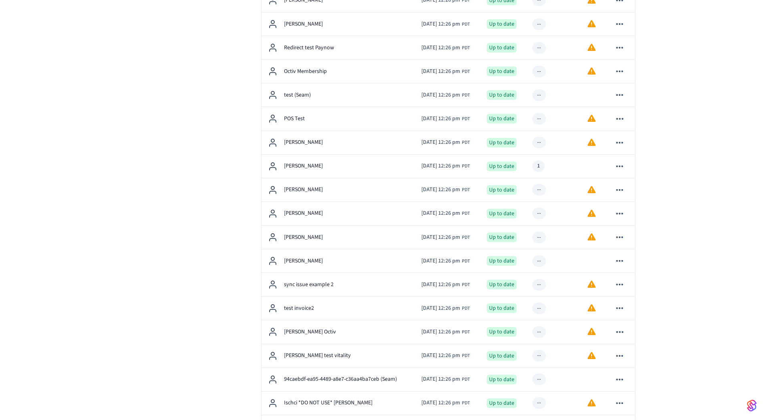
scroll to position [0, 0]
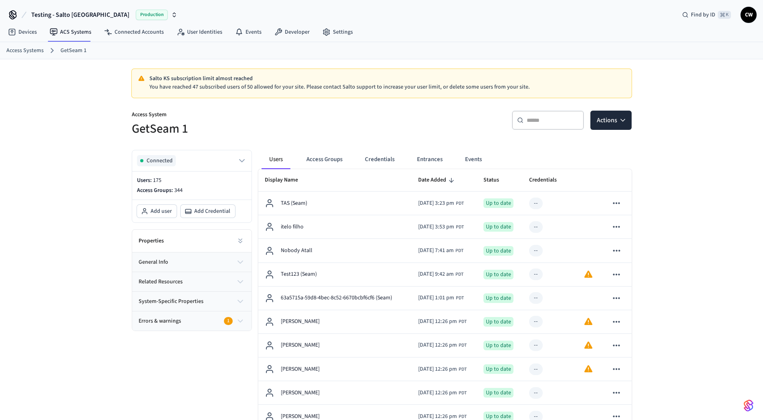
click at [287, 114] on p "Access System" at bounding box center [254, 116] width 245 height 10
click at [351, 135] on h5 "GetSeam 1" at bounding box center [254, 129] width 245 height 16
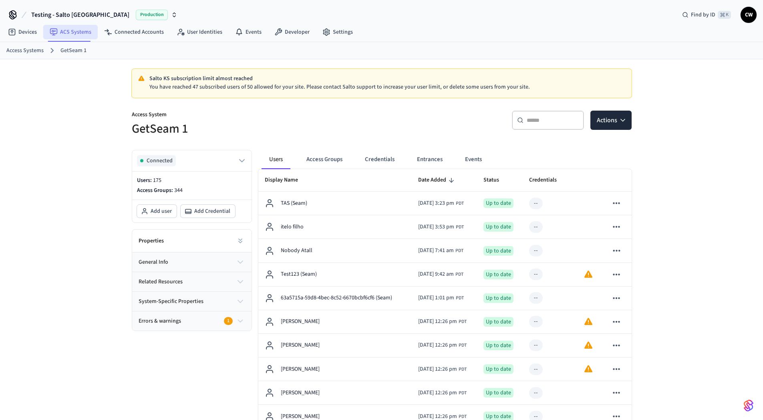
click at [77, 32] on link "ACS Systems" at bounding box center [70, 32] width 54 height 14
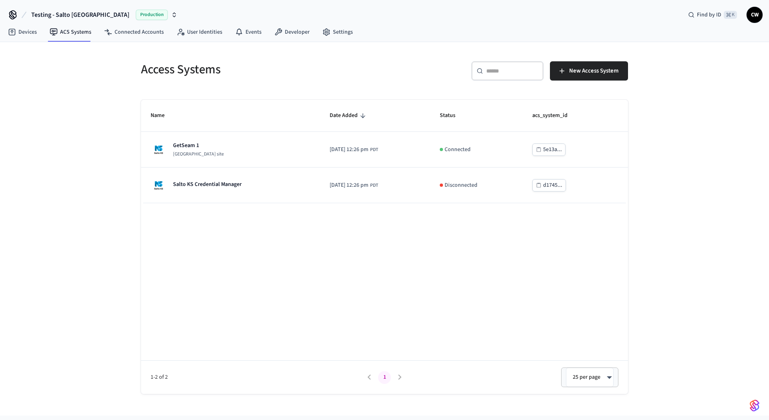
click at [94, 158] on div "Access Systems ​ ​ New Access System Name Date Added Status acs_system_id GetSe…" at bounding box center [384, 228] width 769 height 373
click at [95, 158] on div "Access Systems ​ ​ New Access System Name Date Added Status acs_system_id GetSe…" at bounding box center [384, 228] width 769 height 373
click at [96, 157] on div "Access Systems ​ ​ New Access System Name Date Added Status acs_system_id GetSe…" at bounding box center [384, 228] width 769 height 373
click at [155, 38] on link "Connected Accounts" at bounding box center [134, 32] width 73 height 14
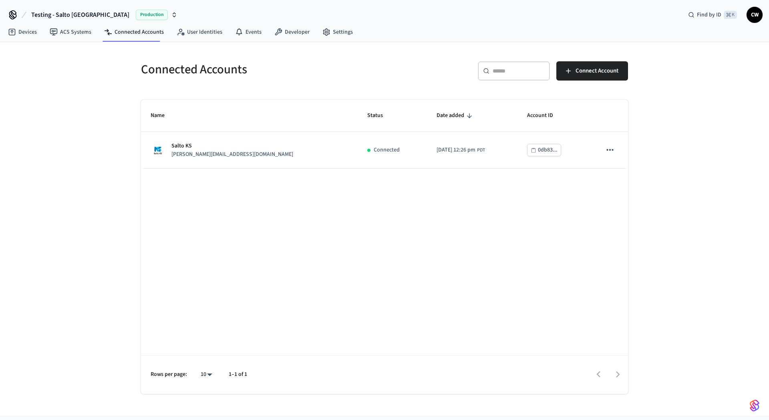
click at [68, 185] on div "Connected Accounts ​ ​ Connect Account Name Status Date added Account ID Salto …" at bounding box center [384, 228] width 769 height 373
click at [72, 43] on div "Connected Accounts ​ ​ Connect Account Name Status Date added Account ID Salto …" at bounding box center [384, 228] width 769 height 373
click at [71, 35] on link "ACS Systems" at bounding box center [70, 32] width 54 height 14
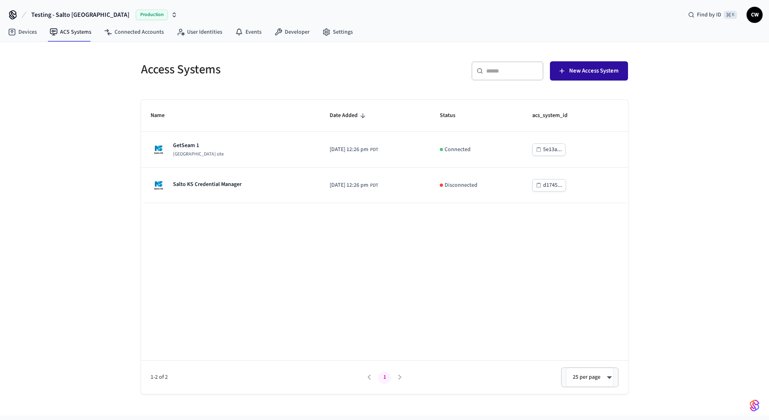
click at [601, 71] on span "New Access System" at bounding box center [593, 71] width 49 height 10
click at [195, 131] on th "Name" at bounding box center [230, 116] width 179 height 32
click at [197, 75] on h5 "Access Systems" at bounding box center [260, 69] width 239 height 16
click at [244, 72] on h5 "Access Systems" at bounding box center [260, 69] width 239 height 16
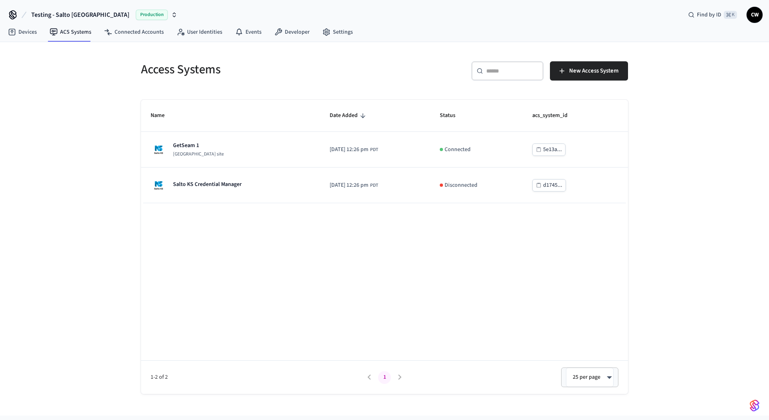
click at [70, 159] on div "Access Systems ​ ​ New Access System Name Date Added Status acs_system_id GetSe…" at bounding box center [384, 228] width 769 height 373
click at [62, 33] on link "ACS Systems" at bounding box center [70, 32] width 54 height 14
click at [82, 81] on div "Access Systems ​ ​ New Access System Name Date Added Status acs_system_id GetSe…" at bounding box center [384, 228] width 769 height 373
click at [74, 12] on span "Testing - Salto [GEOGRAPHIC_DATA]" at bounding box center [80, 15] width 98 height 10
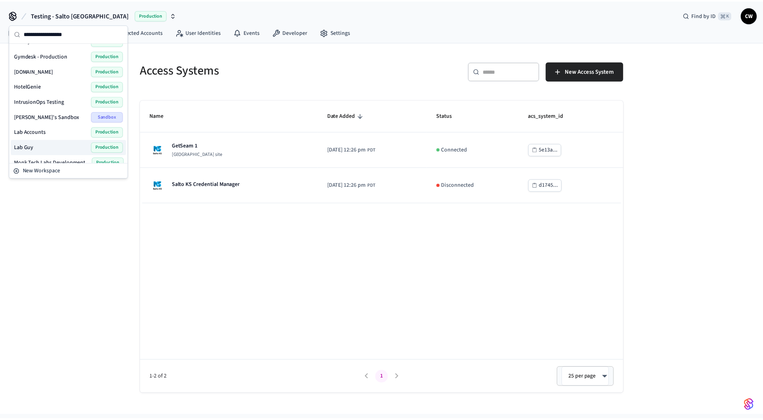
scroll to position [198, 0]
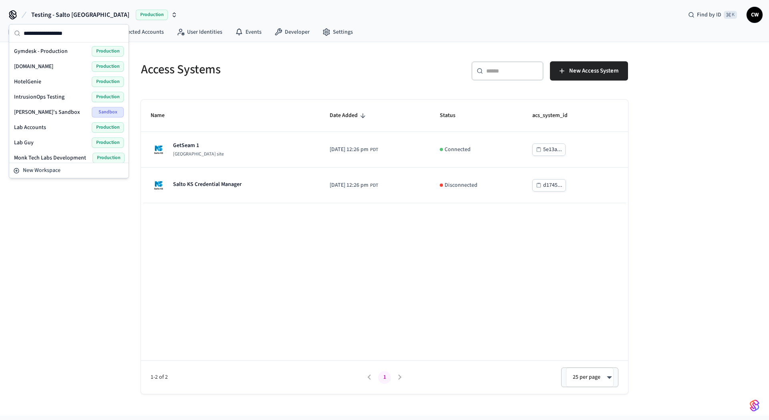
drag, startPoint x: 71, startPoint y: 216, endPoint x: 89, endPoint y: 207, distance: 19.9
click at [72, 216] on div "Access Systems ​ ​ New Access System Name Date Added Status acs_system_id GetSe…" at bounding box center [384, 228] width 769 height 373
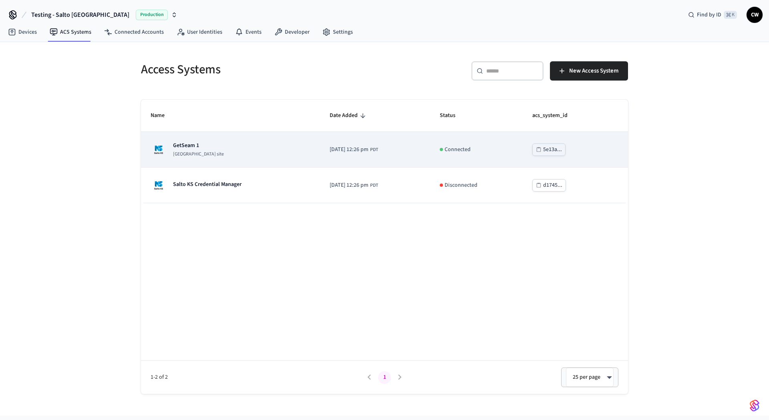
click at [218, 151] on div "GetSeam 1 Salto KS site" at bounding box center [231, 149] width 160 height 16
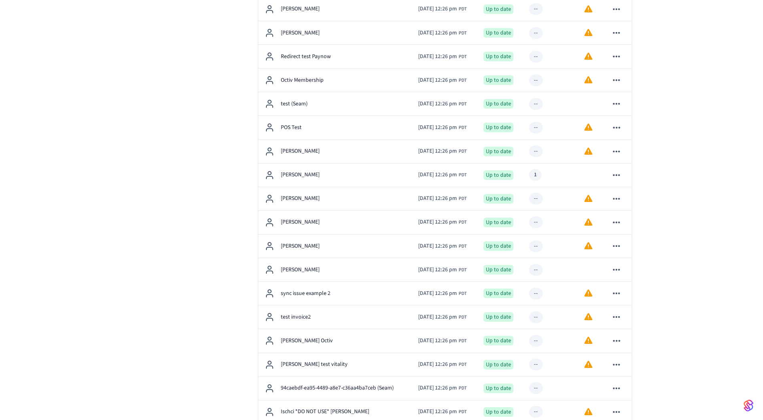
scroll to position [763, 0]
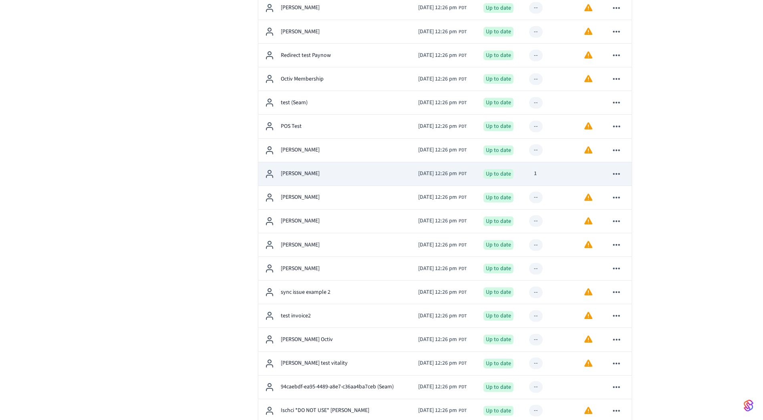
click at [321, 171] on div "[PERSON_NAME]" at bounding box center [335, 174] width 141 height 10
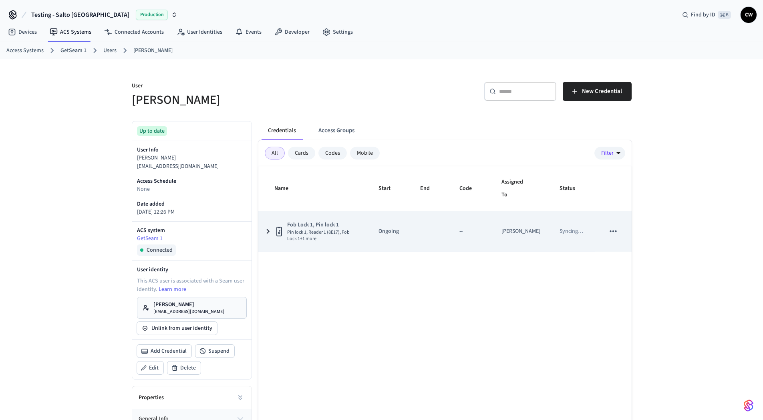
click at [611, 234] on icon "sticky table" at bounding box center [613, 231] width 10 height 10
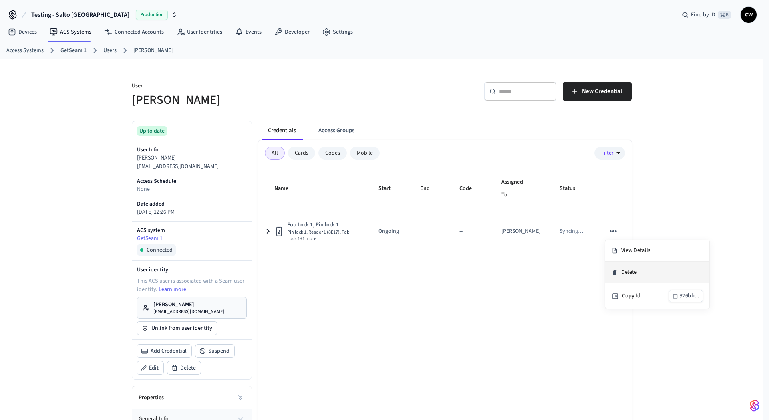
click at [631, 272] on li "Delete" at bounding box center [657, 273] width 104 height 22
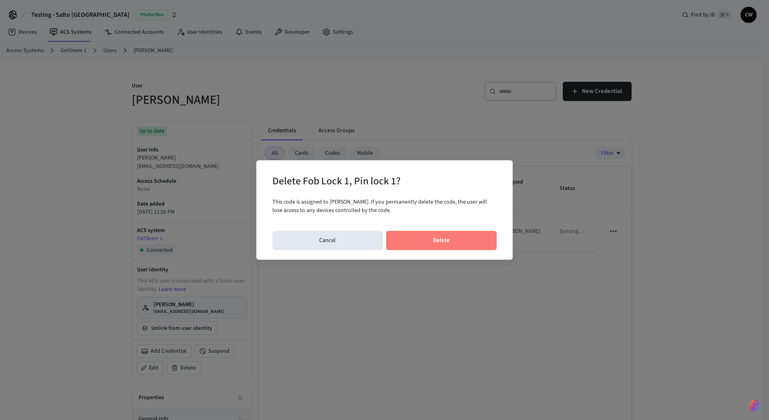
click at [478, 243] on button "Delete" at bounding box center [441, 240] width 111 height 19
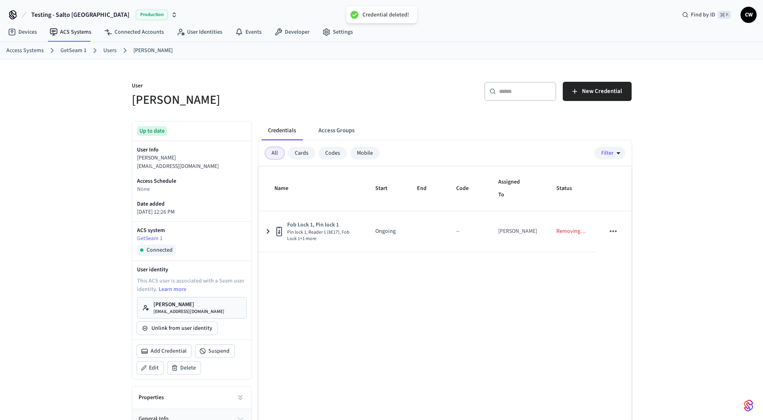
drag, startPoint x: 409, startPoint y: 68, endPoint x: 413, endPoint y: 62, distance: 7.6
click at [411, 68] on div "User Collin Wirkus ​ ​ New Credential Up to date User Info Collin Wirkus collin…" at bounding box center [381, 273] width 513 height 428
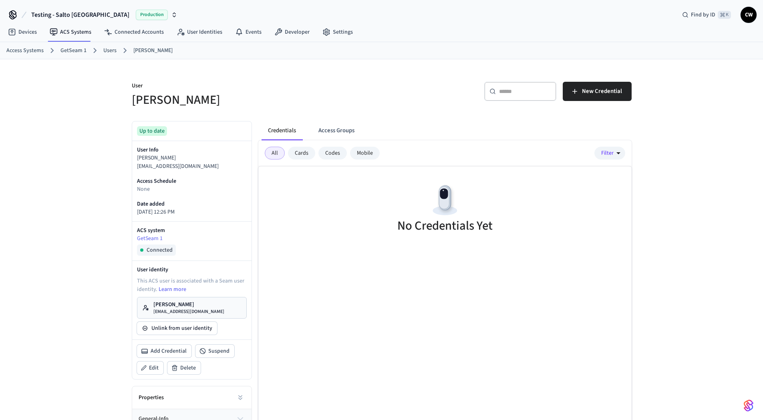
click at [278, 75] on div "User Collin Wirkus" at bounding box center [249, 90] width 255 height 36
click at [604, 93] on span "New Credential" at bounding box center [602, 91] width 40 height 10
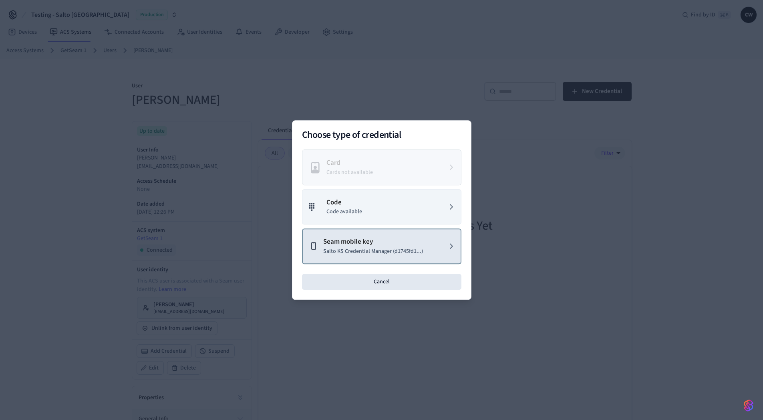
click at [419, 247] on p "Salto KS Credential Manager (d1745fd1...)" at bounding box center [373, 251] width 100 height 8
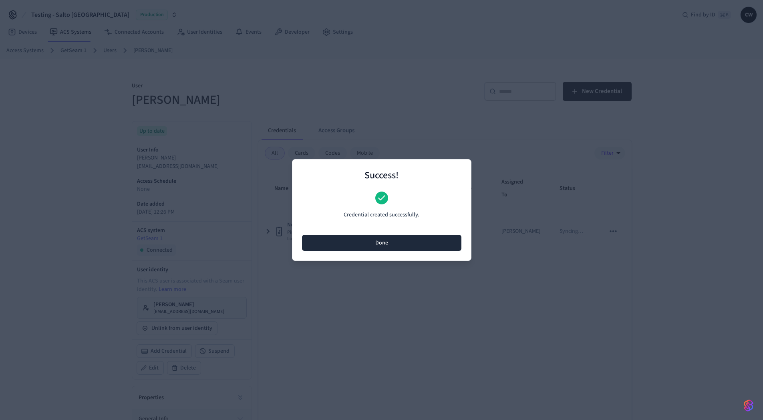
click at [389, 242] on button "Done" at bounding box center [381, 243] width 159 height 16
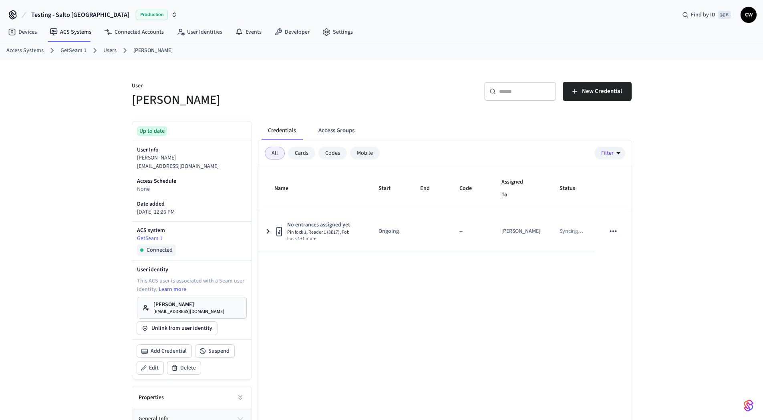
click at [389, 119] on div "Credentials Access Groups All Cards Codes Mobile Filter Name Start End Code Ass…" at bounding box center [442, 301] width 380 height 373
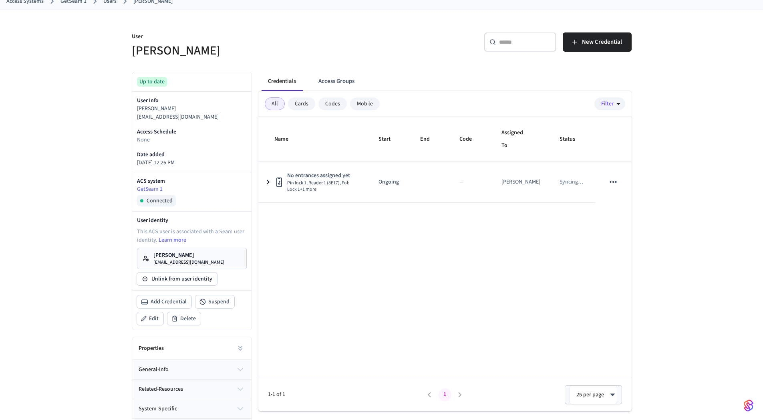
scroll to position [68, 0]
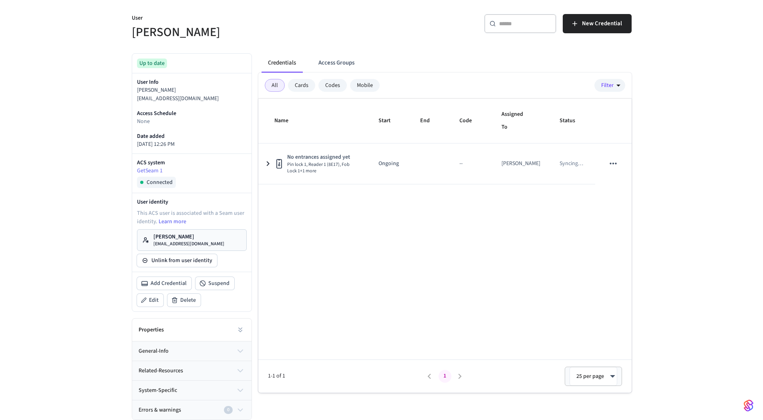
click at [193, 243] on p "[EMAIL_ADDRESS][DOMAIN_NAME]" at bounding box center [188, 244] width 71 height 6
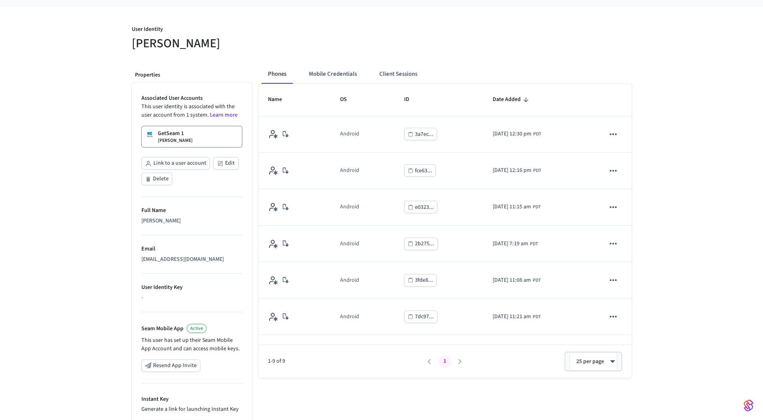
scroll to position [146, 0]
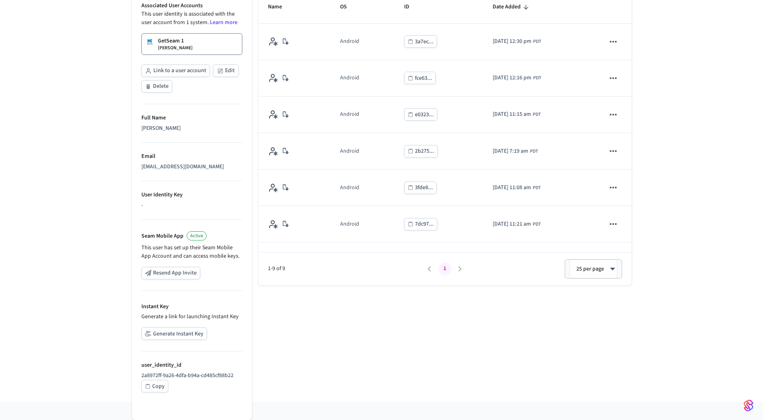
click at [179, 336] on button "Generate Instant Key" at bounding box center [174, 333] width 66 height 12
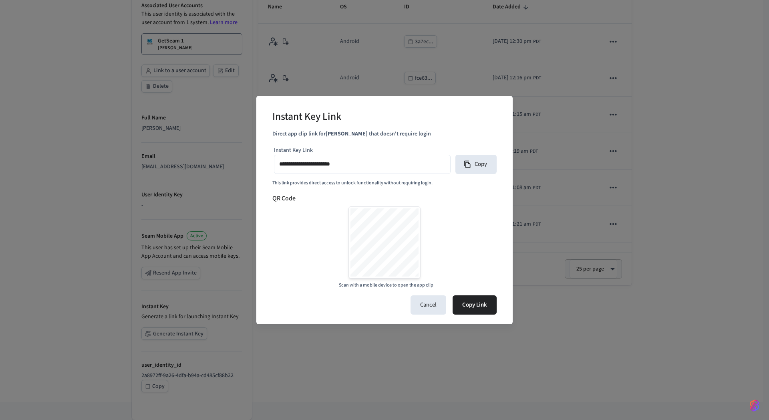
type input "**********"
click at [478, 166] on button "Copy" at bounding box center [475, 164] width 41 height 19
click at [103, 150] on div "**********" at bounding box center [384, 210] width 769 height 420
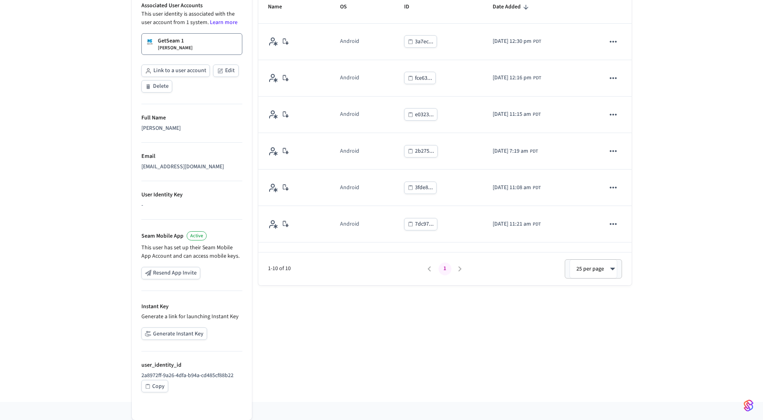
click at [89, 316] on div "User Identity Collin Wirkus Properties Associated User Accounts This user ident…" at bounding box center [381, 157] width 763 height 488
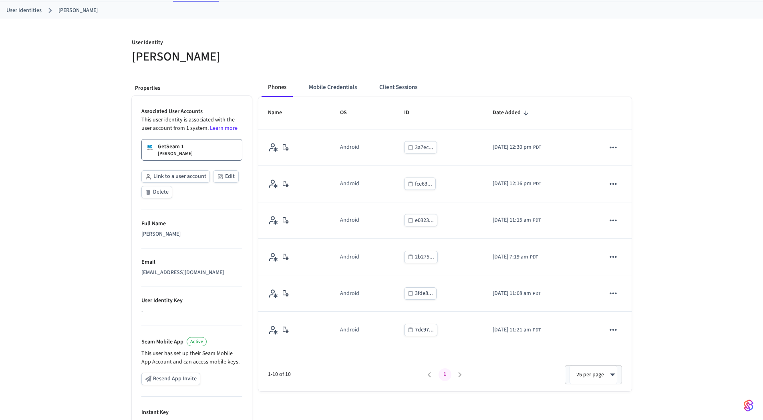
scroll to position [0, 0]
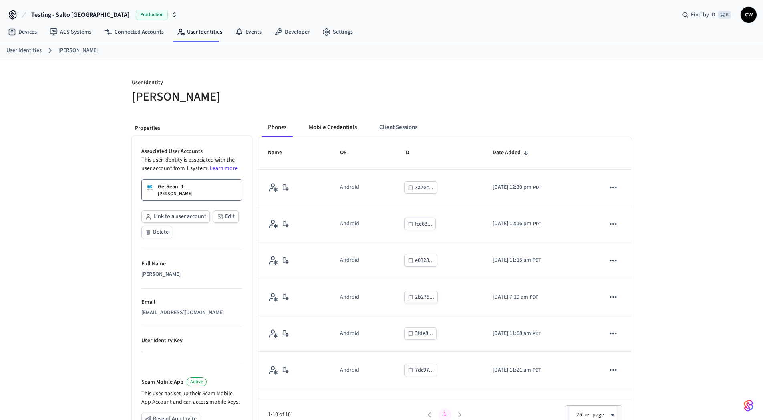
click at [353, 120] on button "Mobile Credentials" at bounding box center [332, 127] width 61 height 19
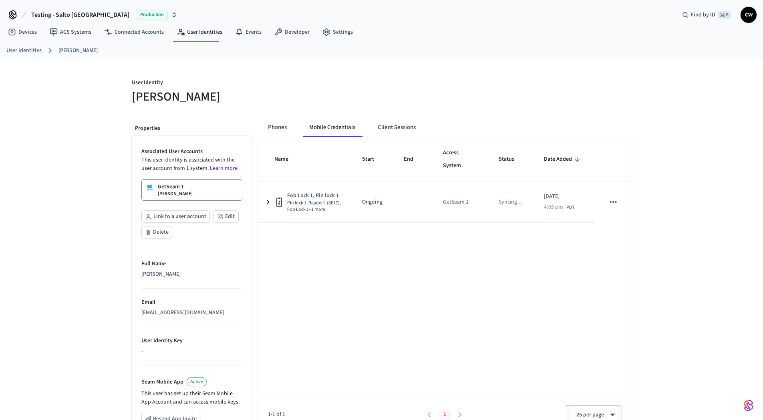
click at [298, 105] on h5 "[PERSON_NAME]" at bounding box center [254, 97] width 245 height 16
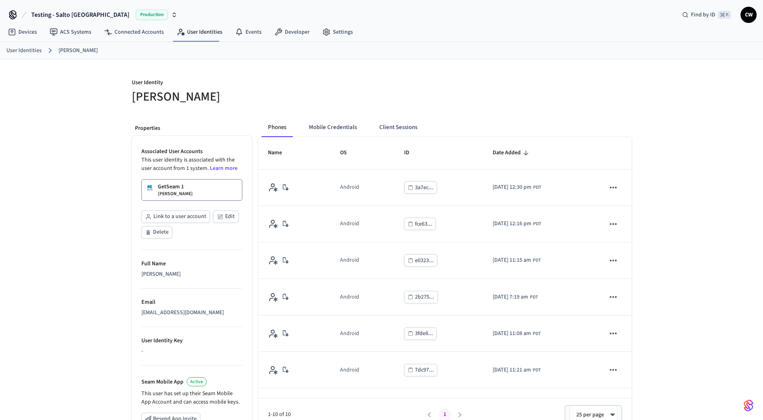
click at [394, 86] on div at bounding box center [509, 92] width 245 height 26
click at [337, 121] on button "Mobile Credentials" at bounding box center [332, 127] width 61 height 19
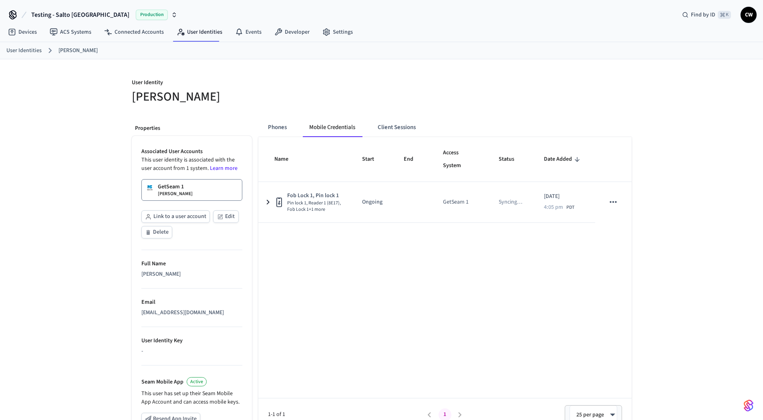
click at [335, 101] on h5 "[PERSON_NAME]" at bounding box center [254, 97] width 245 height 16
click at [474, 89] on div at bounding box center [509, 92] width 245 height 26
click at [138, 40] on nav "Devices ACS Systems Connected Accounts User Identities Events Developer Settings" at bounding box center [181, 32] width 358 height 18
click at [139, 34] on link "Connected Accounts" at bounding box center [134, 32] width 73 height 14
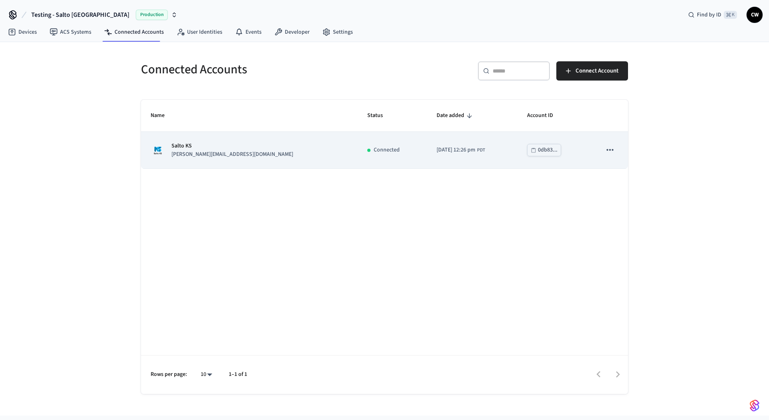
click at [610, 152] on icon "sticky table" at bounding box center [610, 150] width 10 height 10
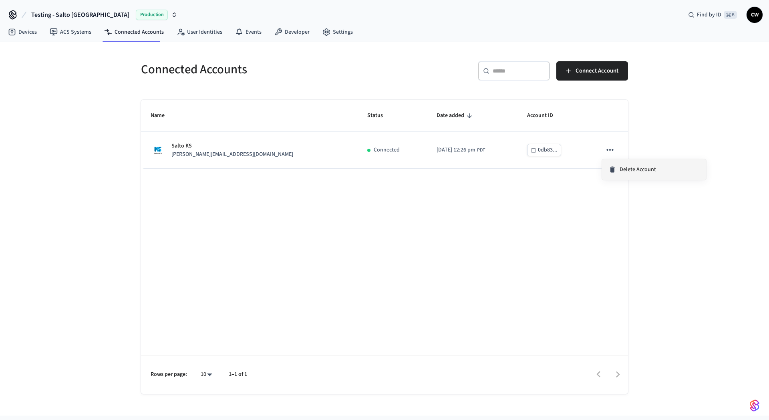
click at [624, 167] on span "Delete Account" at bounding box center [638, 169] width 36 height 8
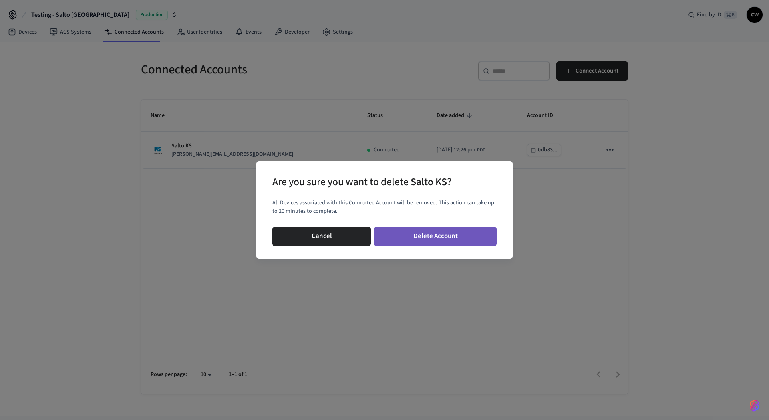
click at [432, 236] on button "Delete Account" at bounding box center [435, 236] width 123 height 19
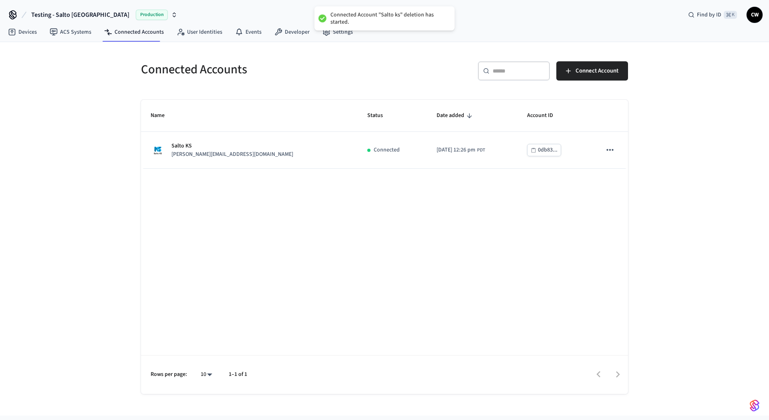
click at [83, 198] on div "Connected Accounts ​ ​ Connect Account Name Status Date added Account ID Salto …" at bounding box center [384, 228] width 769 height 373
click at [75, 69] on div "Connected Accounts ​ ​ Connect Account Name Status Date added Account ID Salto …" at bounding box center [384, 228] width 769 height 373
click at [68, 100] on div "Connected Accounts ​ ​ Connect Account Name Status Date added Account ID Salto …" at bounding box center [384, 228] width 769 height 373
click at [77, 32] on link "ACS Systems" at bounding box center [70, 32] width 54 height 14
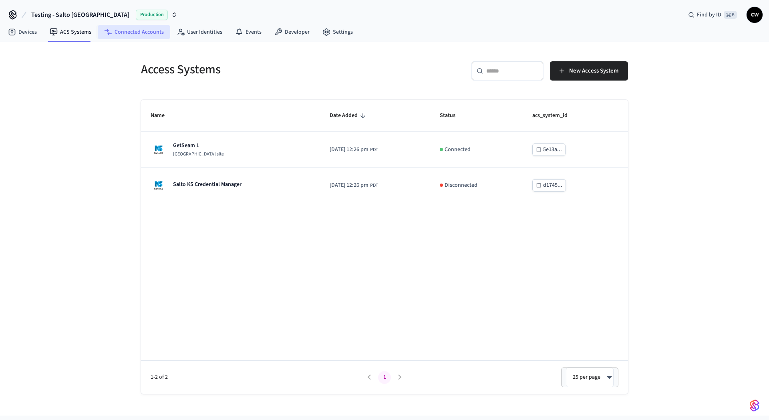
click at [125, 33] on link "Connected Accounts" at bounding box center [134, 32] width 73 height 14
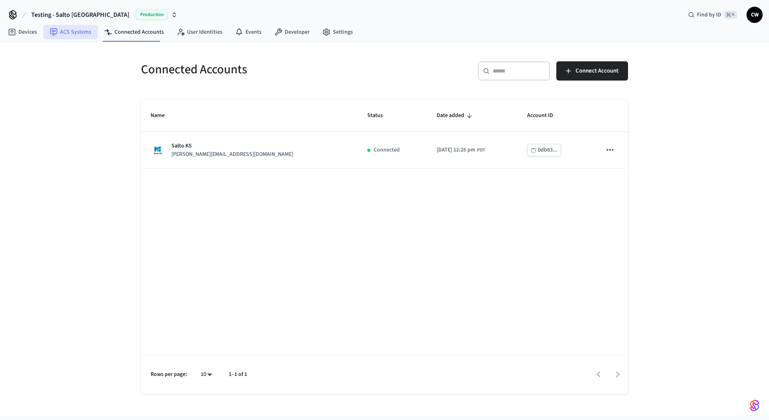
click at [68, 32] on link "ACS Systems" at bounding box center [70, 32] width 54 height 14
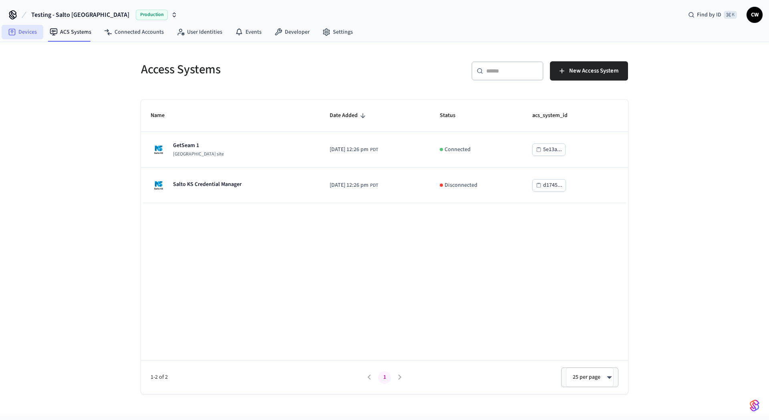
click at [26, 36] on link "Devices" at bounding box center [23, 32] width 42 height 14
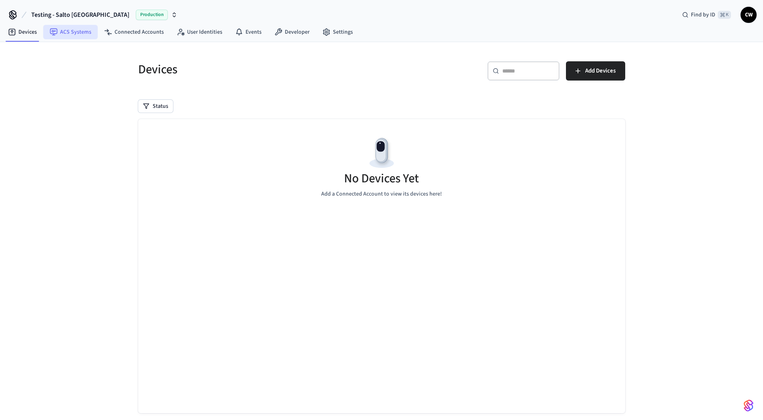
click at [62, 29] on link "ACS Systems" at bounding box center [70, 32] width 54 height 14
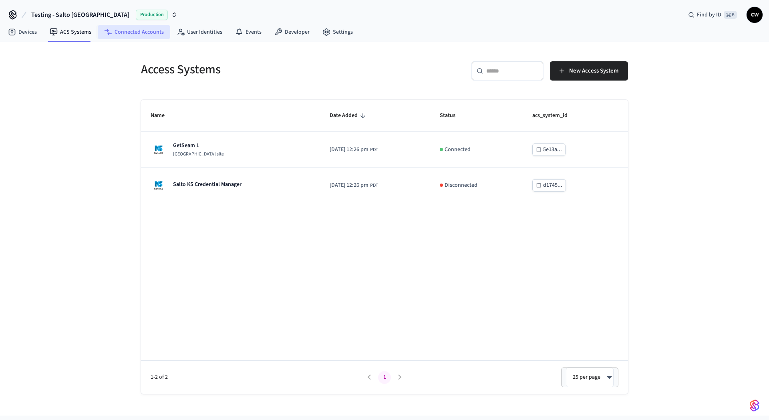
click at [121, 30] on link "Connected Accounts" at bounding box center [134, 32] width 73 height 14
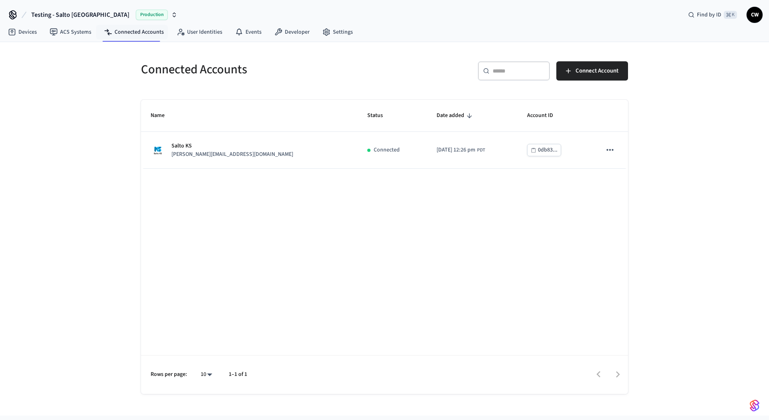
click at [91, 93] on div "Connected Accounts ​ ​ Connect Account Name Status Date added Account ID Salto …" at bounding box center [384, 228] width 769 height 373
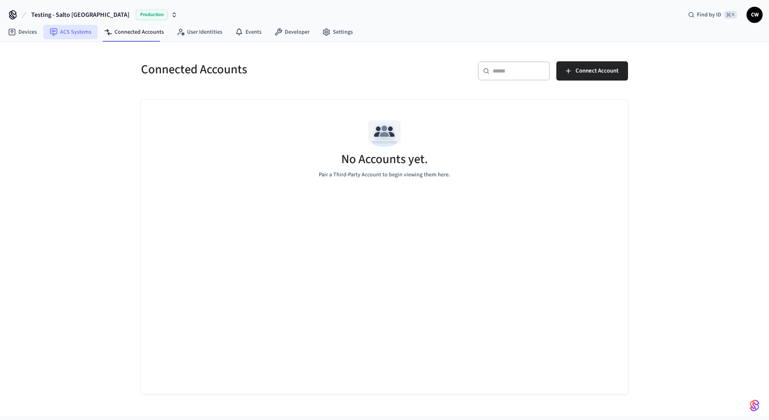
click at [82, 38] on link "ACS Systems" at bounding box center [70, 32] width 54 height 14
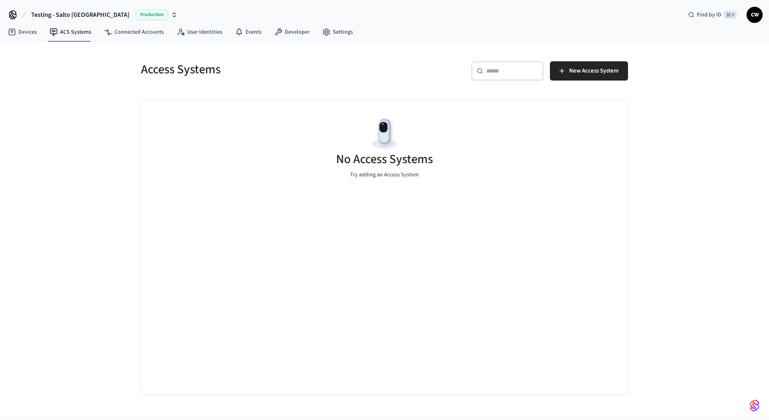
click at [79, 106] on div "Access Systems ​ ​ New Access System No Access Systems Try adding an Access Sys…" at bounding box center [384, 228] width 769 height 373
click at [28, 23] on nav "Devices ACS Systems Connected Accounts User Identities Events Developer Settings" at bounding box center [181, 32] width 358 height 18
click at [32, 26] on link "Devices" at bounding box center [23, 32] width 42 height 14
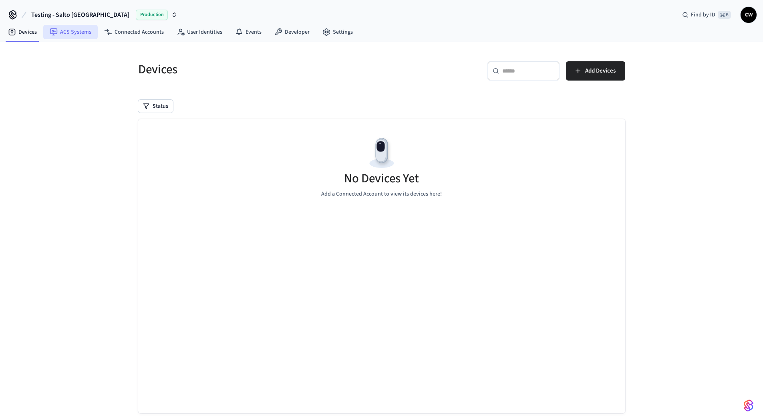
click at [74, 29] on link "ACS Systems" at bounding box center [70, 32] width 54 height 14
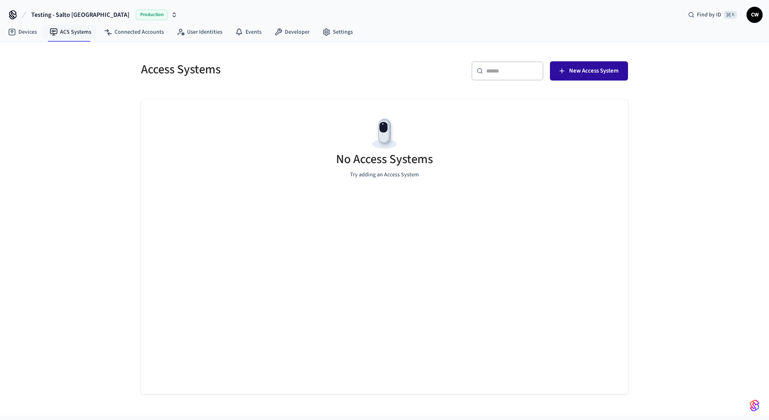
click at [578, 72] on span "New Access System" at bounding box center [593, 71] width 49 height 10
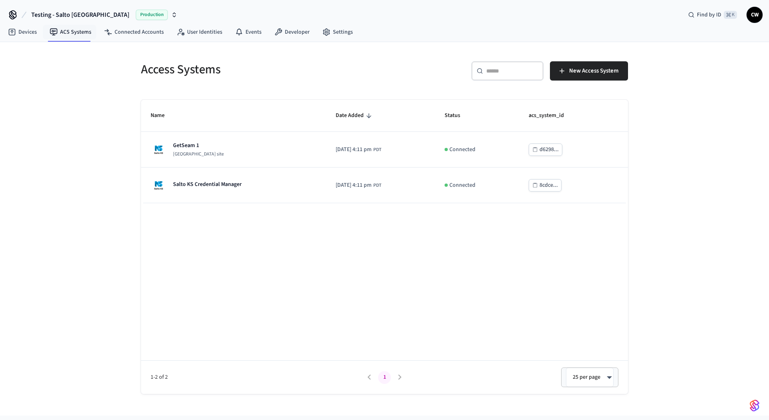
click at [242, 254] on div "Name Date Added Status acs_system_id GetSeam 1 [GEOGRAPHIC_DATA] site [DATE] 4:…" at bounding box center [384, 247] width 487 height 294
click at [54, 277] on div "Access Systems ​ ​ New Access System Name Date Added Status acs_system_id GetSe…" at bounding box center [384, 228] width 769 height 373
click at [76, 155] on div "Access Systems ​ ​ New Access System Name Date Added Status acs_system_id GetSe…" at bounding box center [384, 228] width 769 height 373
click at [196, 35] on link "User Identities" at bounding box center [199, 32] width 58 height 14
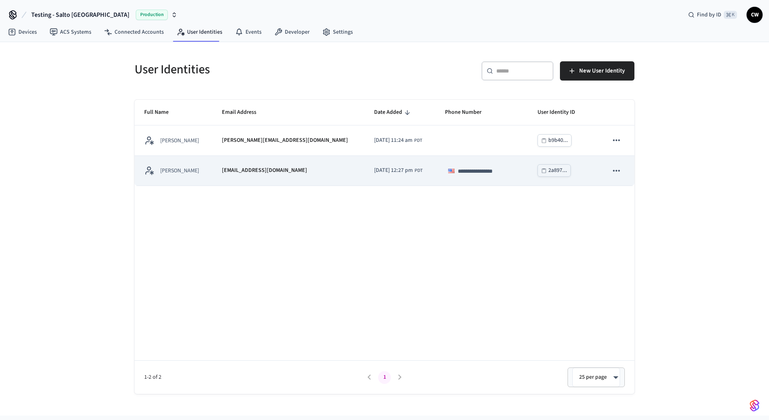
click at [203, 175] on div "[PERSON_NAME]" at bounding box center [173, 170] width 58 height 10
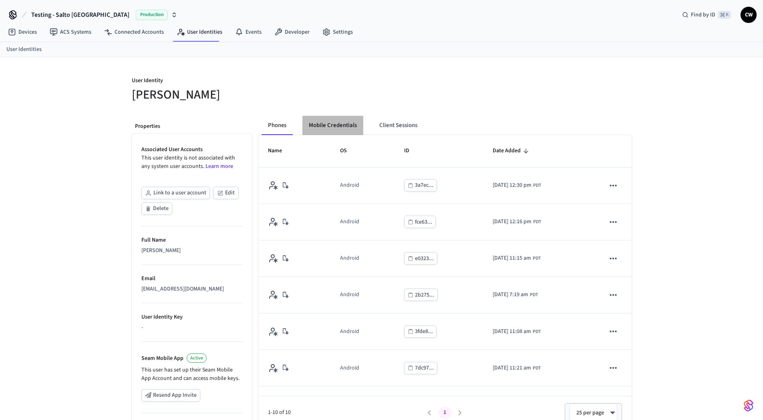
click at [339, 126] on button "Mobile Credentials" at bounding box center [332, 125] width 61 height 19
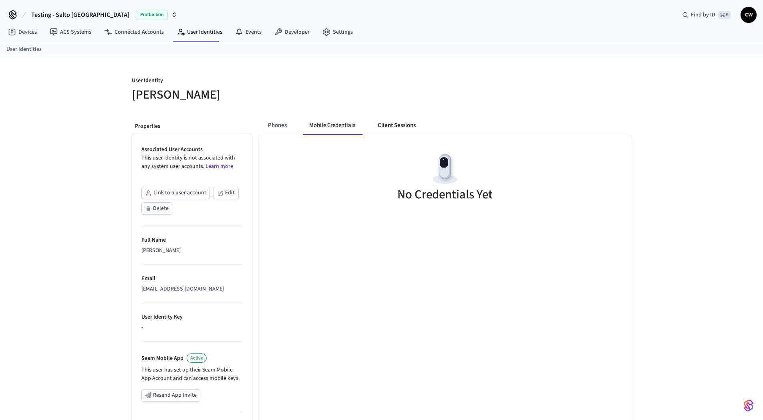
click at [394, 127] on button "Client Sessions" at bounding box center [396, 125] width 51 height 19
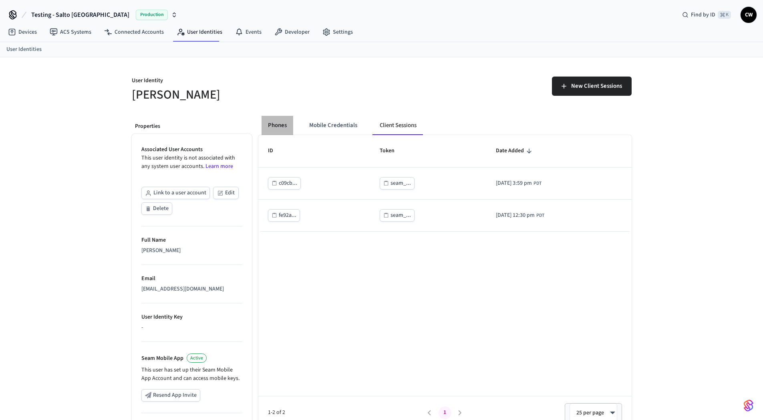
click at [284, 127] on button "Phones" at bounding box center [278, 125] width 32 height 19
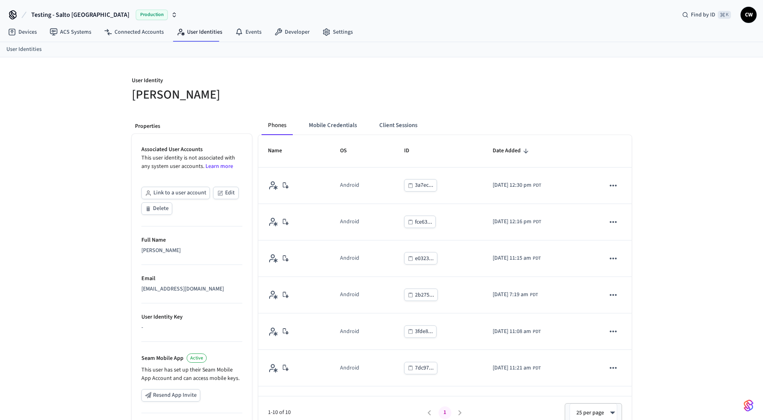
click at [60, 204] on div "User Identity [PERSON_NAME] Properties Associated User Accounts This user ident…" at bounding box center [381, 290] width 763 height 467
click at [80, 34] on link "ACS Systems" at bounding box center [70, 32] width 54 height 14
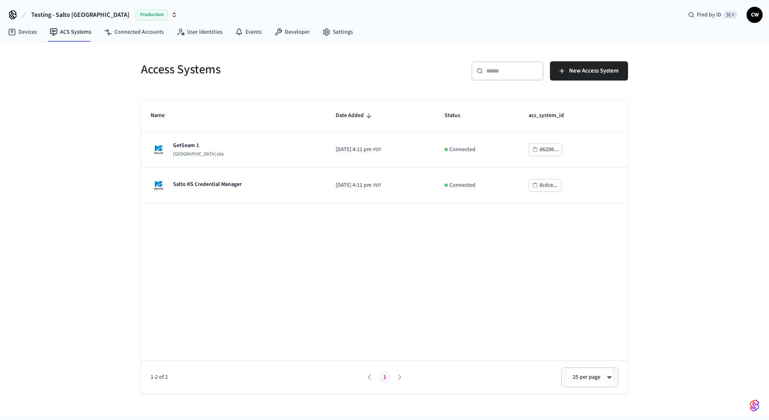
click at [65, 157] on div "Access Systems ​ ​ New Access System Name Date Added Status acs_system_id GetSe…" at bounding box center [384, 228] width 769 height 373
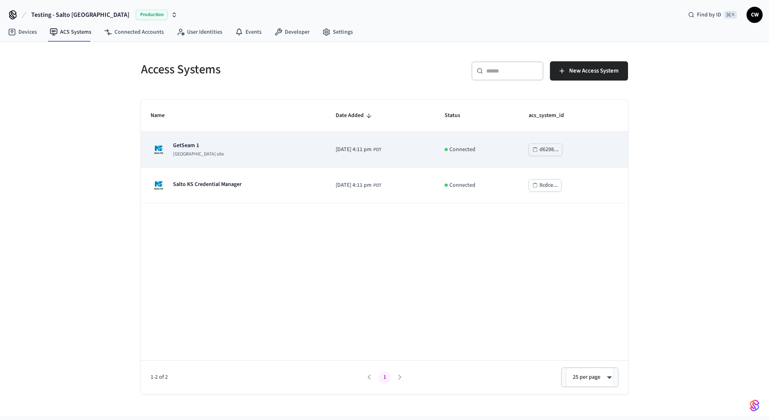
click at [220, 148] on div "GetSeam 1 [GEOGRAPHIC_DATA] site" at bounding box center [234, 149] width 166 height 16
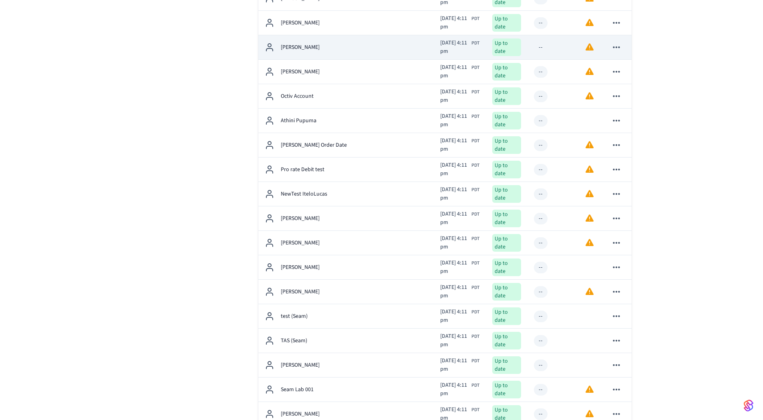
scroll to position [1006, 0]
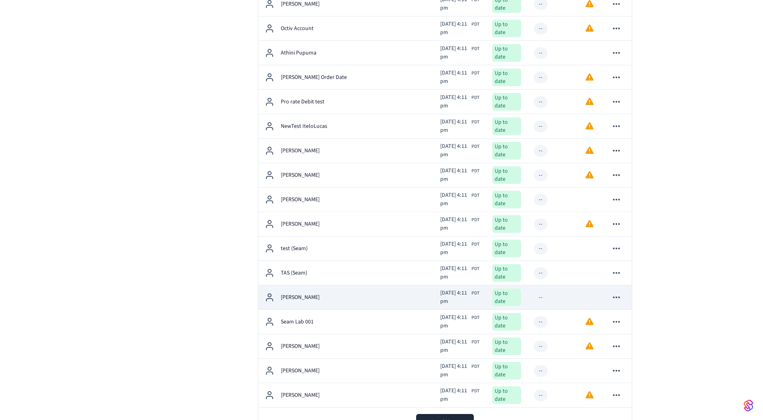
click at [355, 285] on td "[PERSON_NAME]" at bounding box center [345, 297] width 175 height 24
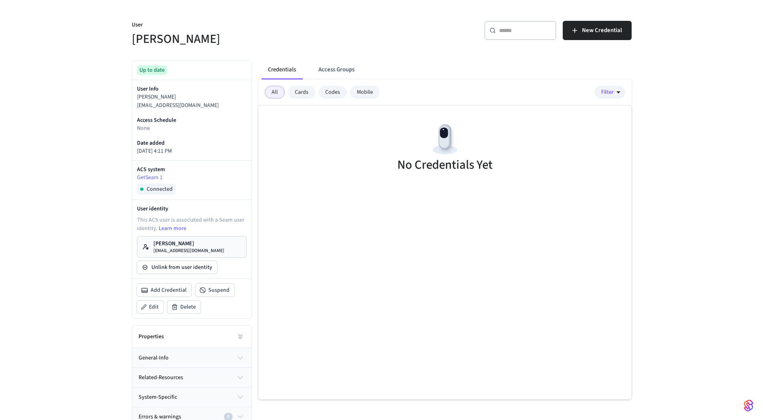
scroll to position [68, 0]
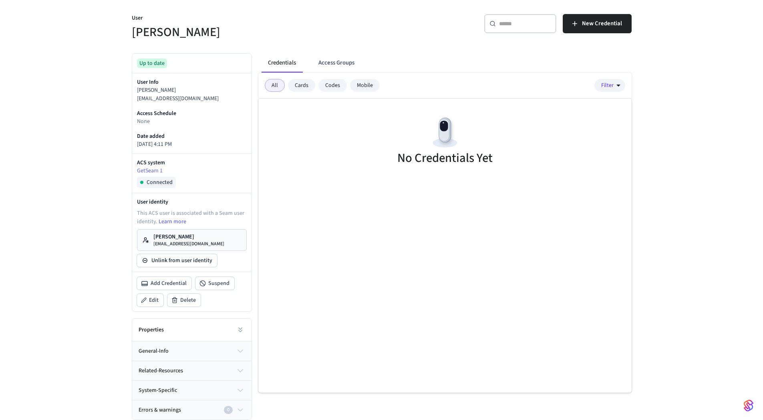
click at [274, 21] on p "User" at bounding box center [254, 19] width 245 height 10
click at [89, 166] on div "User [PERSON_NAME] ​ ​ New Credential Up to date User Info [PERSON_NAME] [PERSO…" at bounding box center [381, 206] width 763 height 428
click at [381, 174] on div "No Credentials Yet" at bounding box center [444, 142] width 373 height 87
click at [391, 50] on div "Credentials Access Groups All Cards Codes Mobile Filter No Credentials Yet" at bounding box center [442, 233] width 380 height 373
click at [602, 29] on button "New Credential" at bounding box center [597, 23] width 69 height 19
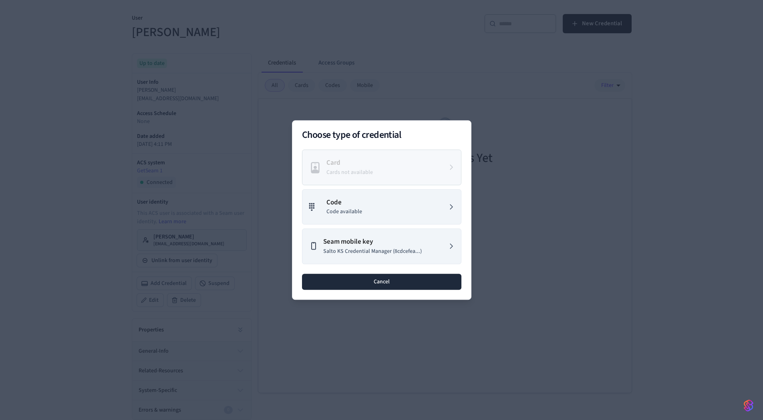
click at [368, 283] on button "Cancel" at bounding box center [381, 282] width 159 height 16
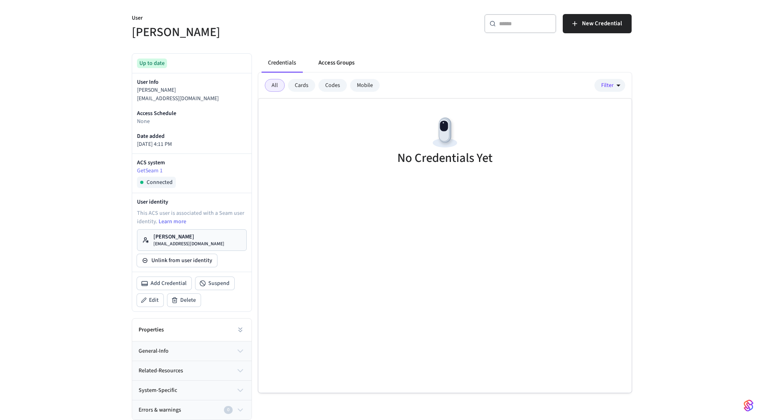
click at [328, 62] on button "Access Groups" at bounding box center [336, 62] width 49 height 19
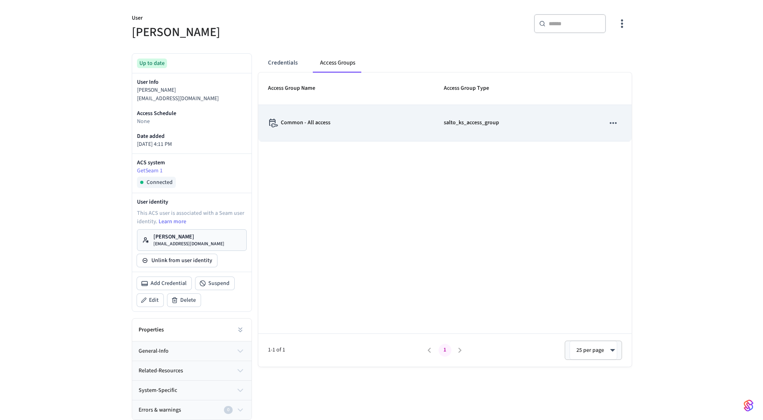
click at [330, 124] on div "Common - All access" at bounding box center [346, 123] width 157 height 9
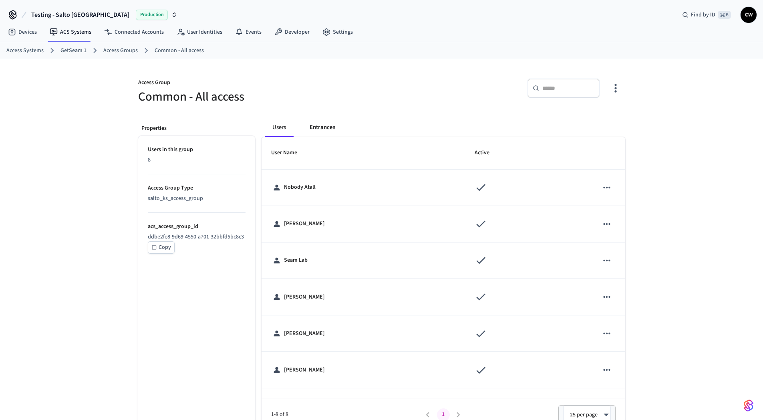
click at [317, 125] on button "Entrances" at bounding box center [322, 127] width 38 height 19
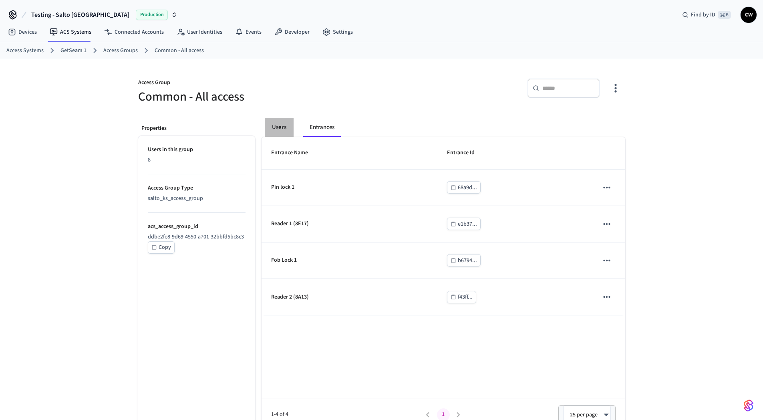
click at [276, 123] on button "Users" at bounding box center [279, 127] width 29 height 19
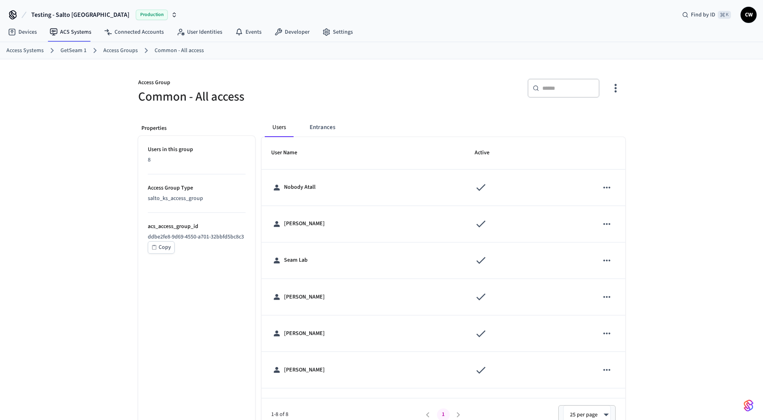
click at [131, 50] on link "Access Groups" at bounding box center [120, 50] width 34 height 8
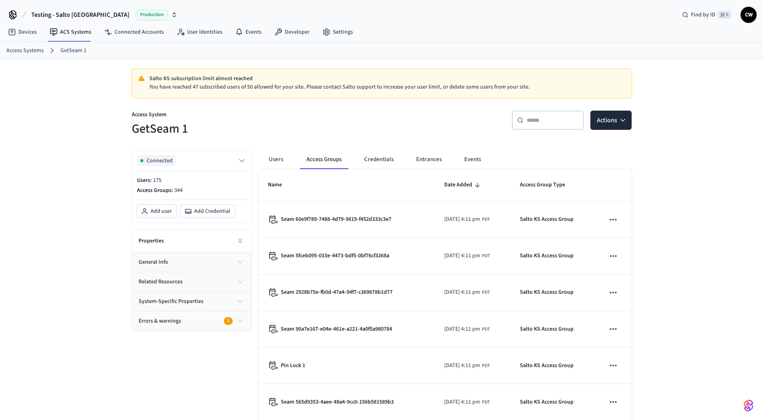
click at [80, 54] on link "GetSeam 1" at bounding box center [73, 50] width 26 height 8
click at [284, 164] on button "Users" at bounding box center [276, 159] width 29 height 19
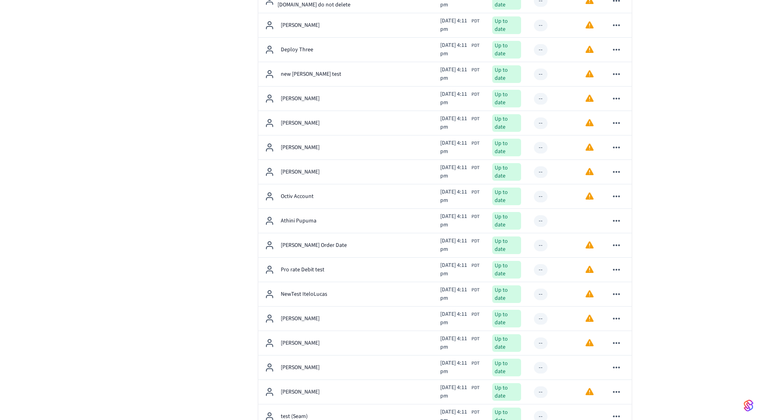
scroll to position [1006, 0]
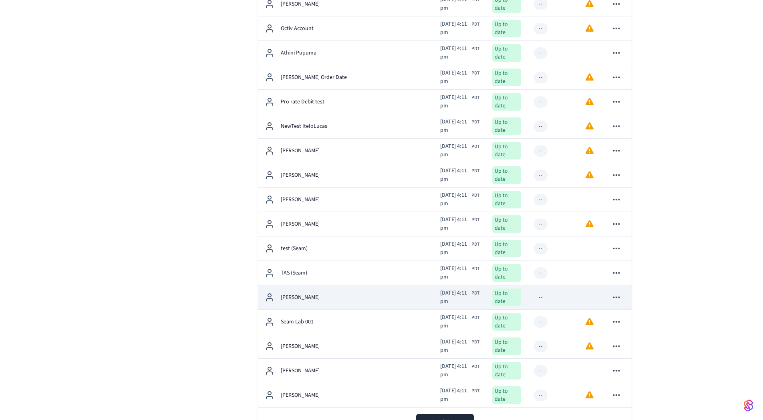
click at [308, 293] on p "[PERSON_NAME]" at bounding box center [300, 297] width 39 height 8
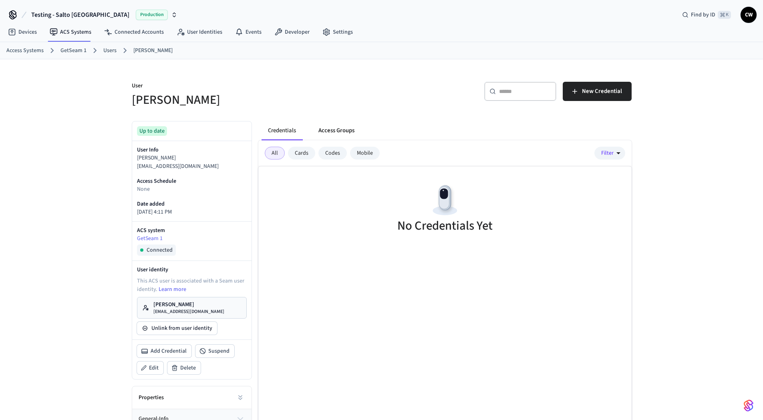
click at [336, 129] on button "Access Groups" at bounding box center [336, 130] width 49 height 19
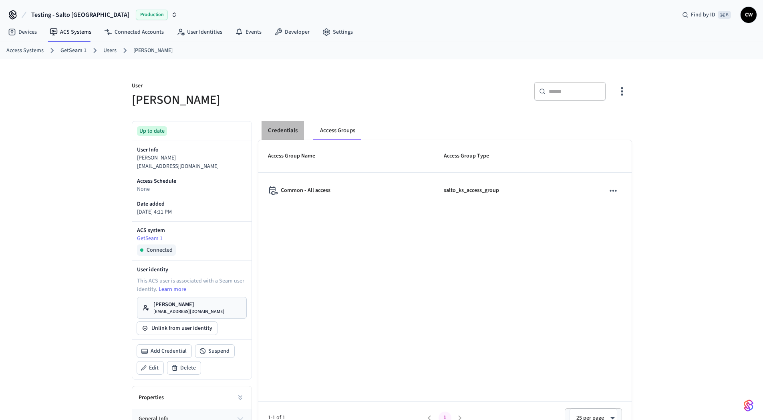
click at [290, 129] on button "Credentials" at bounding box center [283, 130] width 42 height 19
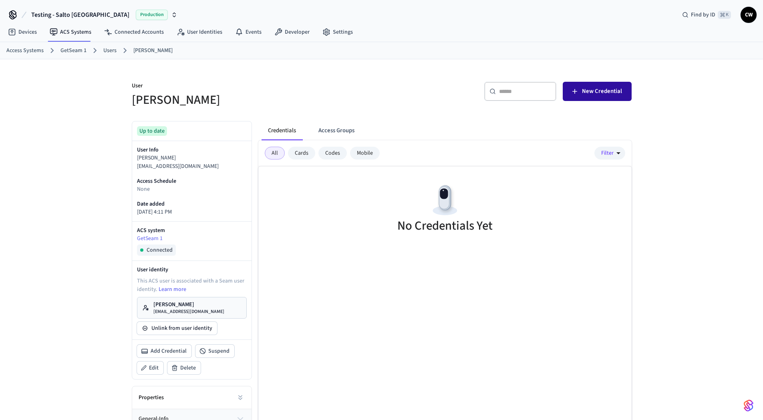
click at [606, 97] on button "New Credential" at bounding box center [597, 91] width 69 height 19
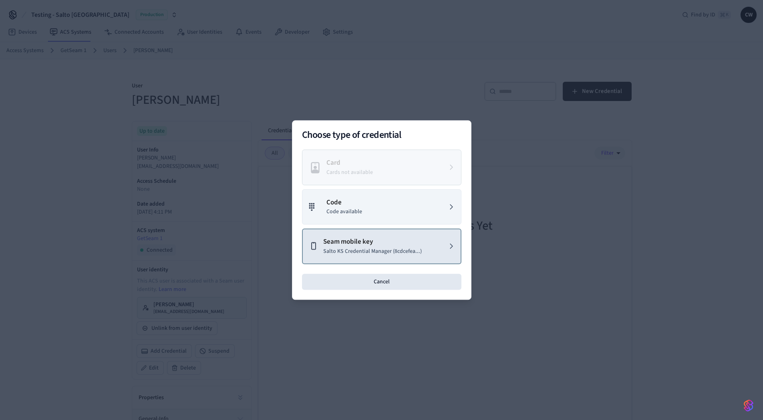
click at [387, 239] on p "Seam mobile key" at bounding box center [372, 242] width 99 height 10
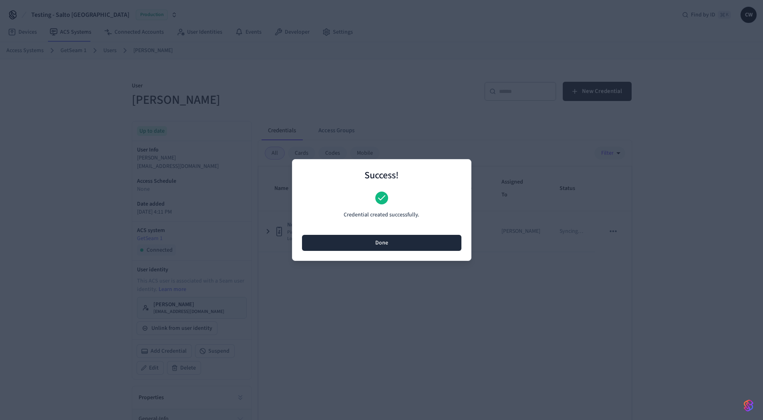
click at [398, 244] on button "Done" at bounding box center [381, 243] width 159 height 16
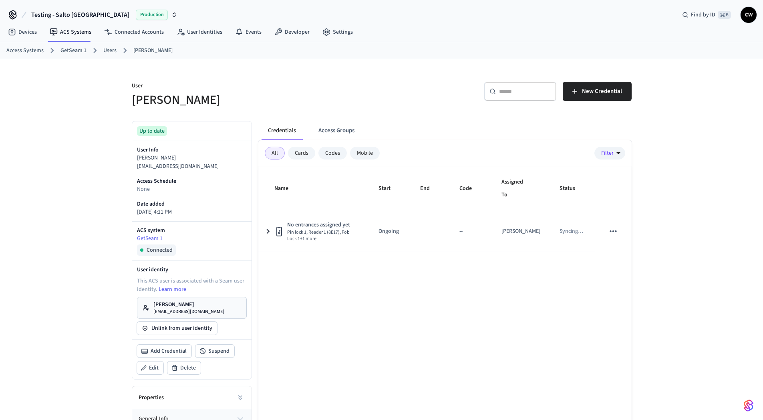
click at [368, 297] on div "Name Start End Code Assigned To Status No entrances assigned yet Pin lock 1, Re…" at bounding box center [444, 313] width 373 height 294
click at [306, 90] on p "User" at bounding box center [254, 87] width 245 height 10
click at [187, 36] on link "User Identities" at bounding box center [199, 32] width 58 height 14
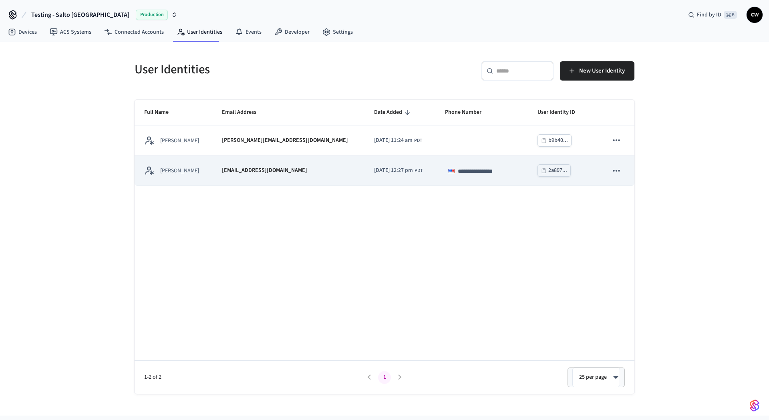
click at [198, 180] on td "[PERSON_NAME]" at bounding box center [174, 171] width 78 height 30
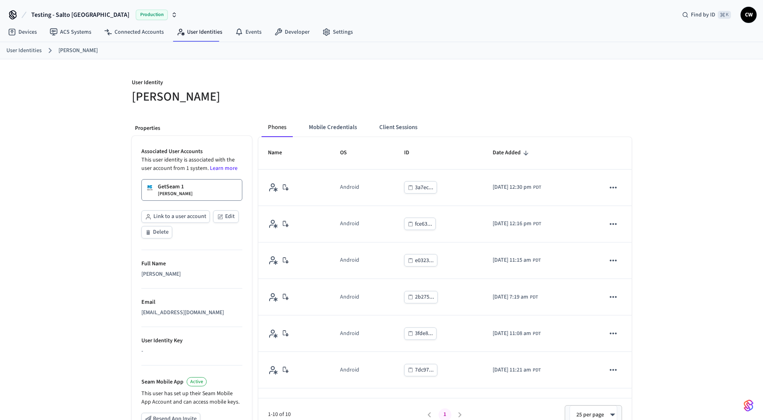
click at [101, 210] on div "User Identity Collin Wirkus Properties Associated User Accounts This user ident…" at bounding box center [381, 303] width 763 height 488
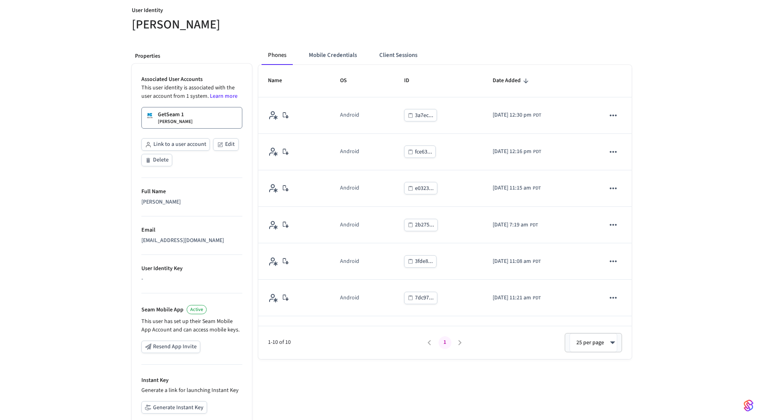
scroll to position [146, 0]
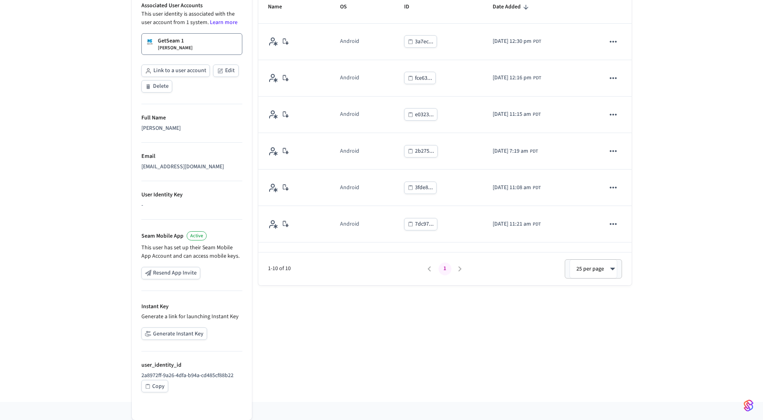
drag, startPoint x: 165, startPoint y: 206, endPoint x: 171, endPoint y: 214, distance: 10.0
click at [165, 206] on div "-" at bounding box center [191, 205] width 101 height 8
click at [188, 336] on button "Generate Instant Key" at bounding box center [174, 333] width 66 height 12
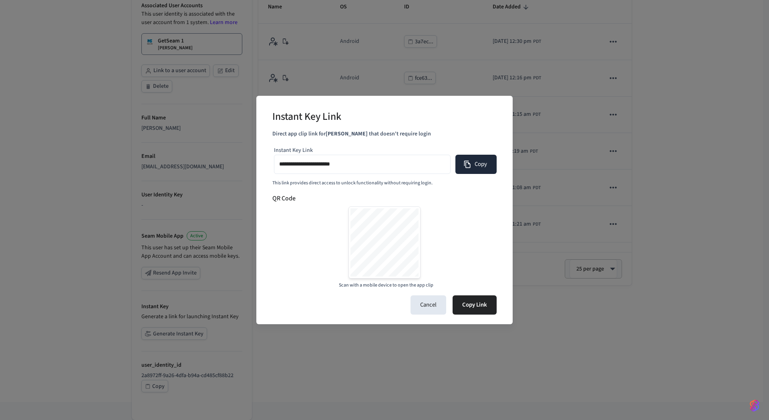
click at [482, 167] on button "Copy" at bounding box center [475, 164] width 41 height 19
click at [429, 305] on button "Cancel" at bounding box center [429, 304] width 36 height 19
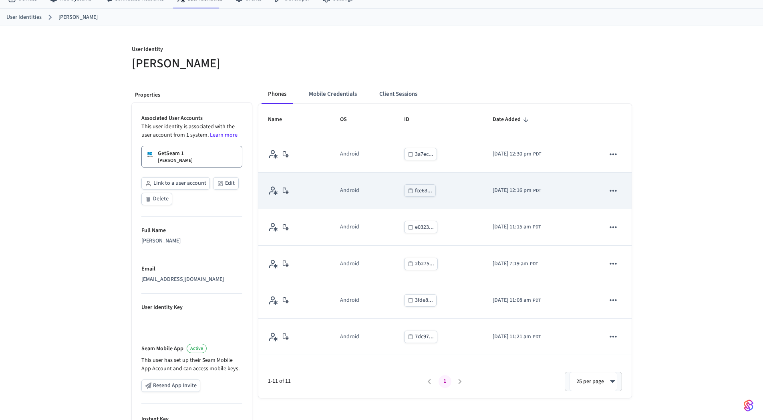
scroll to position [0, 0]
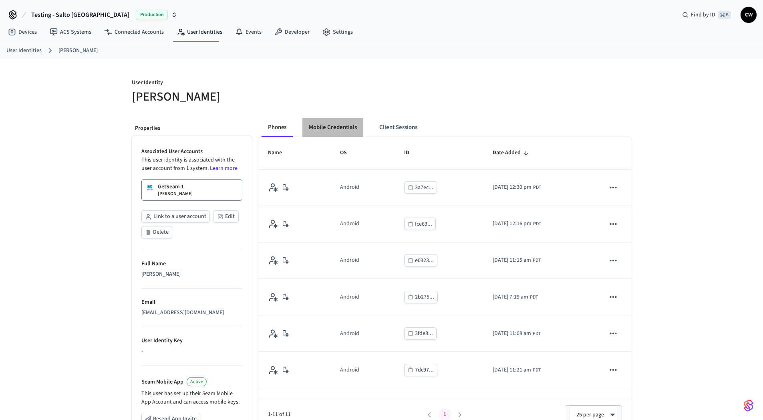
click at [322, 126] on button "Mobile Credentials" at bounding box center [332, 127] width 61 height 19
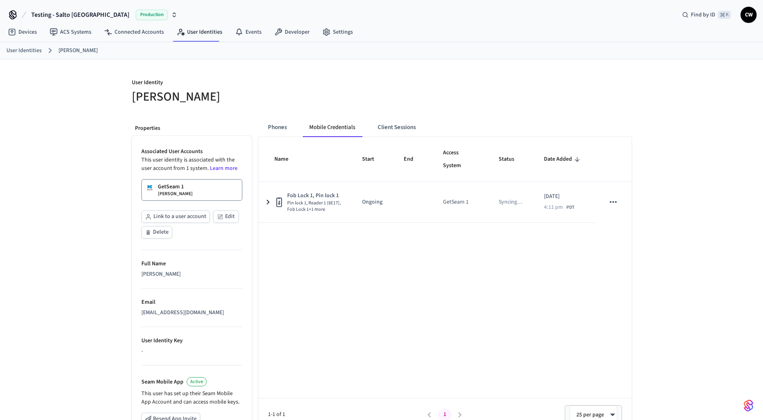
click at [338, 98] on h5 "[PERSON_NAME]" at bounding box center [254, 97] width 245 height 16
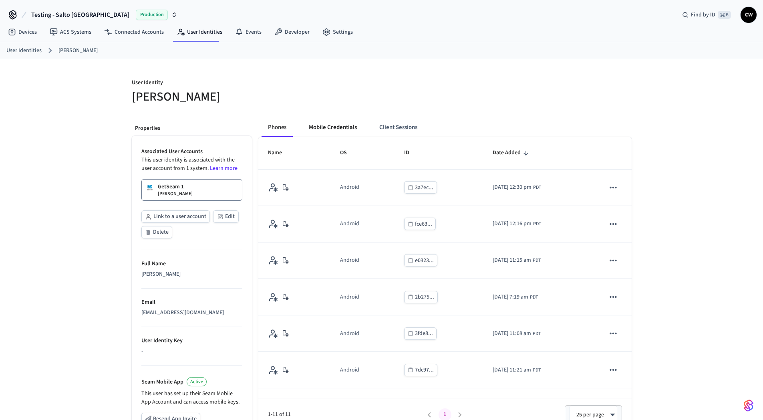
click at [317, 127] on button "Mobile Credentials" at bounding box center [332, 127] width 61 height 19
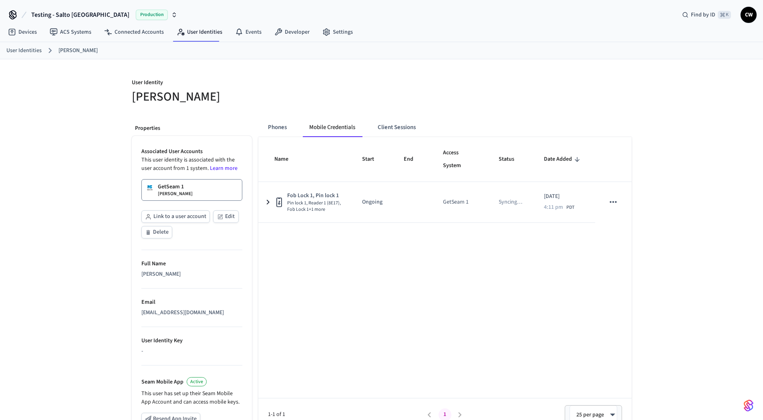
click at [348, 97] on h5 "[PERSON_NAME]" at bounding box center [254, 97] width 245 height 16
click at [263, 129] on button "Phones" at bounding box center [278, 127] width 32 height 19
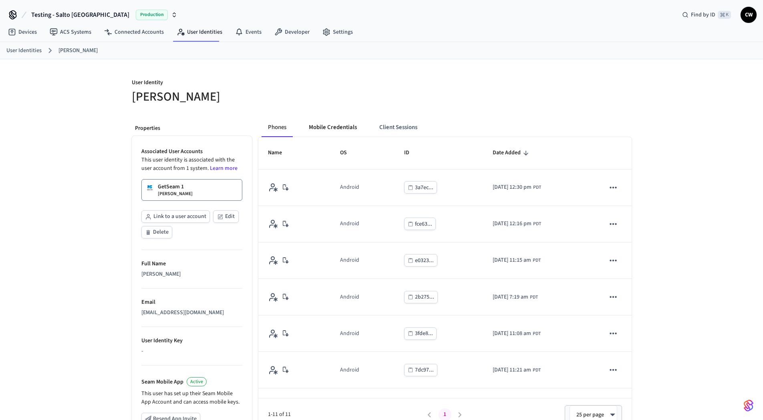
click at [317, 127] on button "Mobile Credentials" at bounding box center [332, 127] width 61 height 19
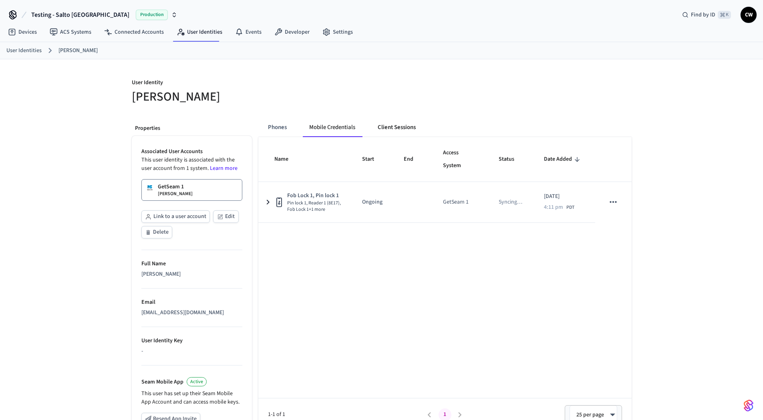
click at [404, 124] on button "Client Sessions" at bounding box center [396, 127] width 51 height 19
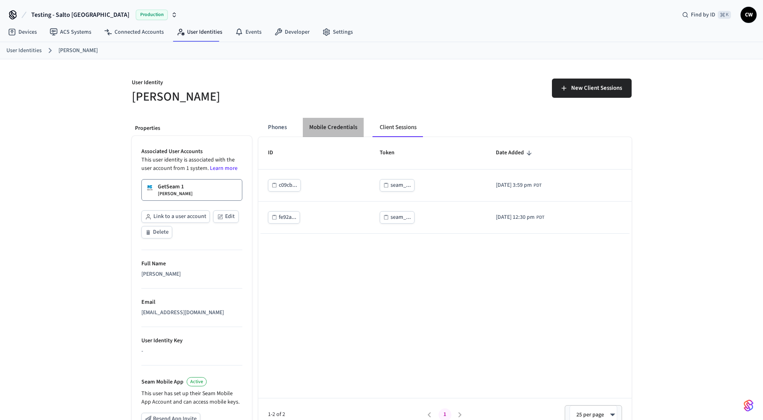
click at [352, 126] on button "Mobile Credentials" at bounding box center [333, 127] width 61 height 19
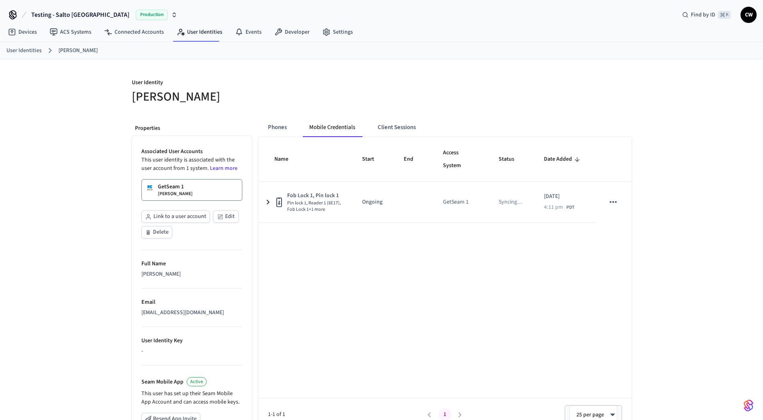
click at [271, 105] on h5 "[PERSON_NAME]" at bounding box center [254, 97] width 245 height 16
click at [62, 161] on div "User Identity [PERSON_NAME] Properties Associated User Accounts This user ident…" at bounding box center [381, 303] width 763 height 488
click at [76, 146] on div "User Identity [PERSON_NAME] Properties Associated User Accounts This user ident…" at bounding box center [381, 303] width 763 height 488
click at [81, 143] on div "User Identity [PERSON_NAME] Properties Associated User Accounts This user ident…" at bounding box center [381, 303] width 763 height 488
click at [82, 143] on div "User Identity [PERSON_NAME] Properties Associated User Accounts This user ident…" at bounding box center [381, 303] width 763 height 488
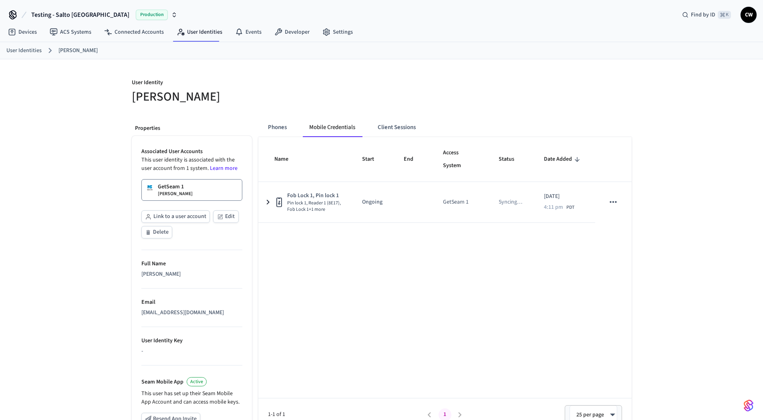
click at [85, 129] on div "User Identity [PERSON_NAME] Properties Associated User Accounts This user ident…" at bounding box center [381, 303] width 763 height 488
click at [152, 96] on h5 "[PERSON_NAME]" at bounding box center [254, 97] width 245 height 16
click at [194, 94] on h5 "[PERSON_NAME]" at bounding box center [254, 97] width 245 height 16
click at [182, 98] on h5 "[PERSON_NAME]" at bounding box center [254, 97] width 245 height 16
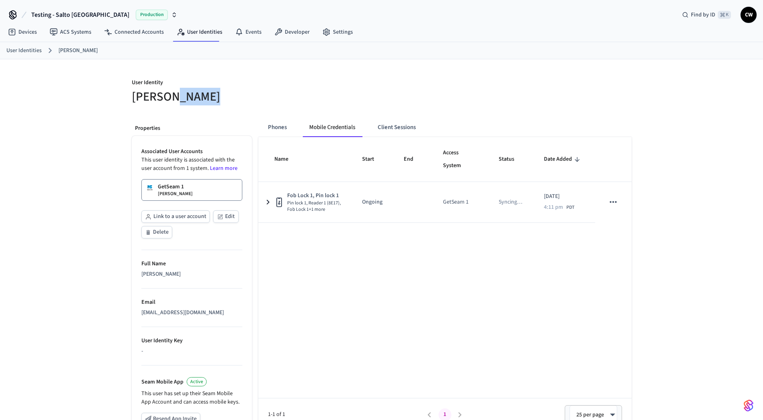
click at [182, 98] on h5 "[PERSON_NAME]" at bounding box center [254, 97] width 245 height 16
click at [179, 95] on h5 "[PERSON_NAME]" at bounding box center [254, 97] width 245 height 16
click at [150, 81] on p "User Identity" at bounding box center [254, 84] width 245 height 10
click at [133, 83] on p "User Identity" at bounding box center [254, 84] width 245 height 10
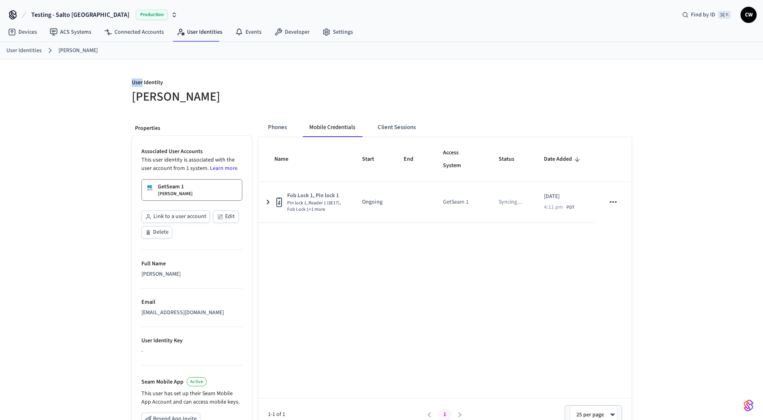
click at [133, 83] on p "User Identity" at bounding box center [254, 84] width 245 height 10
click at [166, 84] on p "User Identity" at bounding box center [254, 84] width 245 height 10
click at [367, 91] on h5 "[PERSON_NAME]" at bounding box center [254, 97] width 245 height 16
click at [388, 125] on button "Client Sessions" at bounding box center [396, 127] width 51 height 19
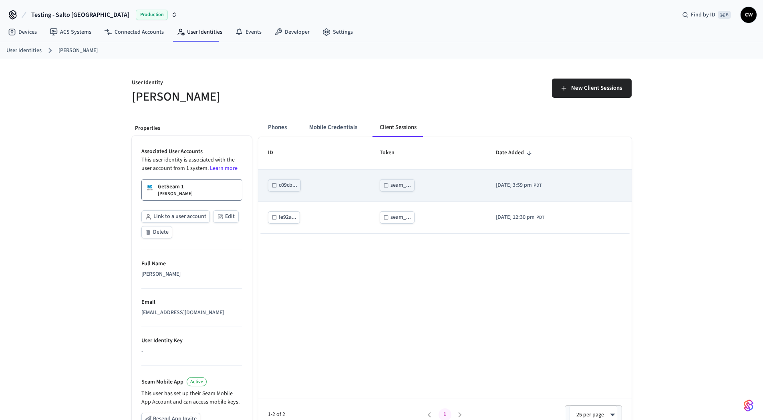
click at [391, 186] on div "seam_..." at bounding box center [401, 185] width 20 height 10
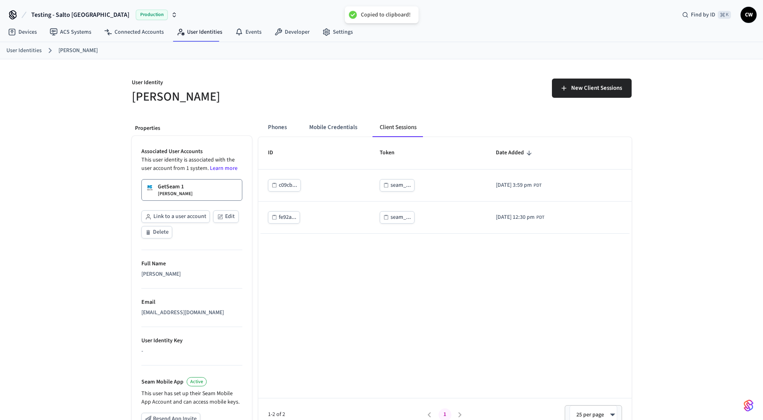
click at [365, 307] on div "ID Token Date Added c09cb... seam_... [DATE] 3:59 pm PDT fe92a... seam_... [DAT…" at bounding box center [444, 284] width 373 height 294
click at [346, 132] on button "Mobile Credentials" at bounding box center [333, 127] width 61 height 19
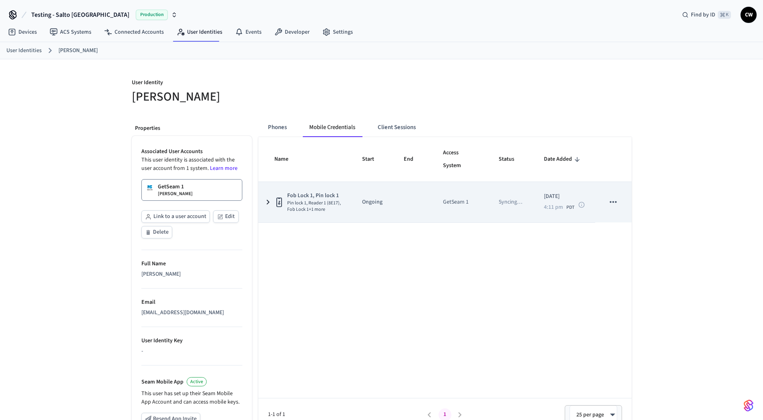
click at [403, 197] on td "sticky table" at bounding box center [413, 202] width 39 height 40
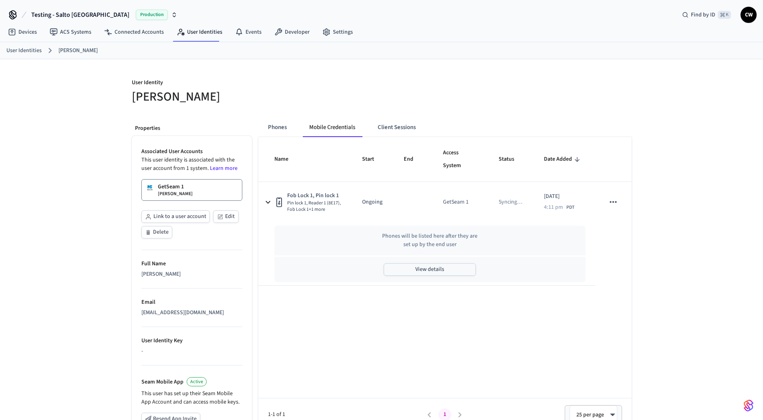
click at [427, 272] on button "View details" at bounding box center [430, 269] width 92 height 12
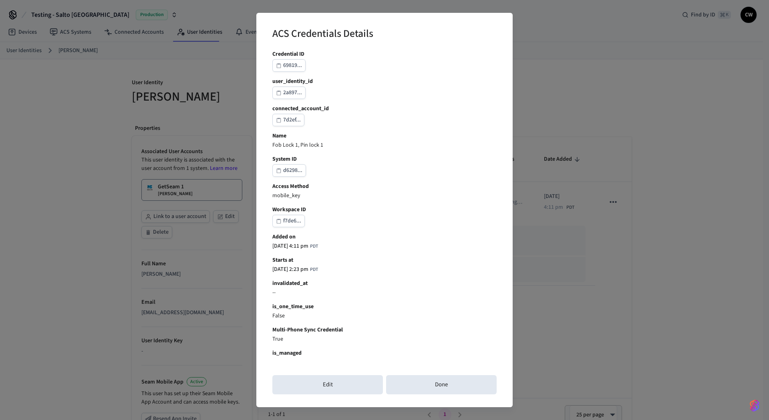
click at [293, 65] on div "69819..." at bounding box center [292, 65] width 19 height 10
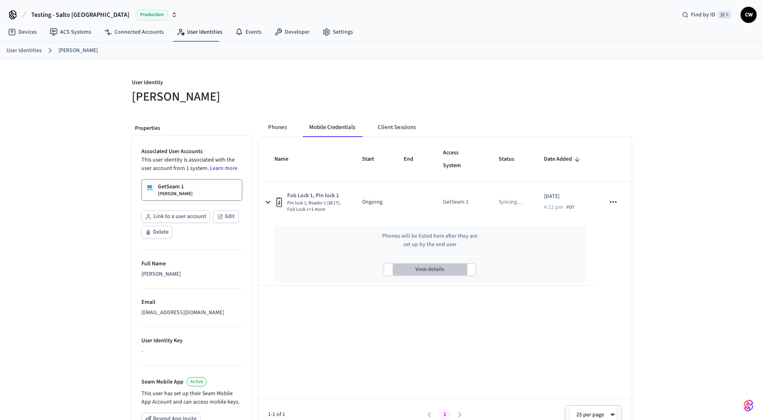
click at [440, 93] on div at bounding box center [509, 92] width 245 height 26
click at [66, 202] on div "User Identity [PERSON_NAME] Properties Associated User Accounts This user ident…" at bounding box center [381, 303] width 763 height 488
